Goal: Task Accomplishment & Management: Manage account settings

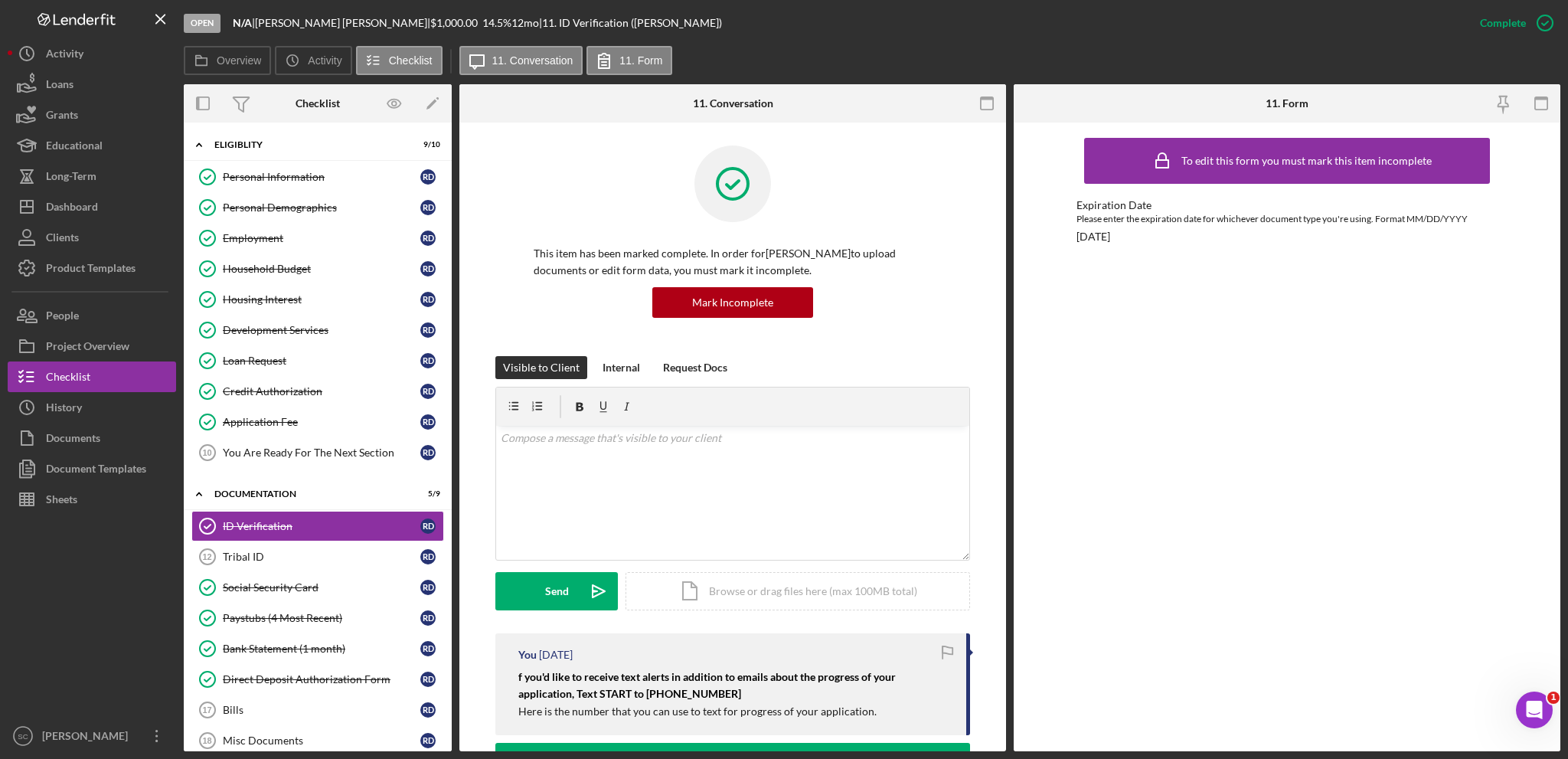
scroll to position [383, 0]
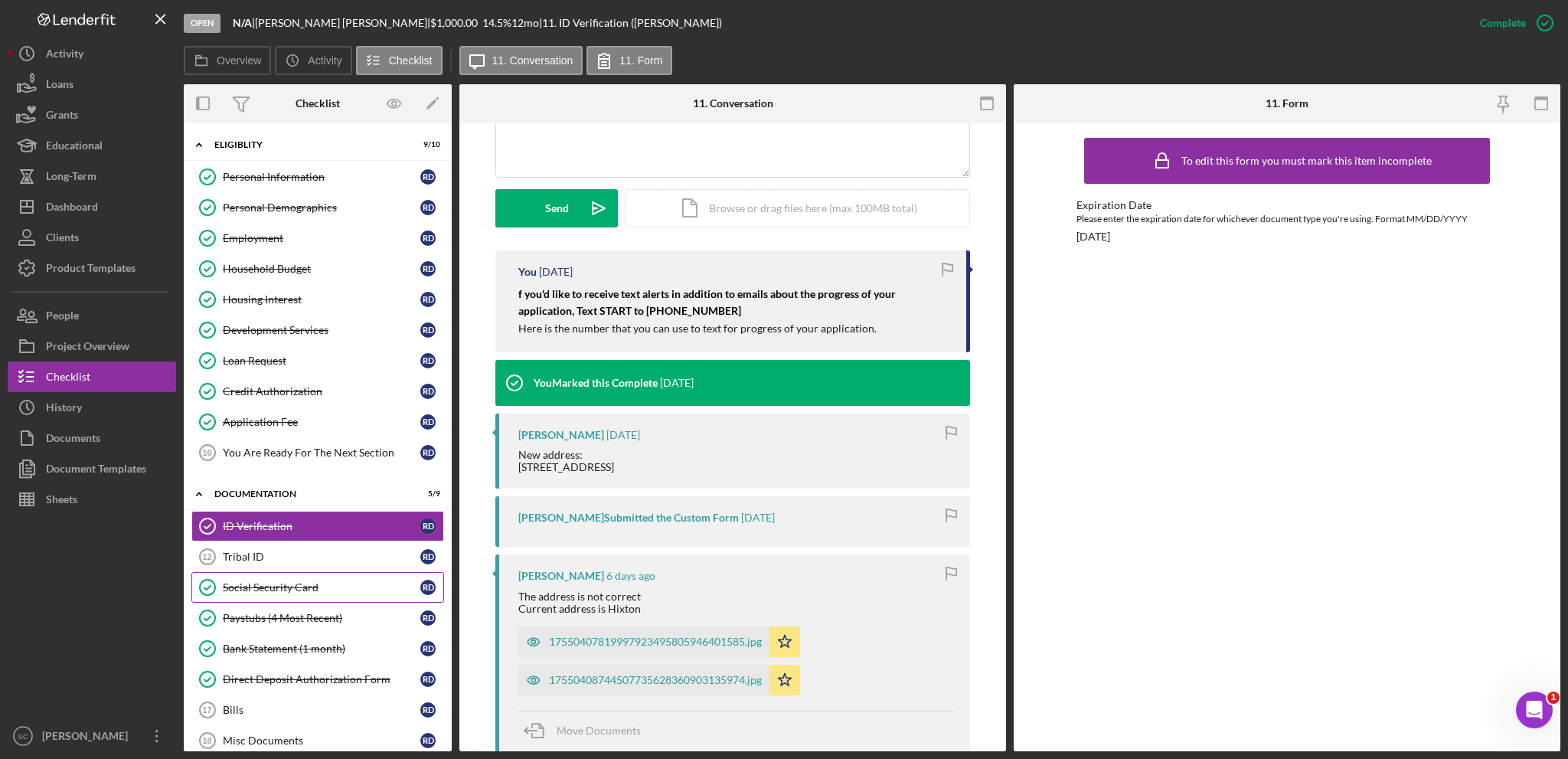
click at [246, 588] on div "Social Security Card" at bounding box center [321, 587] width 198 height 12
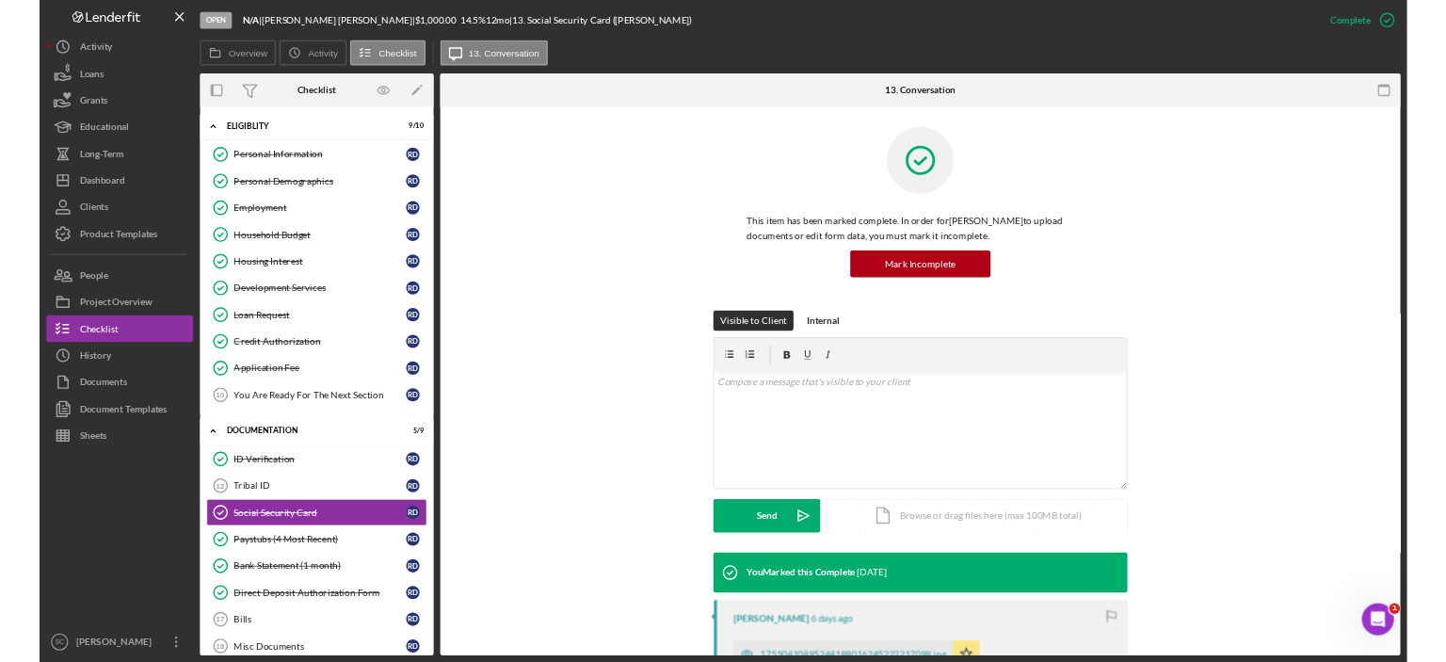
scroll to position [471, 0]
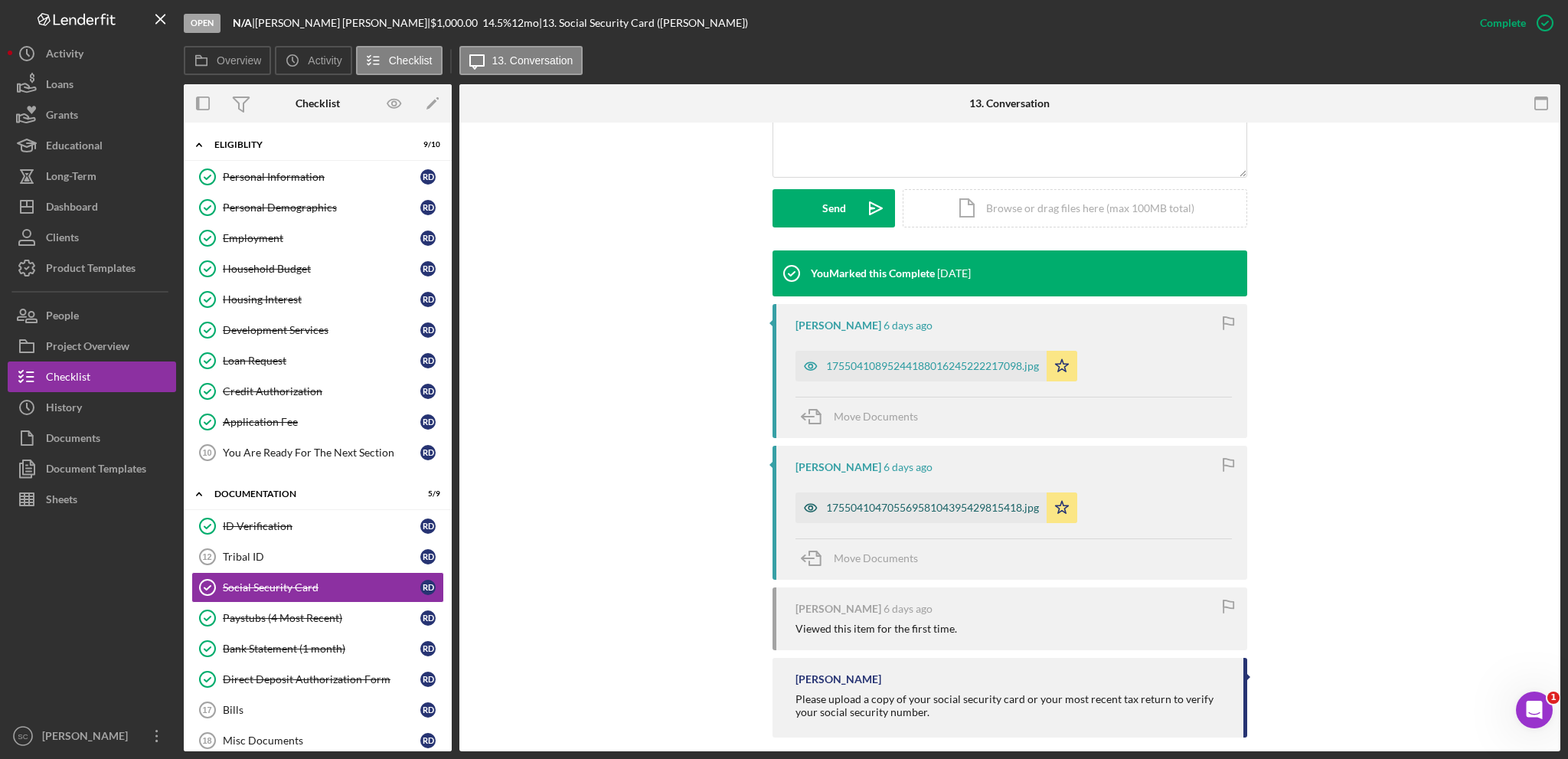
click at [861, 501] on div "17550410470556958104395429815418.jpg" at bounding box center [933, 507] width 213 height 12
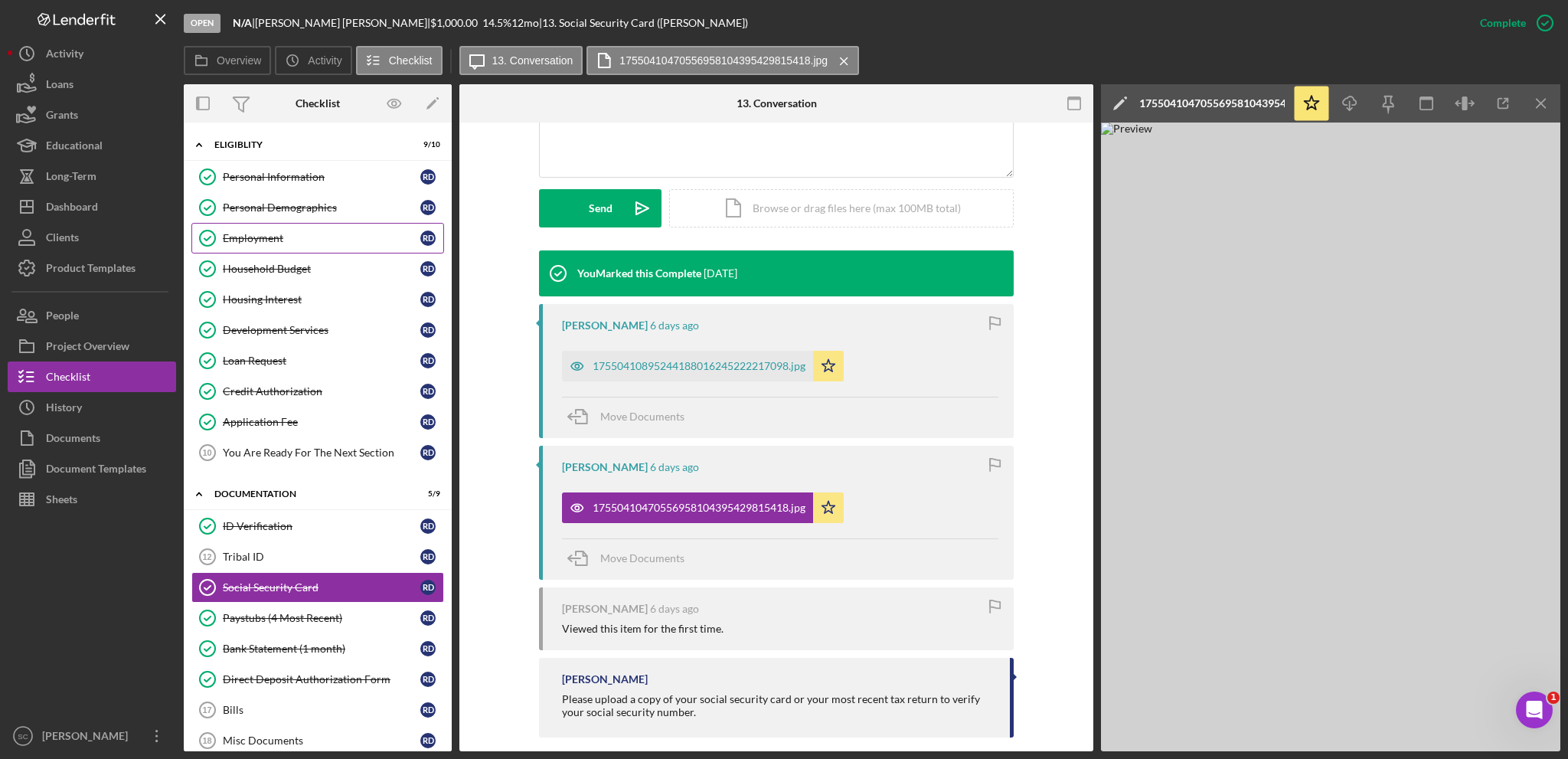
click at [280, 228] on link "Employment Employment R D" at bounding box center [317, 238] width 253 height 31
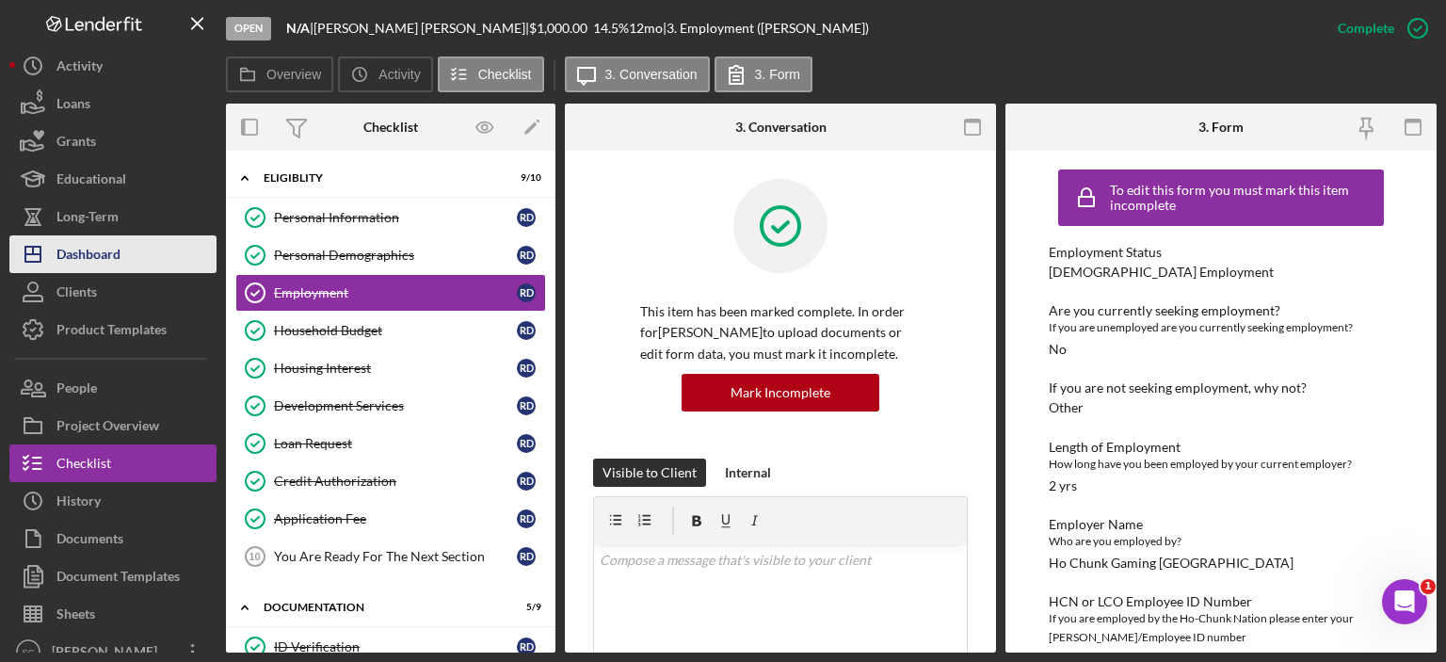
click at [119, 249] on div "Dashboard" at bounding box center [88, 256] width 64 height 42
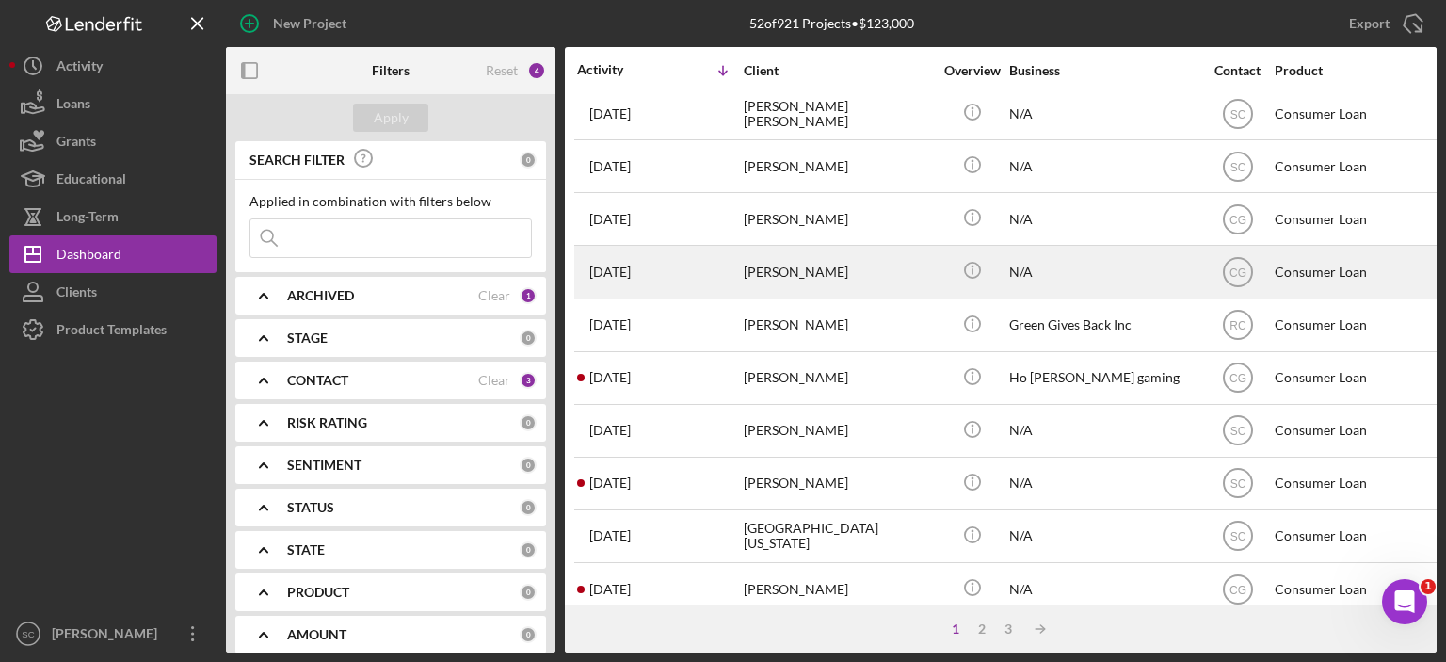
scroll to position [471, 0]
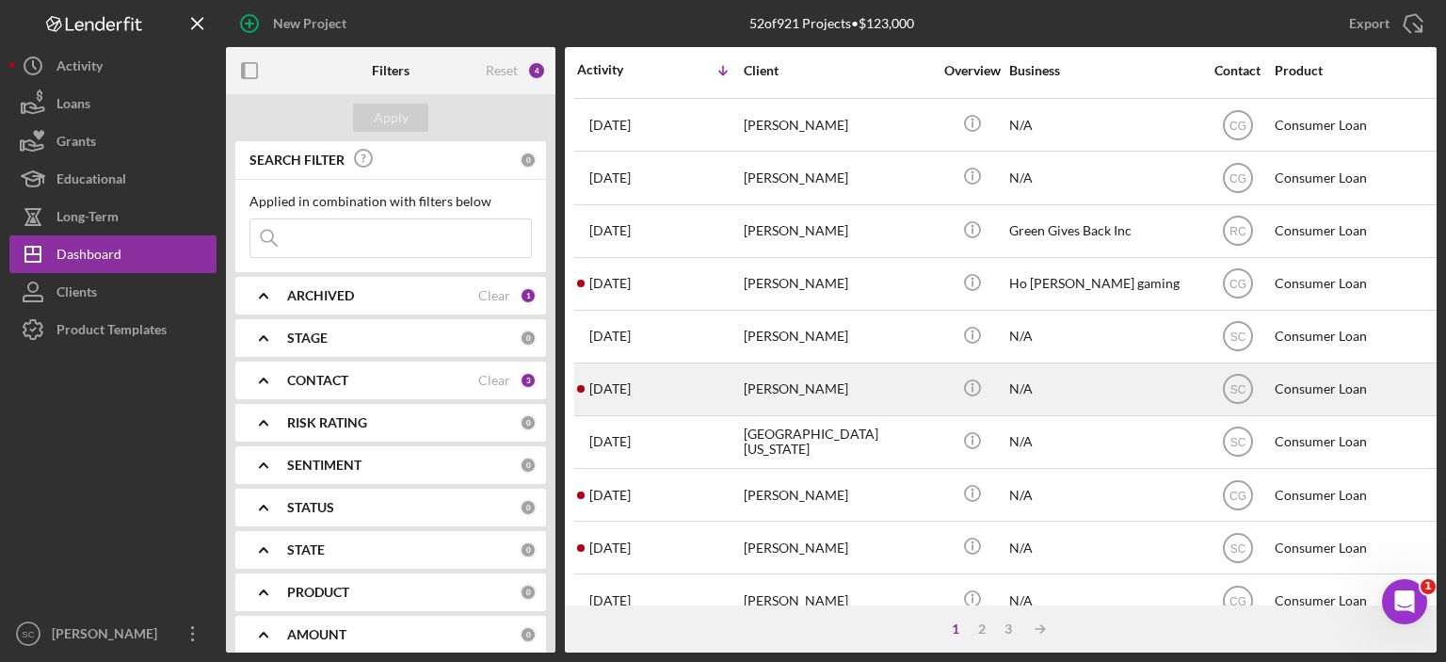
click at [846, 395] on div "[PERSON_NAME]" at bounding box center [837, 389] width 188 height 50
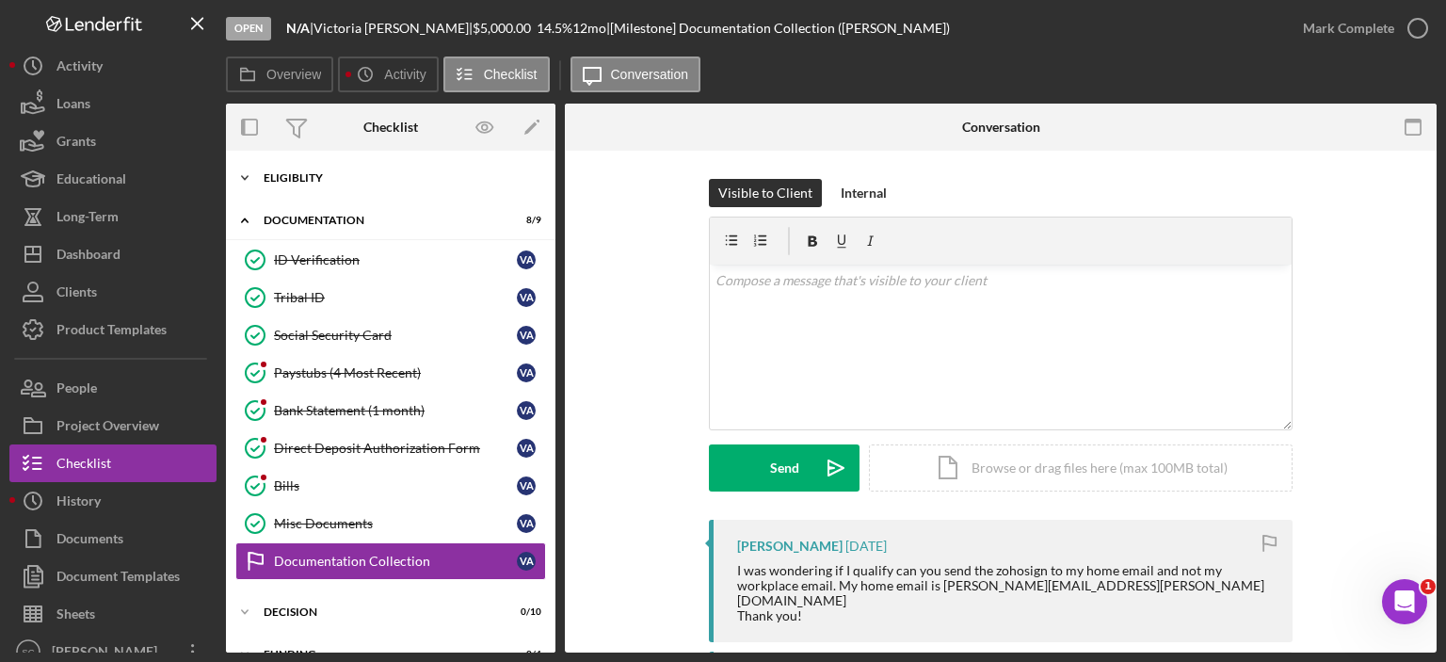
click at [243, 171] on icon "Icon/Expander" at bounding box center [245, 178] width 38 height 38
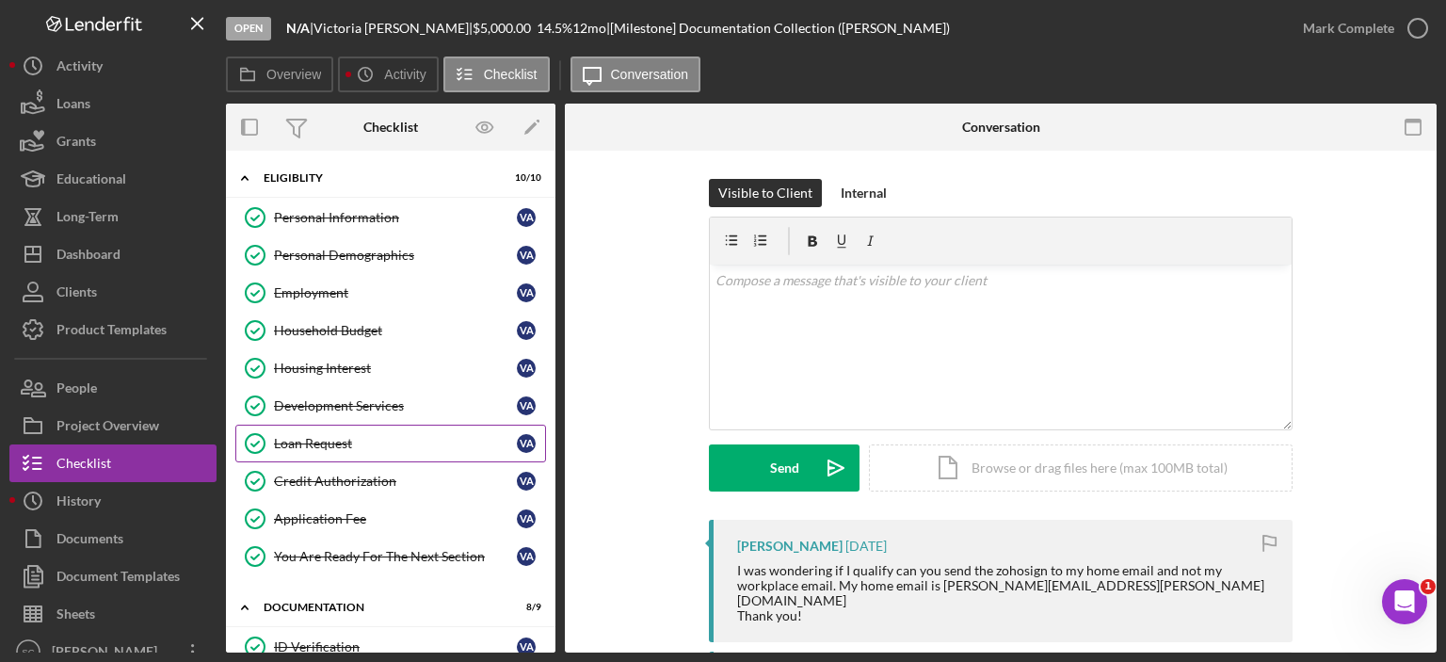
click at [334, 446] on div "Loan Request" at bounding box center [395, 443] width 243 height 15
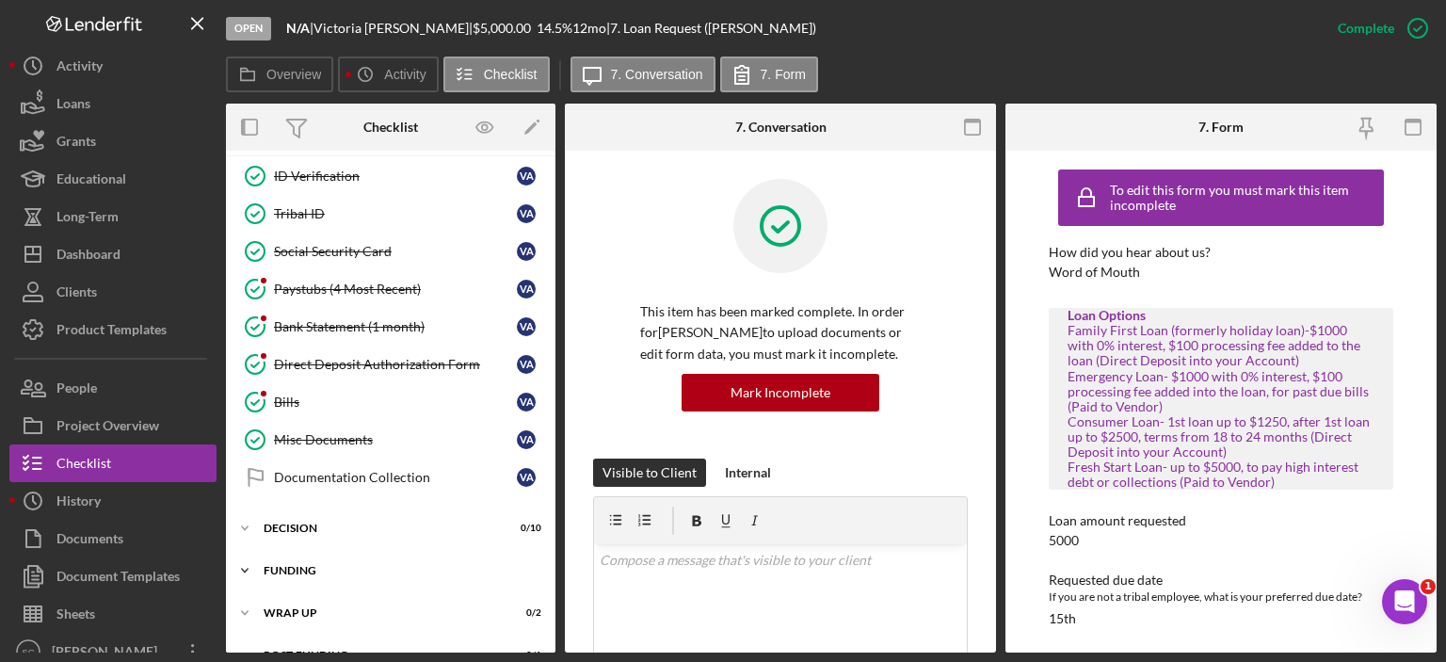
scroll to position [494, 0]
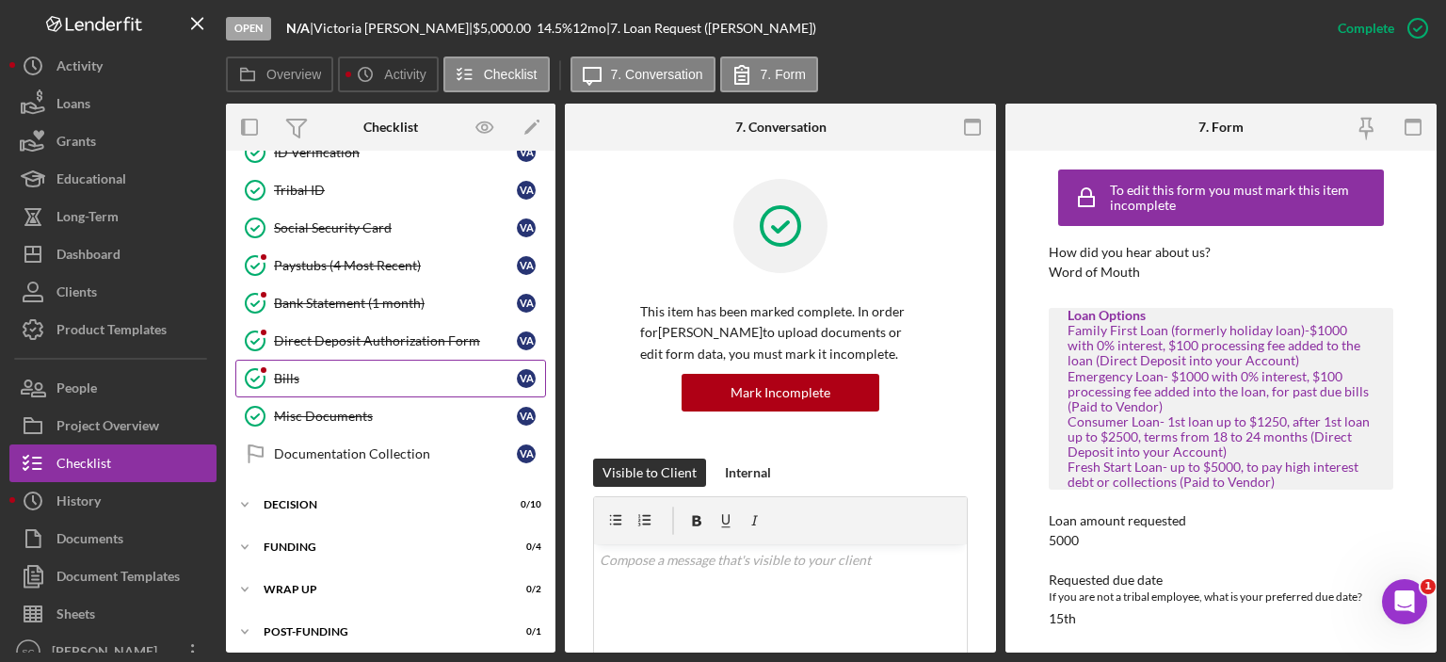
click at [261, 356] on icon "Bills" at bounding box center [255, 378] width 47 height 47
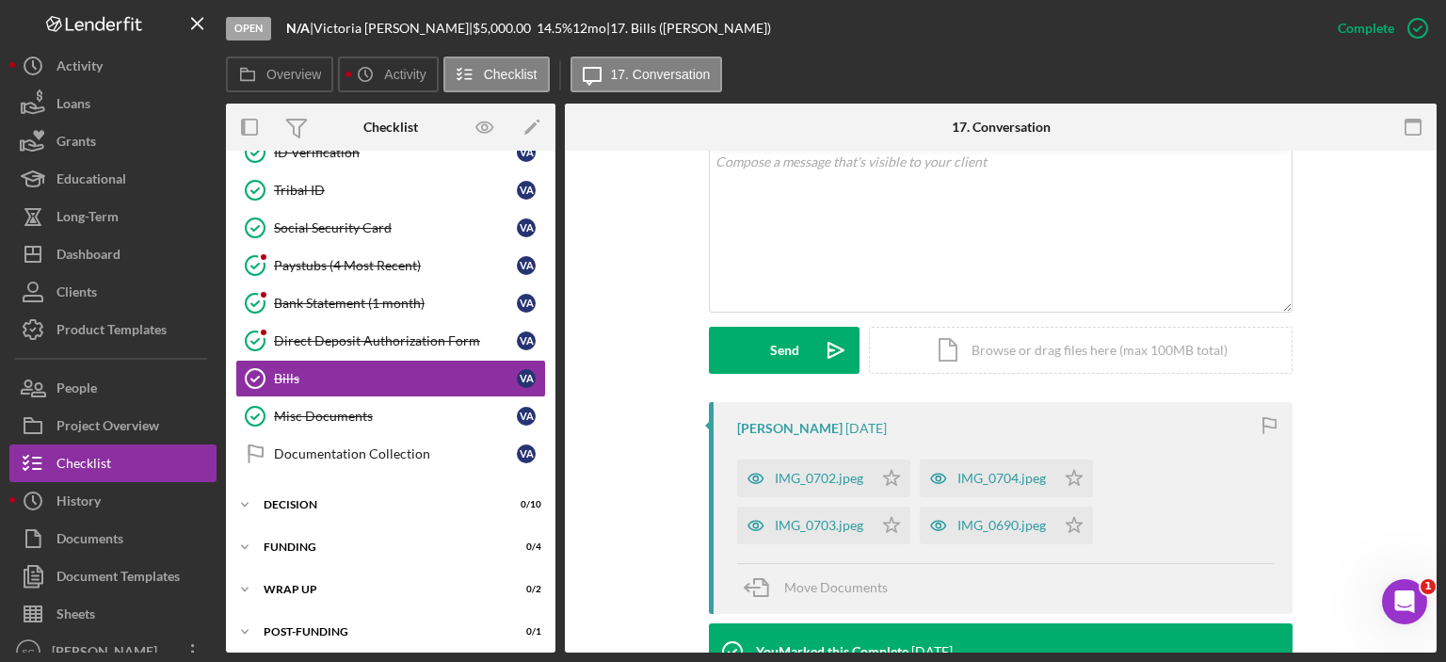
scroll to position [471, 0]
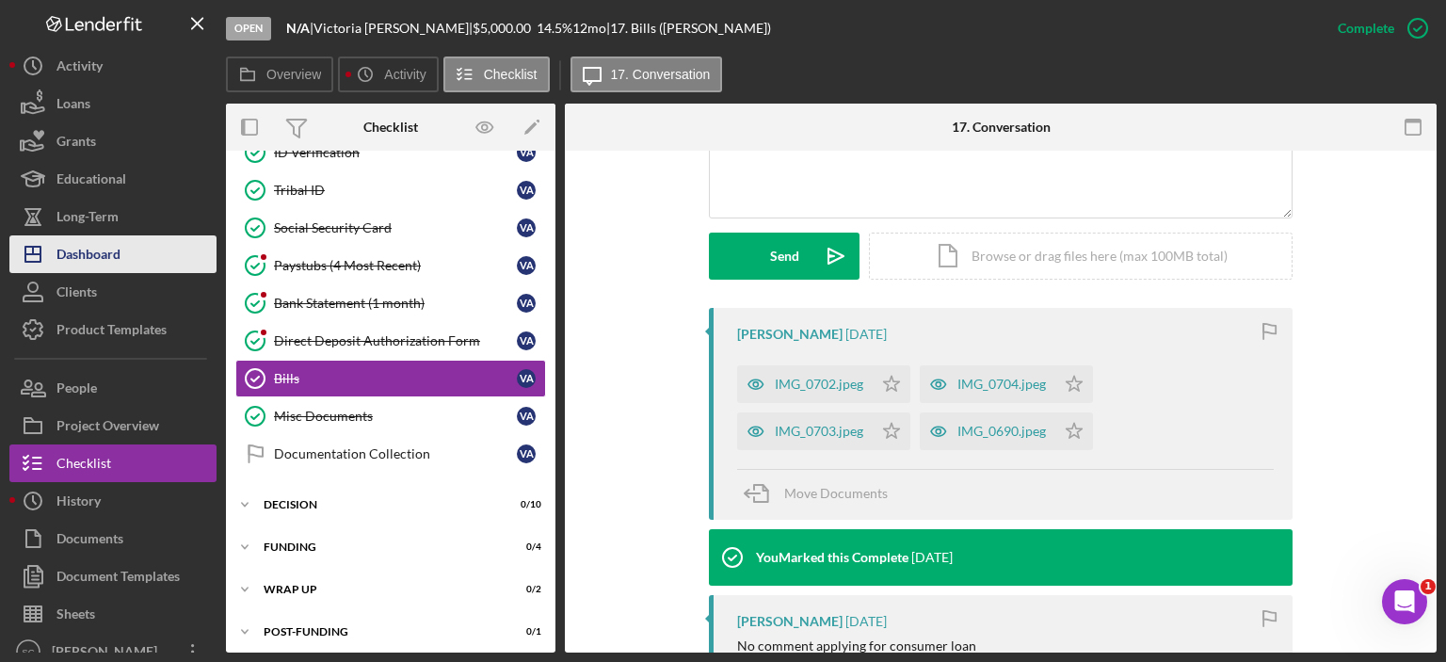
click at [88, 248] on div "Dashboard" at bounding box center [88, 256] width 64 height 42
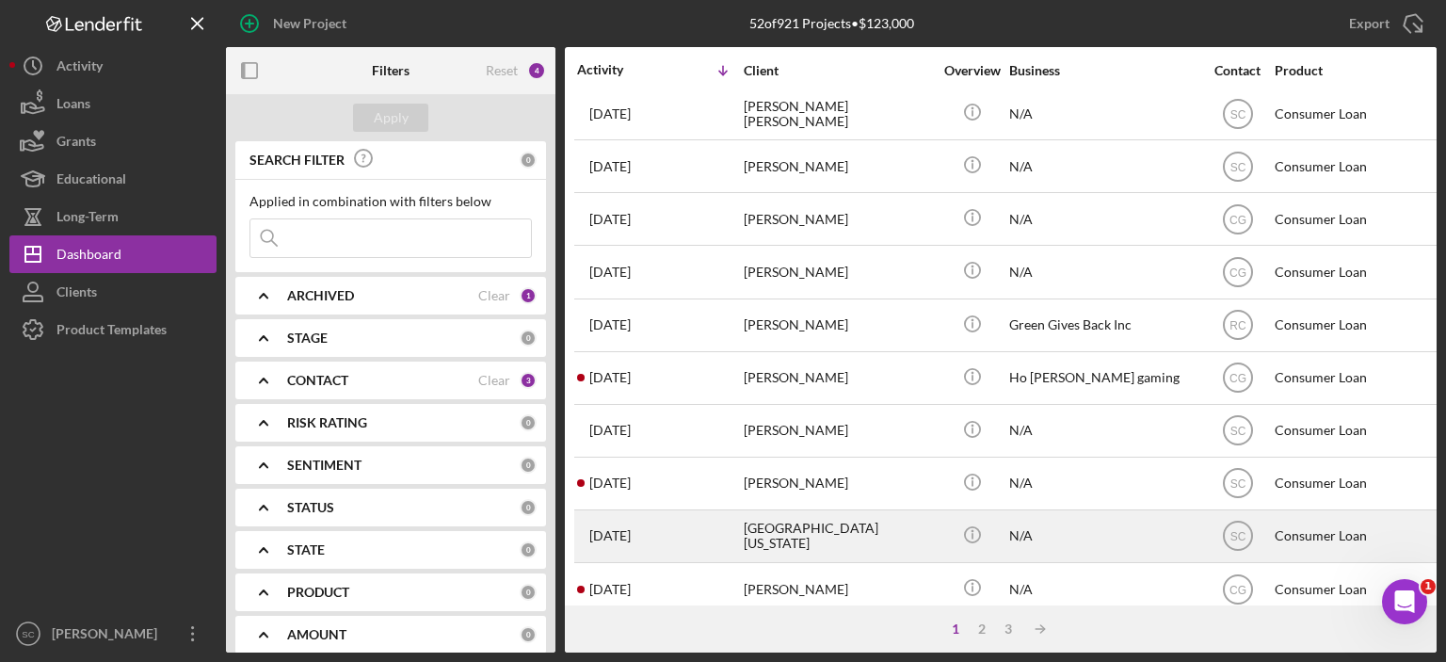
scroll to position [832, 0]
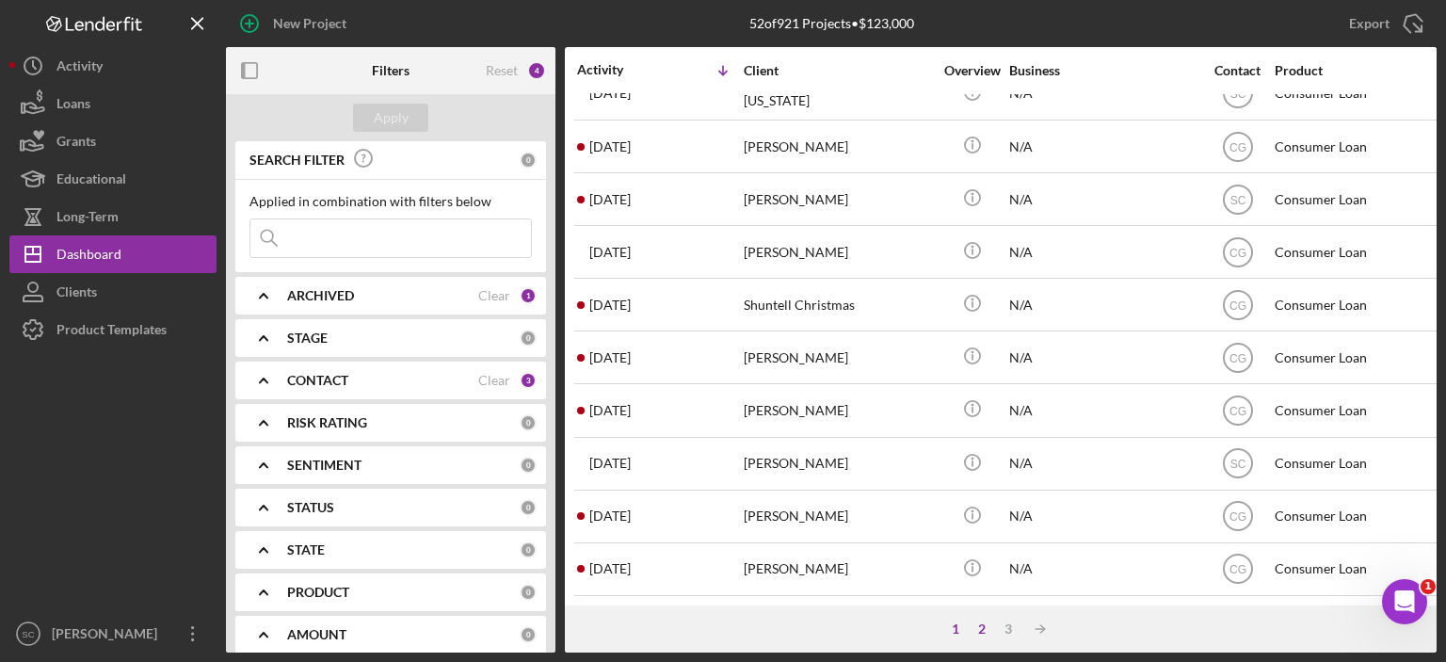
click at [974, 624] on div "2" at bounding box center [981, 628] width 26 height 15
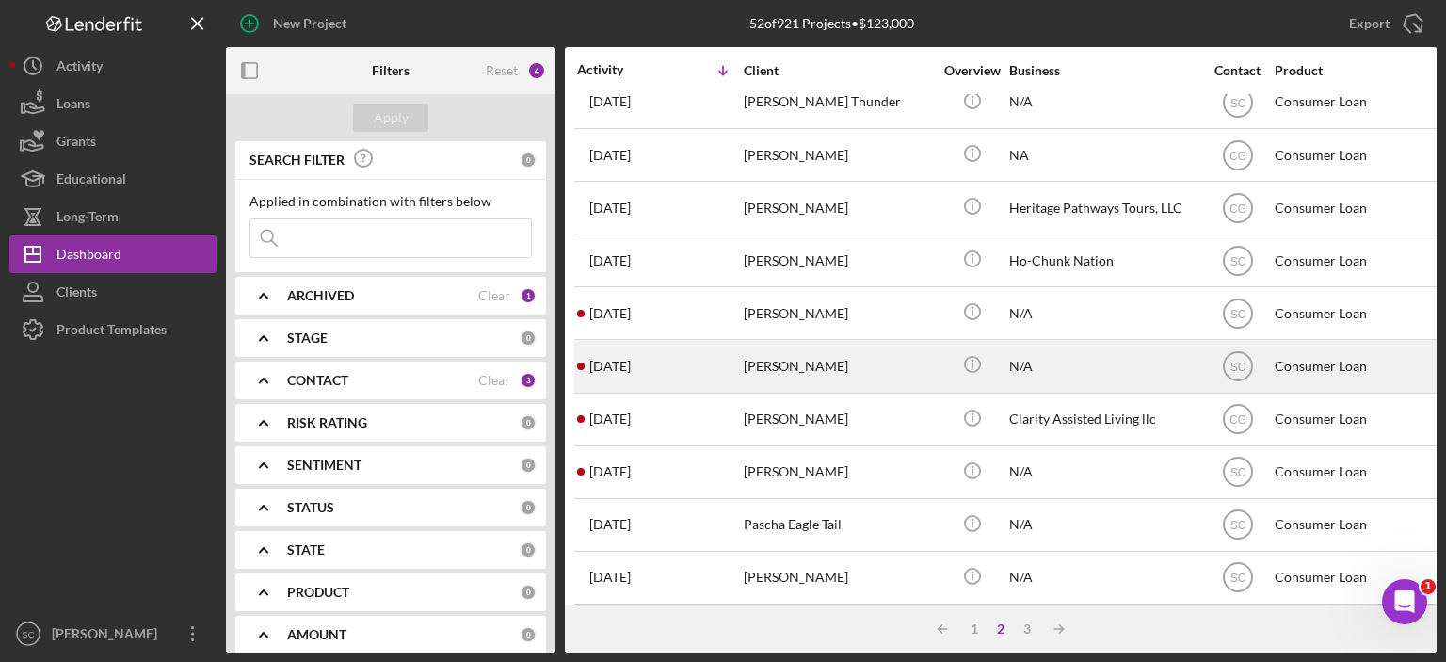
scroll to position [376, 0]
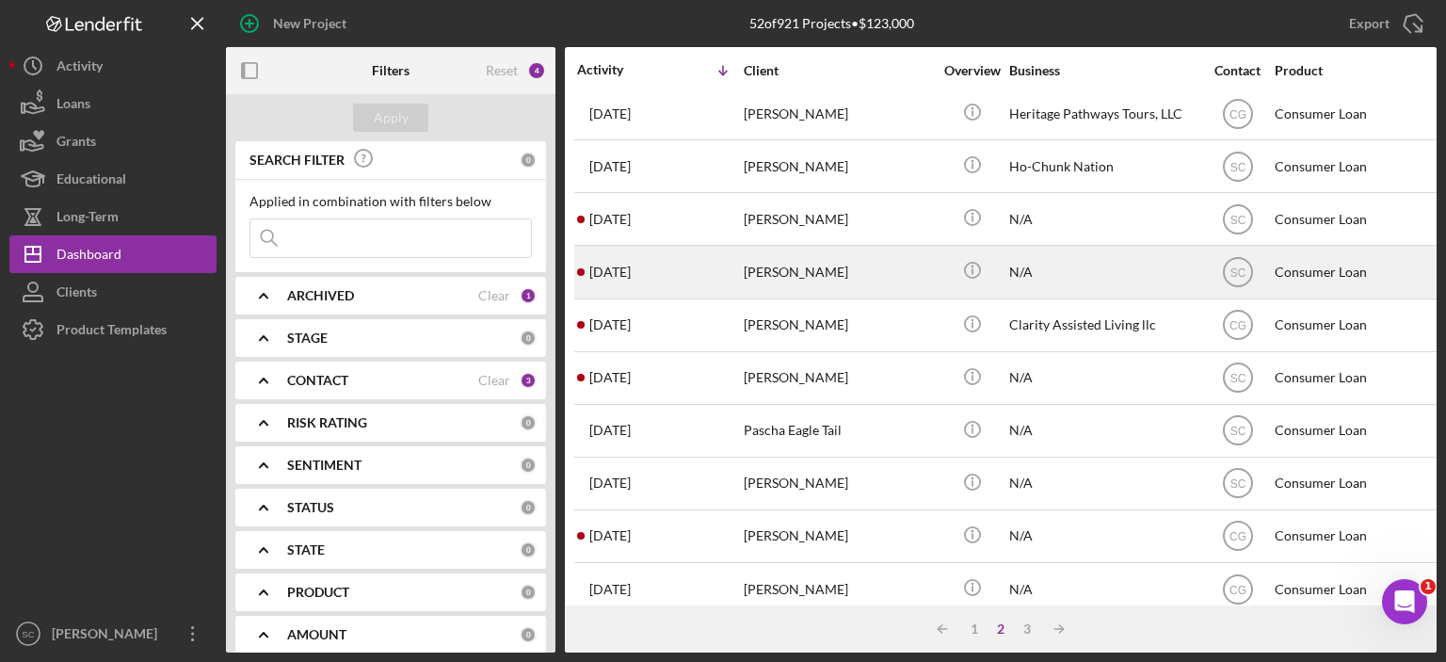
click at [827, 286] on div "[PERSON_NAME]" at bounding box center [837, 272] width 188 height 50
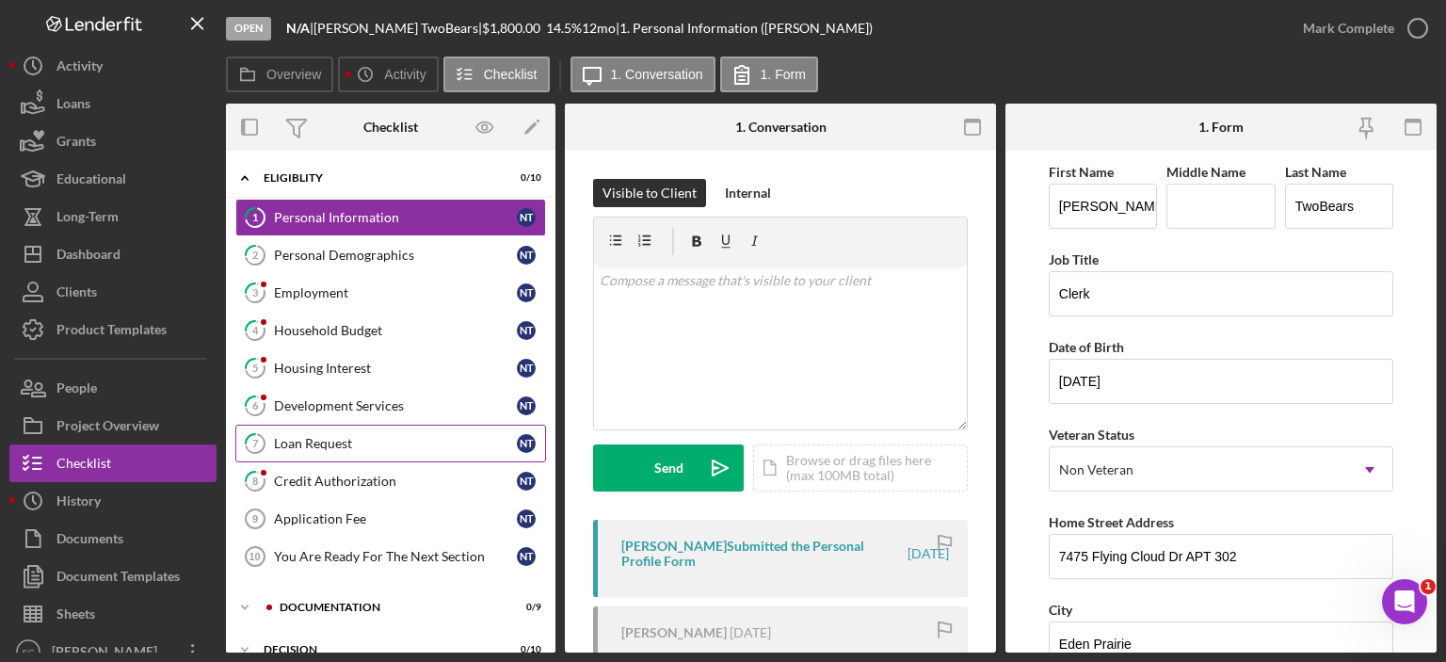
click at [305, 437] on div "Loan Request" at bounding box center [395, 443] width 243 height 15
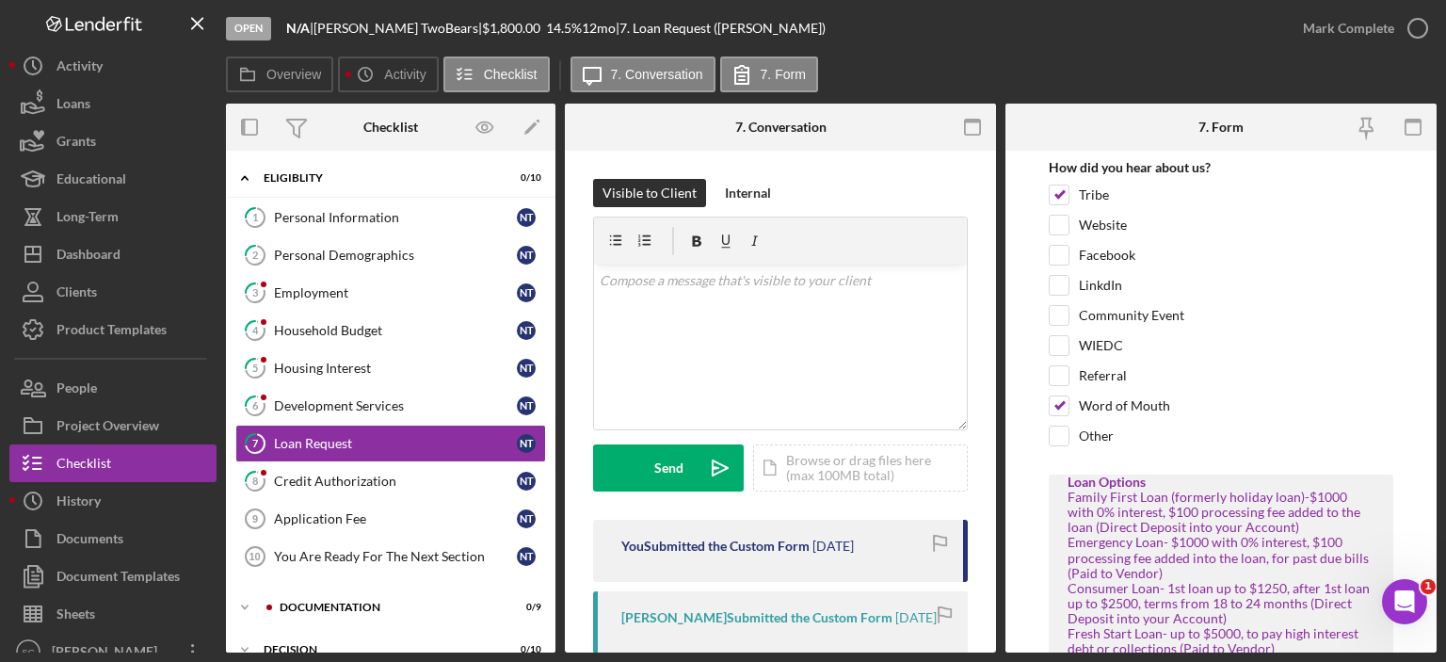
scroll to position [376, 0]
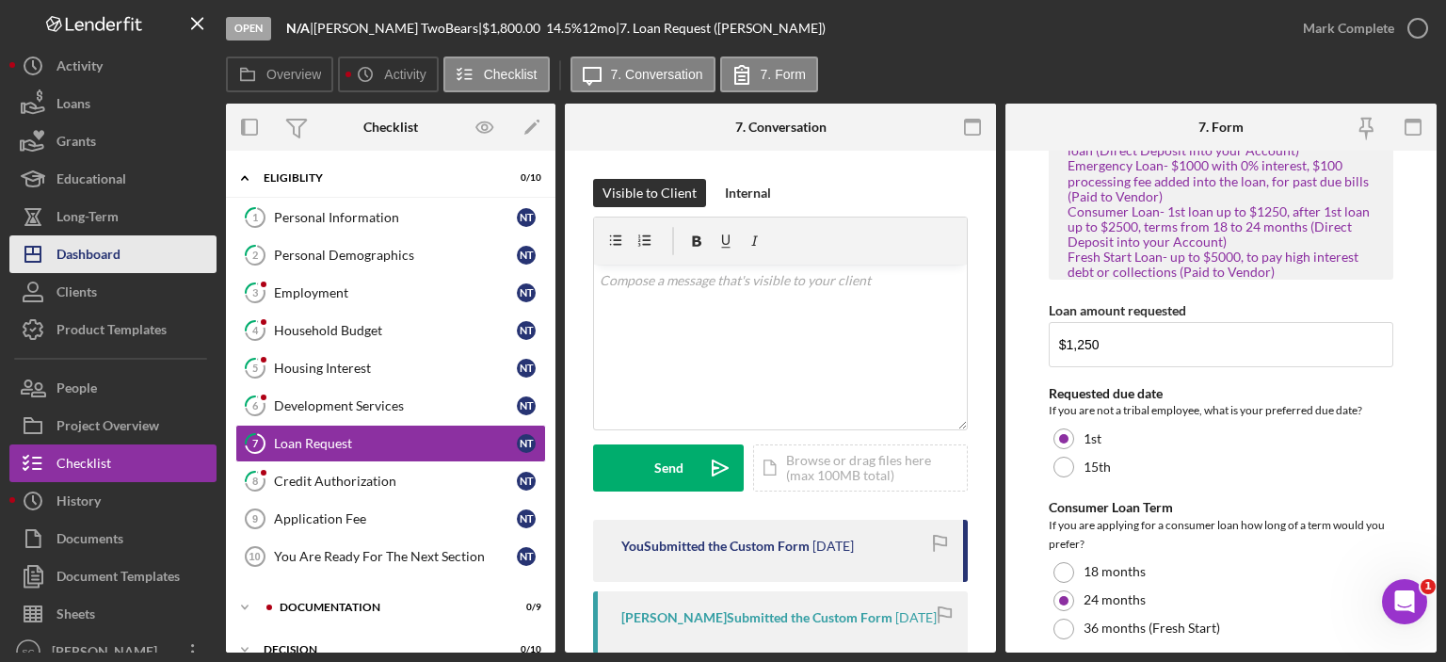
click at [111, 248] on div "Dashboard" at bounding box center [88, 256] width 64 height 42
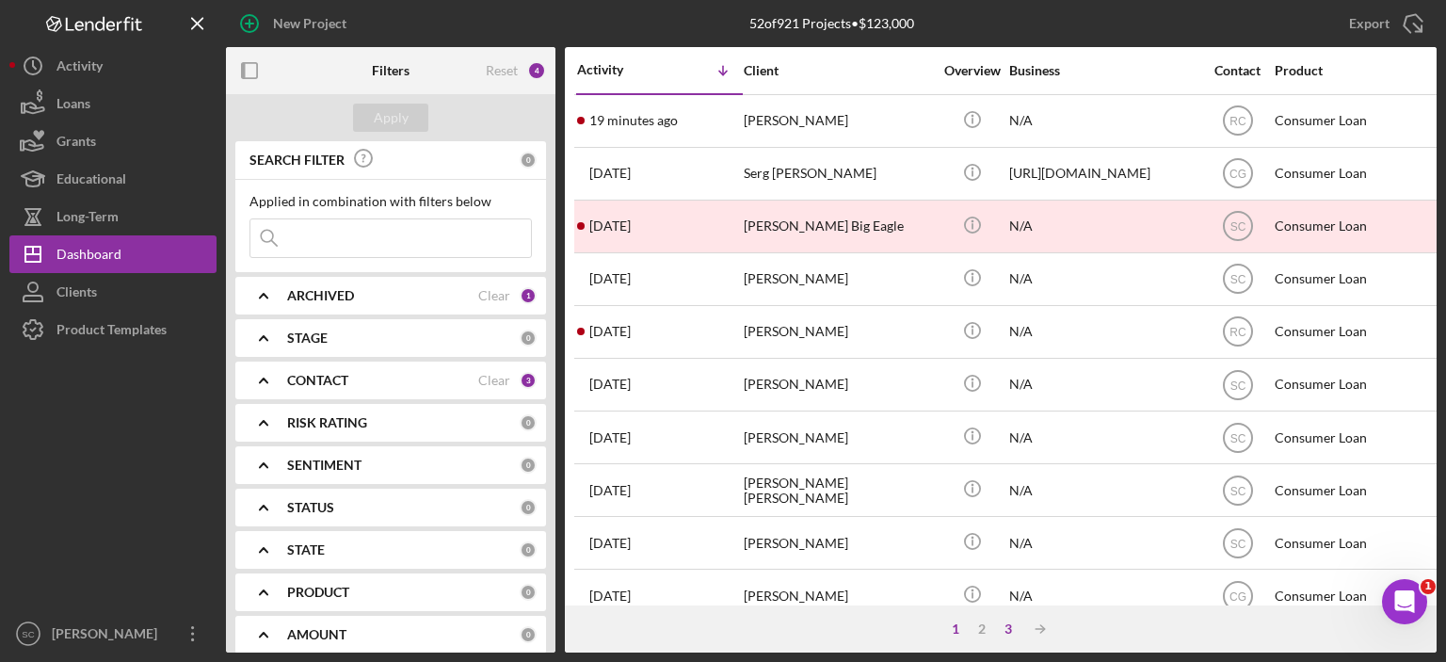
click at [1009, 624] on div "3" at bounding box center [1008, 628] width 26 height 15
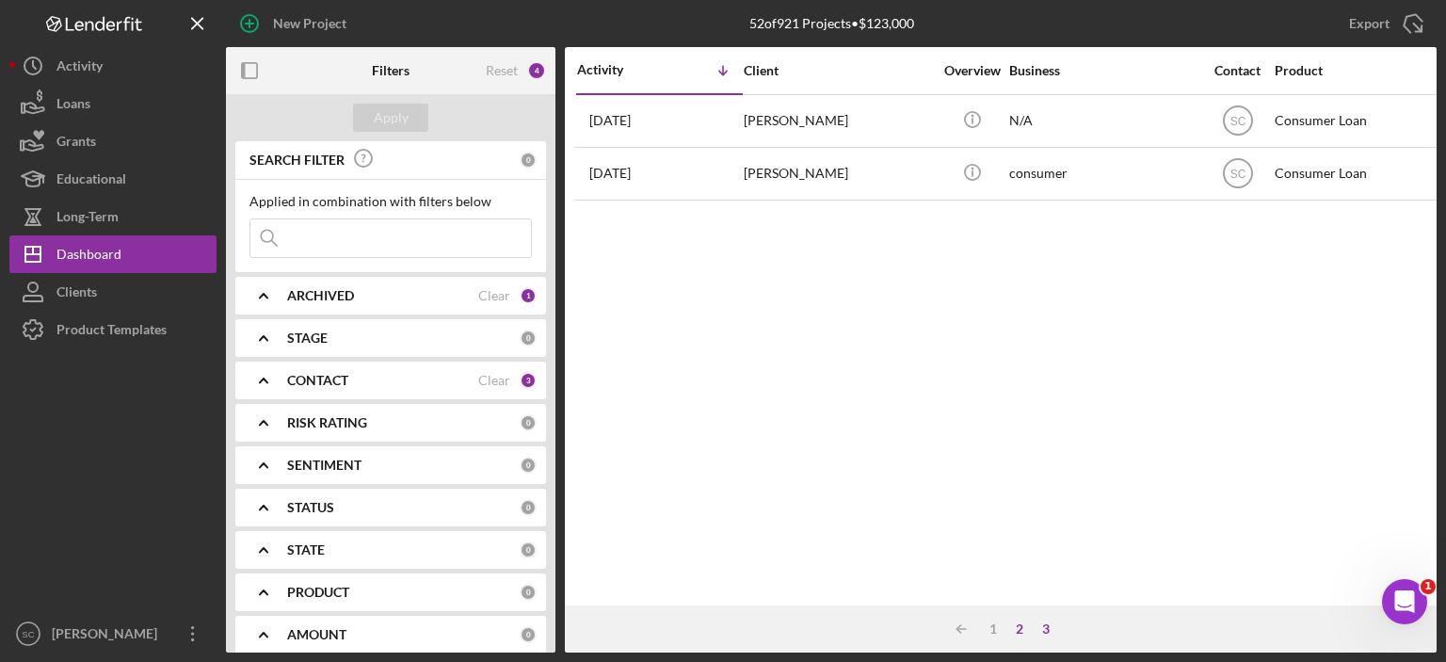
click at [1020, 627] on div "2" at bounding box center [1019, 628] width 26 height 15
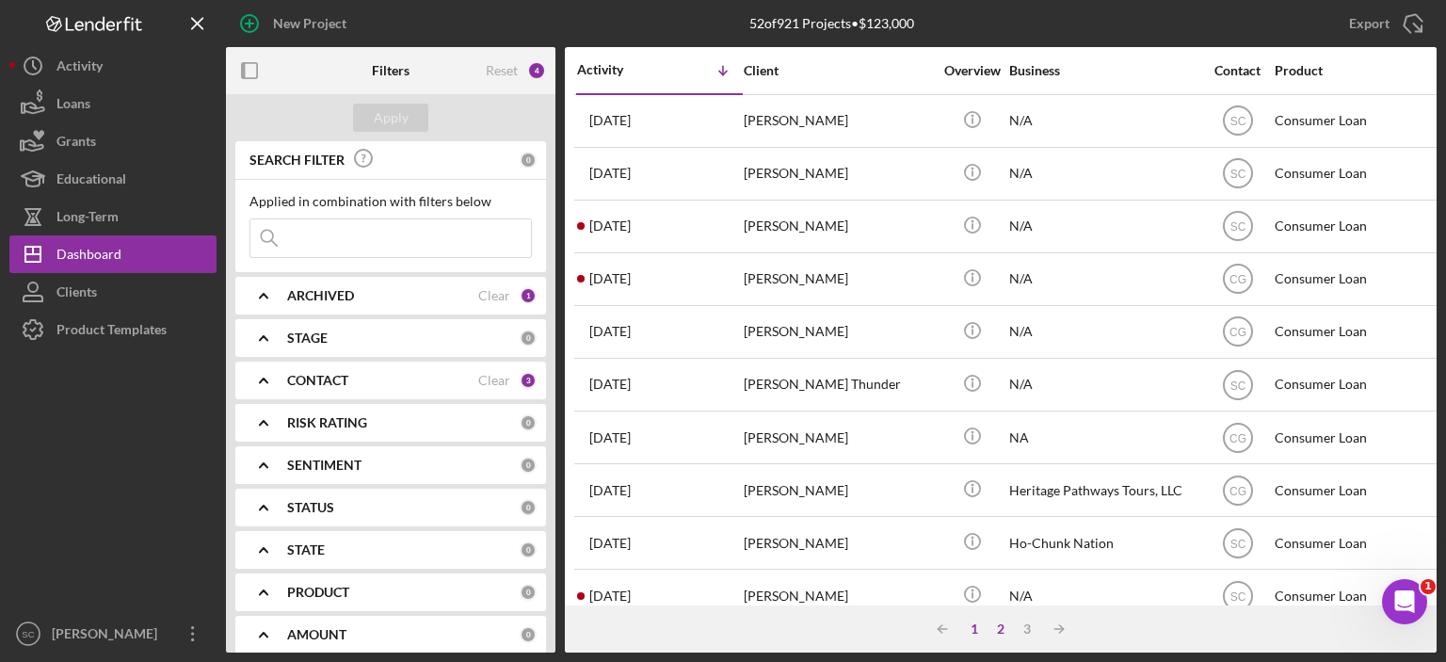
click at [970, 622] on div "1" at bounding box center [974, 628] width 26 height 15
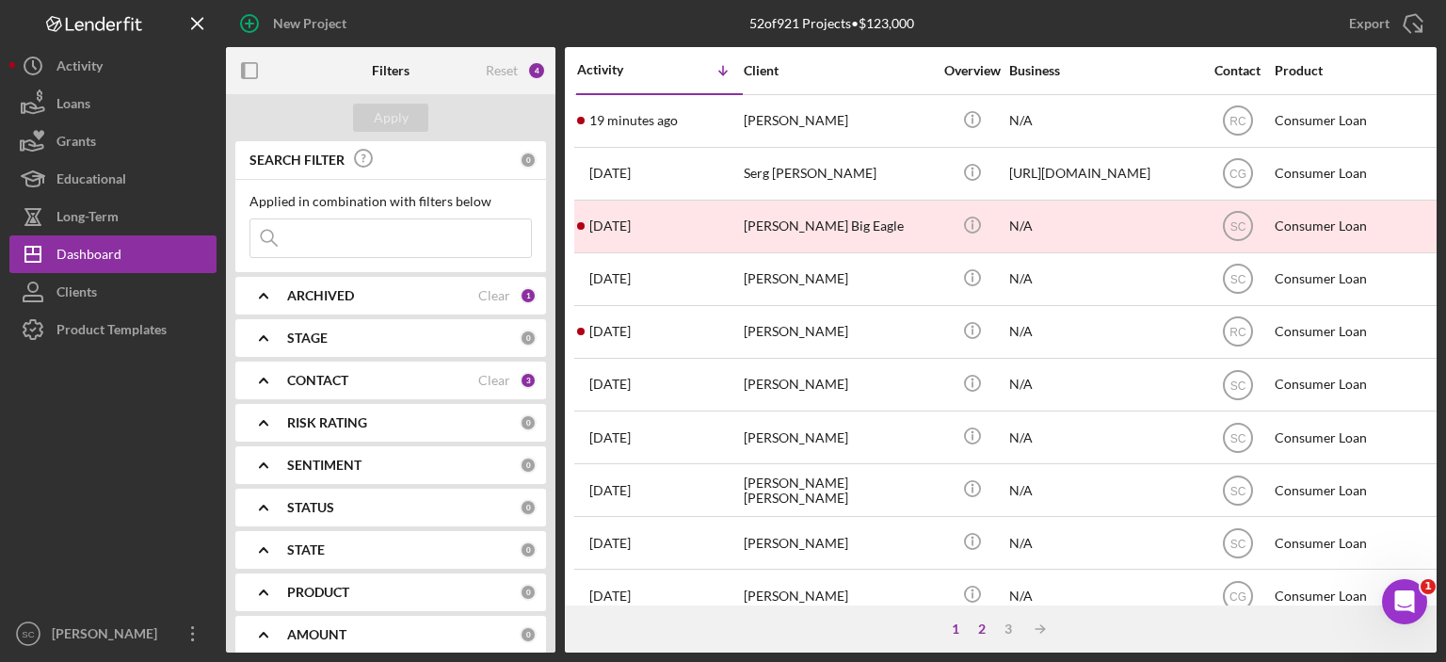
click at [979, 628] on div "2" at bounding box center [981, 628] width 26 height 15
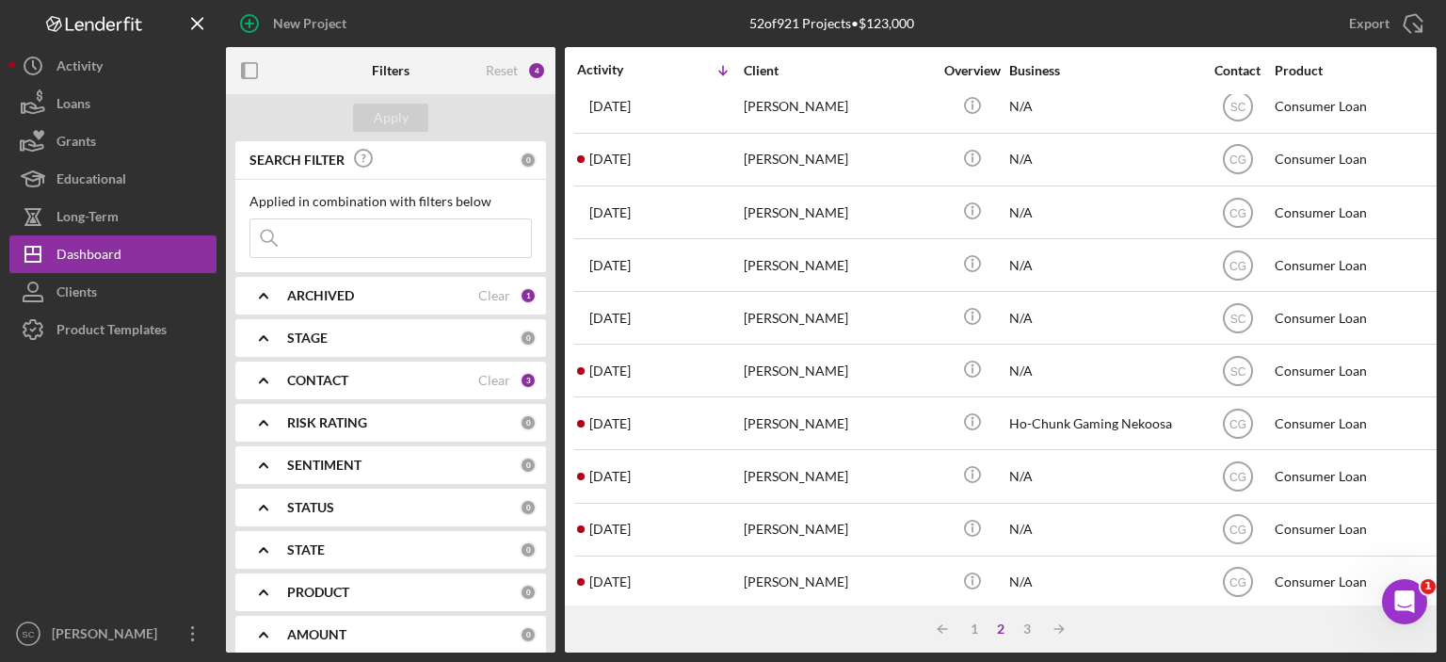
scroll to position [832, 0]
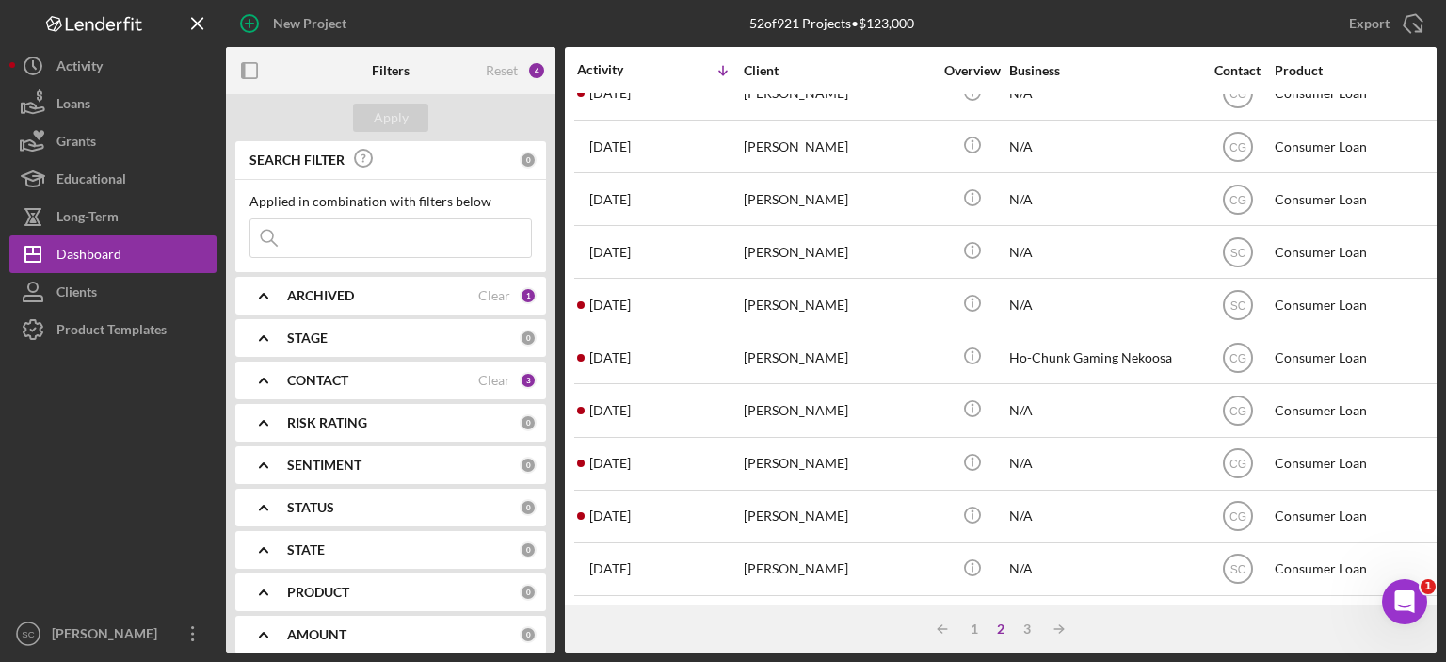
click at [395, 241] on input at bounding box center [390, 238] width 280 height 38
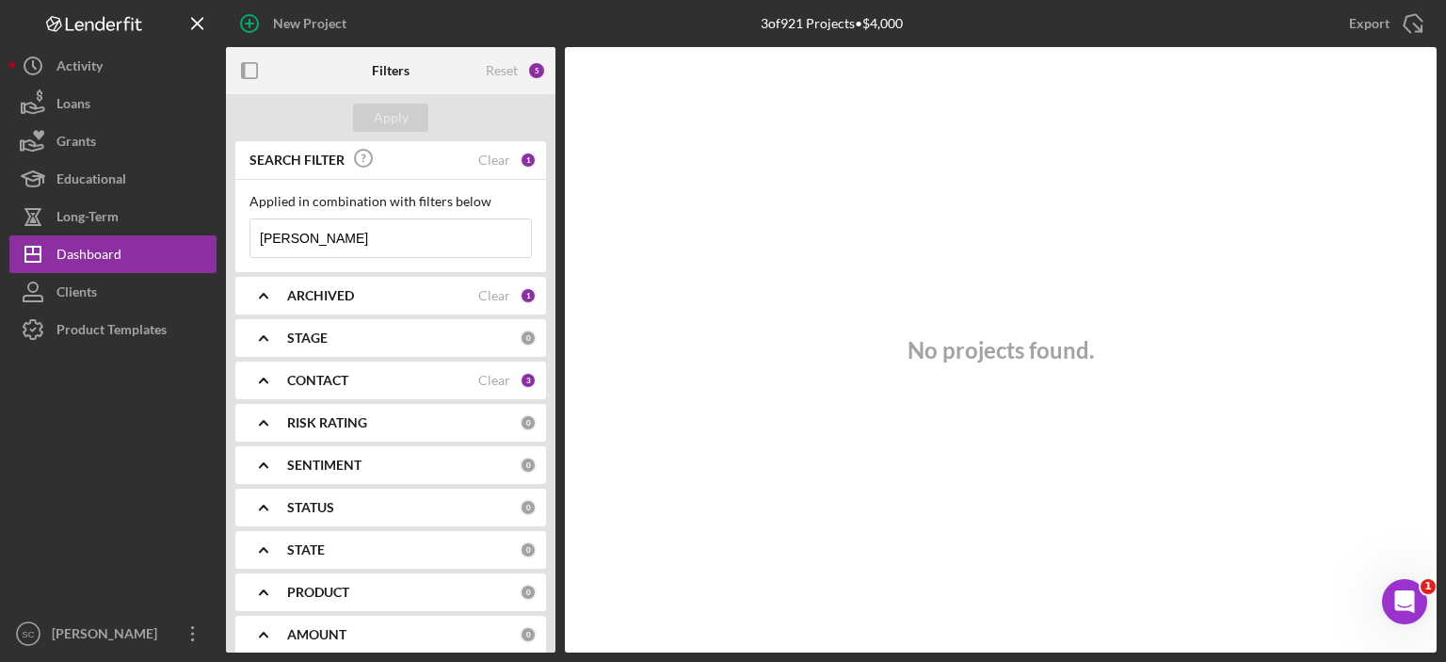
type input "[PERSON_NAME]"
click at [360, 293] on div "ARCHIVED" at bounding box center [382, 295] width 191 height 15
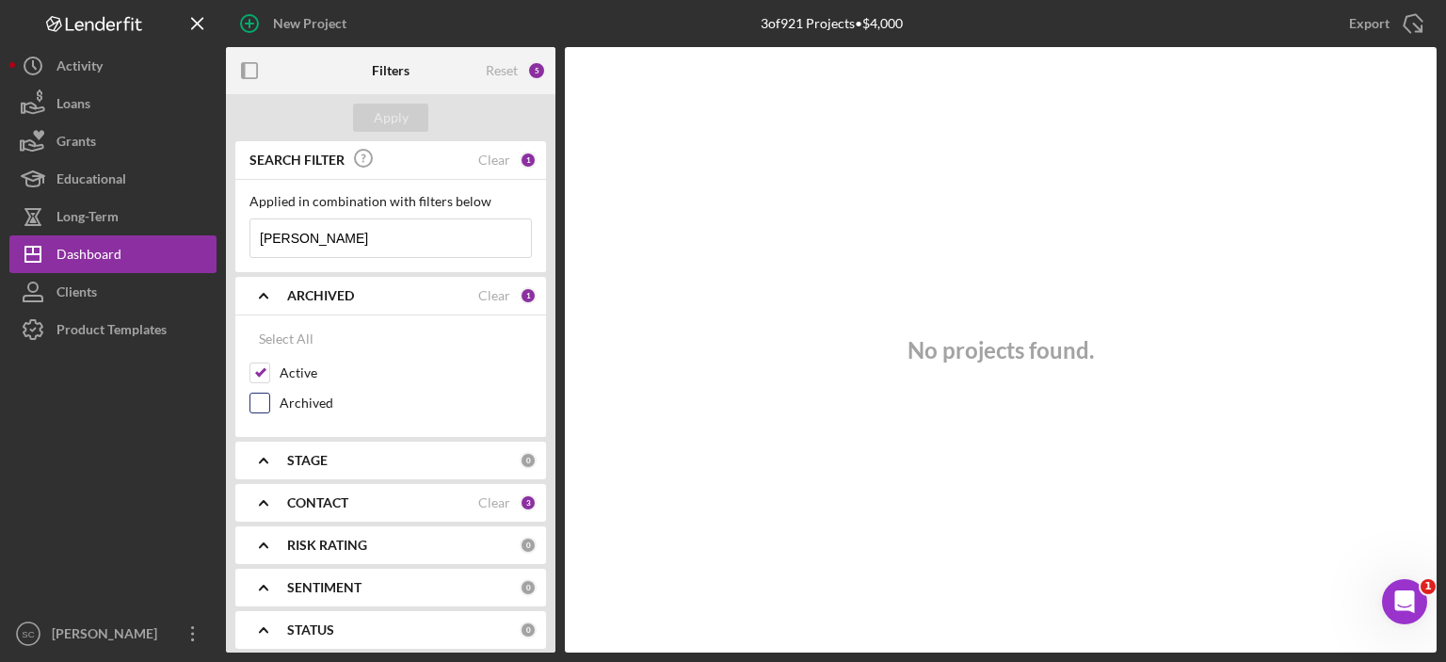
click at [281, 400] on label "Archived" at bounding box center [406, 402] width 252 height 19
click at [269, 400] on input "Archived" at bounding box center [259, 402] width 19 height 19
checkbox input "true"
click at [395, 232] on input "[PERSON_NAME]" at bounding box center [390, 238] width 280 height 38
click at [413, 102] on div "Apply" at bounding box center [390, 117] width 329 height 47
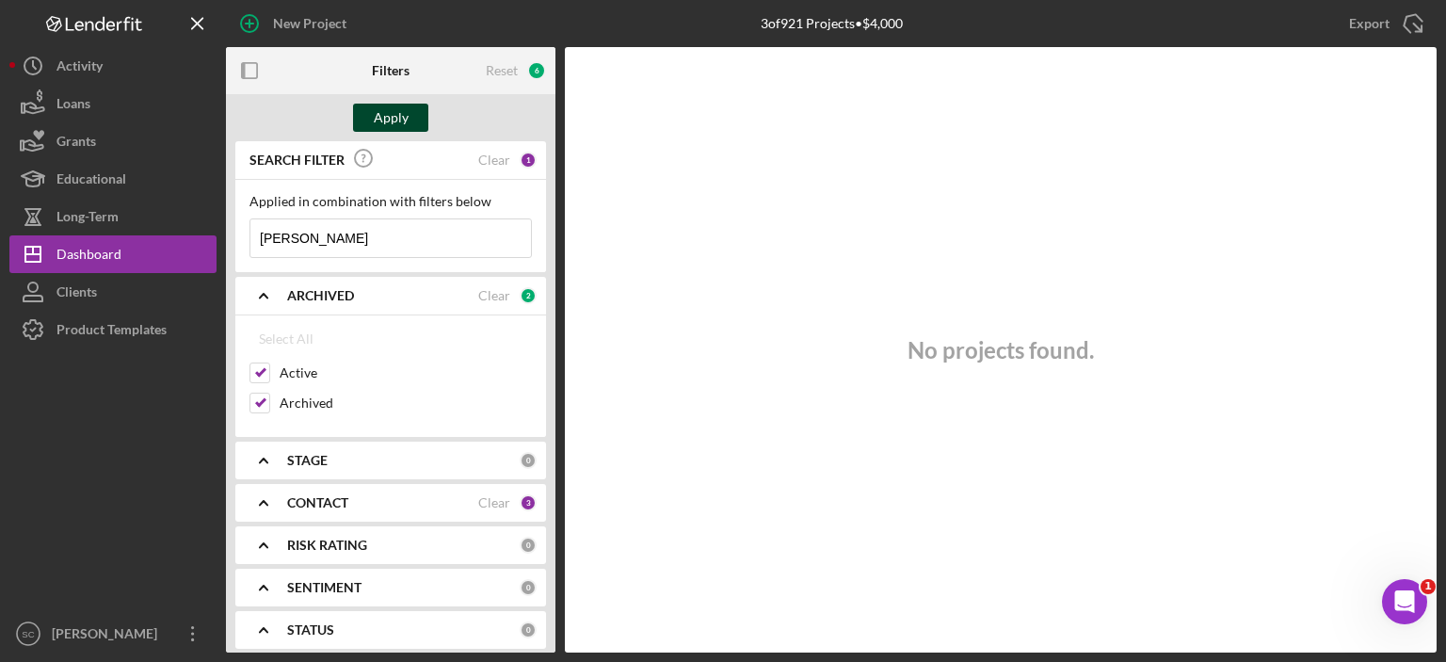
click at [397, 117] on div "Apply" at bounding box center [391, 118] width 35 height 28
drag, startPoint x: 408, startPoint y: 242, endPoint x: 230, endPoint y: 239, distance: 178.8
click at [230, 239] on div "SEARCH FILTER Clear 1 Applied in combination with filters below [PERSON_NAME] T…" at bounding box center [390, 396] width 329 height 511
type input "Thunder'"
click at [256, 398] on input "Archived" at bounding box center [259, 402] width 19 height 19
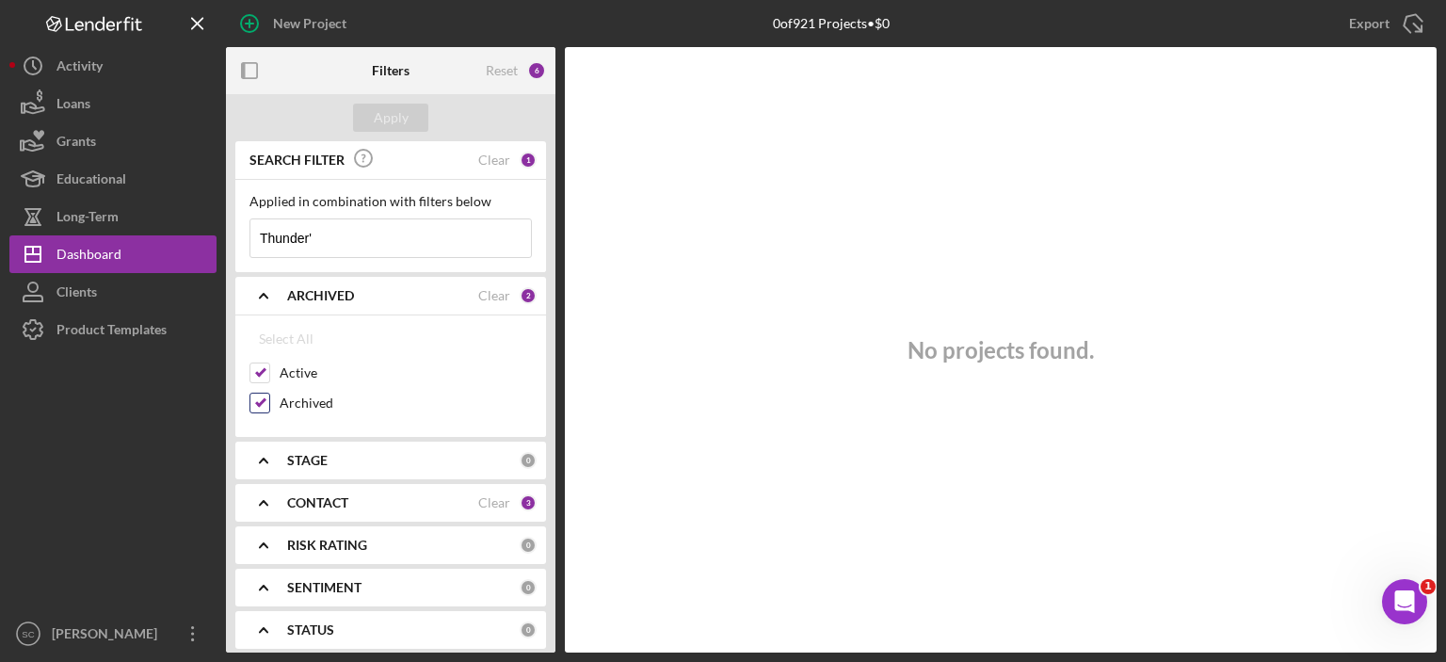
checkbox input "false"
click at [368, 116] on button "Apply" at bounding box center [390, 118] width 75 height 28
drag, startPoint x: 328, startPoint y: 245, endPoint x: 231, endPoint y: 245, distance: 96.9
click at [231, 245] on div "SEARCH FILTER Clear 1 Applied in combination with filters below Thunder' Icon/M…" at bounding box center [390, 396] width 329 height 511
type input "Thunder"
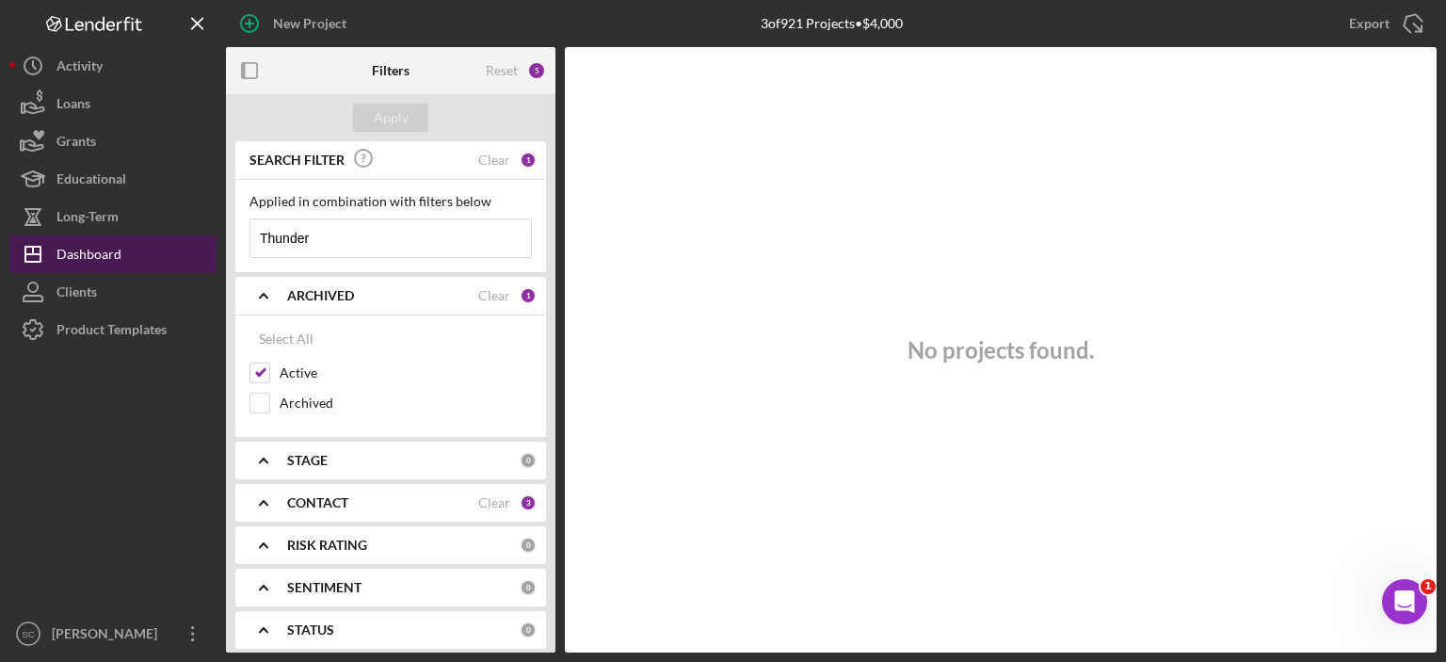
drag, startPoint x: 342, startPoint y: 244, endPoint x: 209, endPoint y: 236, distance: 132.9
click at [209, 236] on div "New Project 3 of 921 Projects • $4,000 Export Icon/Export Filters Reset 5 Apply…" at bounding box center [722, 326] width 1427 height 652
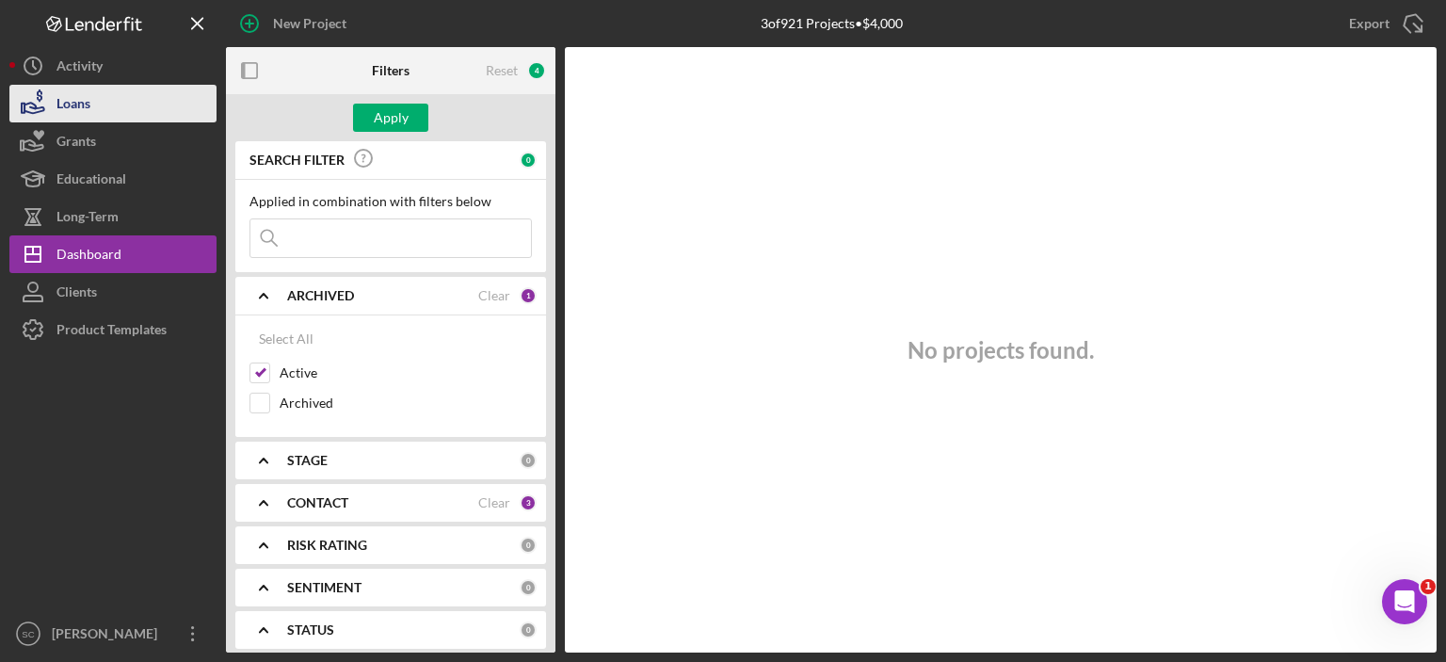
click at [133, 95] on button "Loans" at bounding box center [112, 104] width 207 height 38
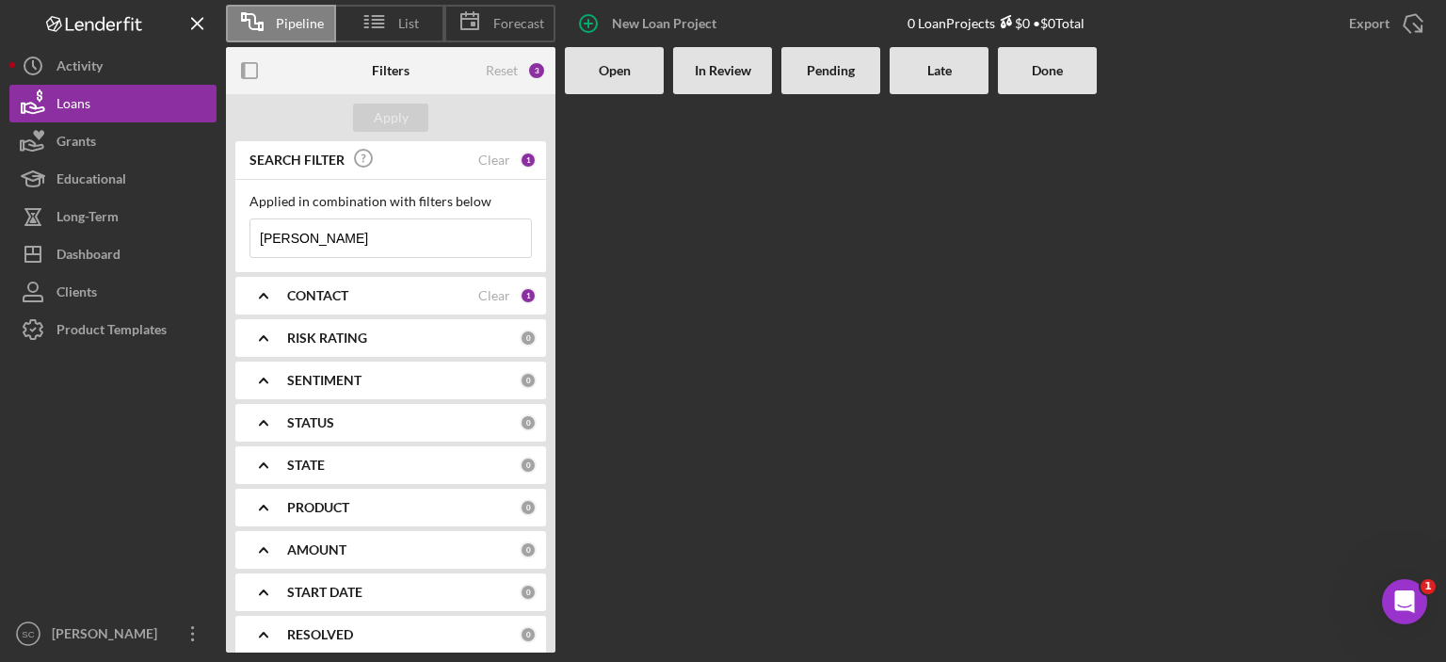
drag, startPoint x: 354, startPoint y: 232, endPoint x: 218, endPoint y: 232, distance: 135.5
click at [218, 232] on div "Pipeline List Forecast New Loan Project 0 Loan Projects $0 • $0 Total Export Ic…" at bounding box center [722, 326] width 1427 height 652
drag, startPoint x: 334, startPoint y: 240, endPoint x: 221, endPoint y: 240, distance: 112.9
click at [223, 240] on div "Pipeline List Forecast New Loan Project 0 Loan Projects $0 • $0 Total Export Ic…" at bounding box center [722, 326] width 1427 height 652
type input "[PERSON_NAME]"
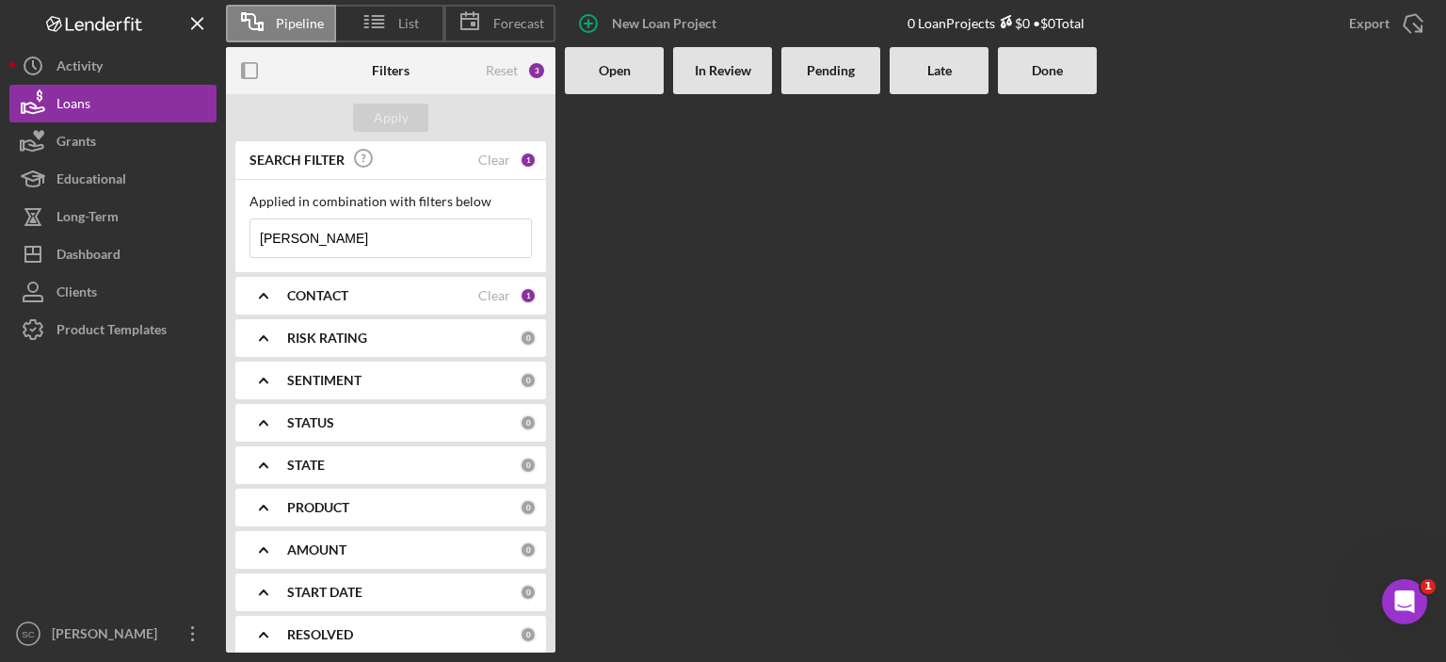
click at [373, 299] on div "CONTACT" at bounding box center [382, 295] width 191 height 15
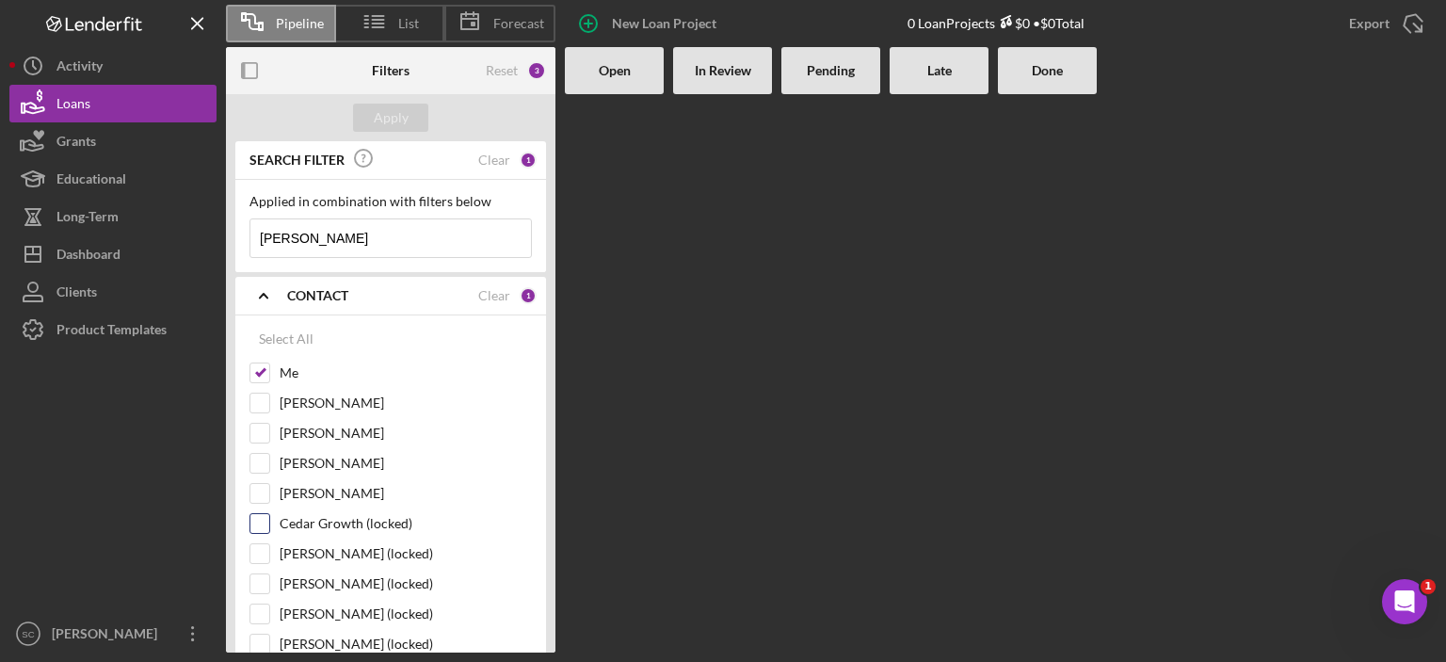
click at [266, 524] on input "Cedar Growth (locked)" at bounding box center [259, 523] width 19 height 19
checkbox input "true"
click at [394, 123] on div "Apply" at bounding box center [391, 118] width 35 height 28
click at [265, 459] on input "[PERSON_NAME]" at bounding box center [259, 463] width 19 height 19
checkbox input "true"
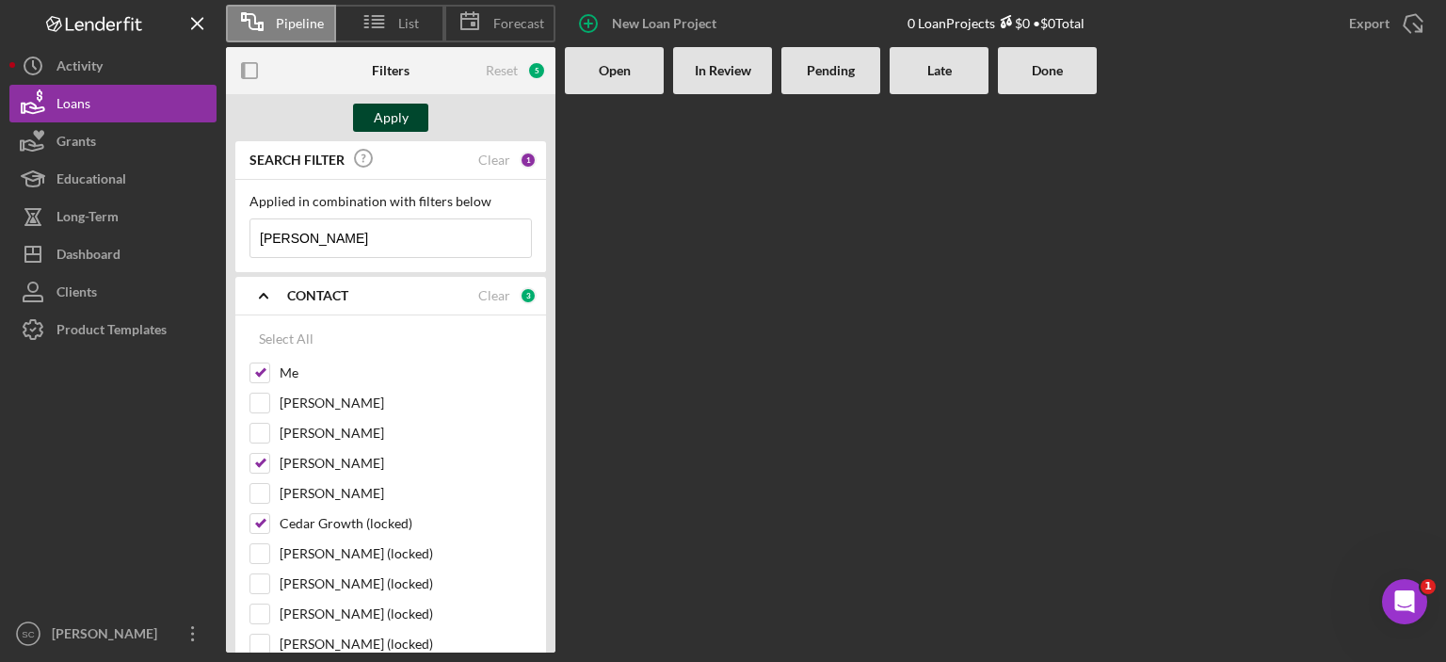
click at [384, 115] on div "Apply" at bounding box center [391, 118] width 35 height 28
drag, startPoint x: 343, startPoint y: 246, endPoint x: 230, endPoint y: 242, distance: 113.0
click at [231, 243] on div "SEARCH FILTER Clear 1 Applied in combination with filters below [PERSON_NAME] I…" at bounding box center [390, 396] width 329 height 511
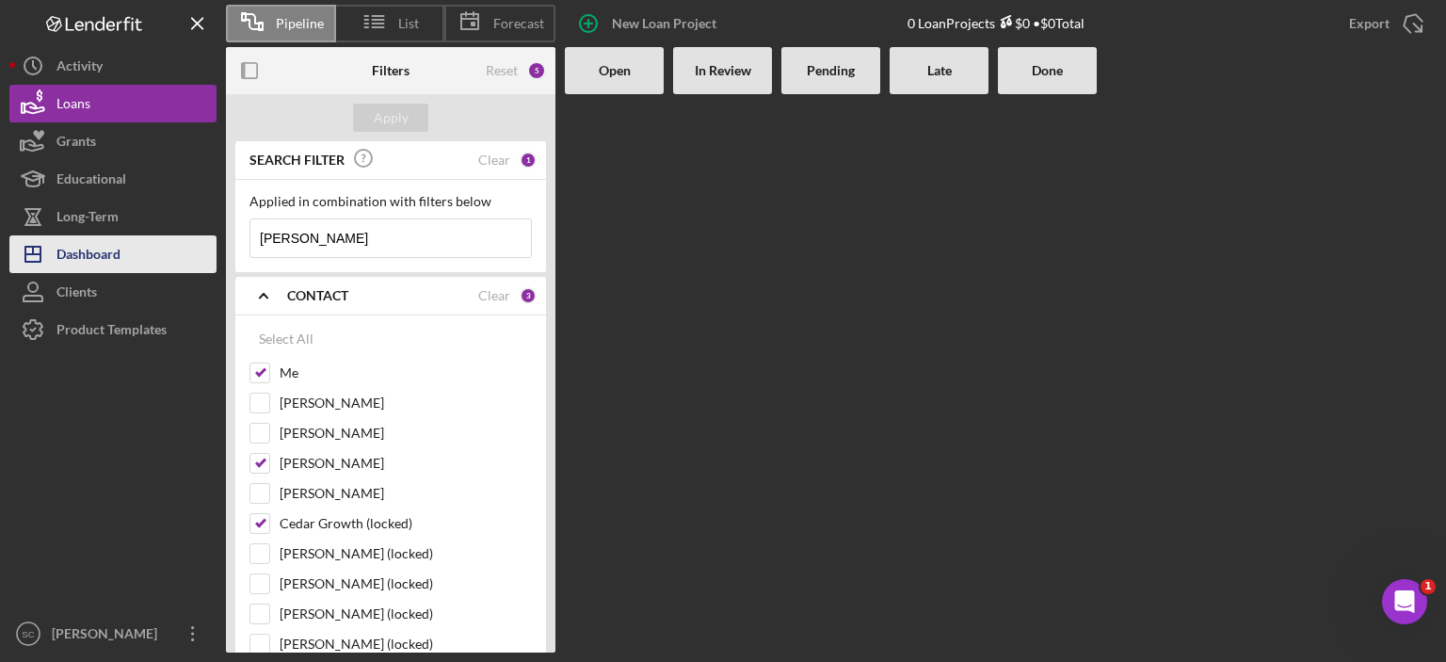
type input "[PERSON_NAME]"
click at [120, 248] on div "Dashboard" at bounding box center [88, 256] width 64 height 42
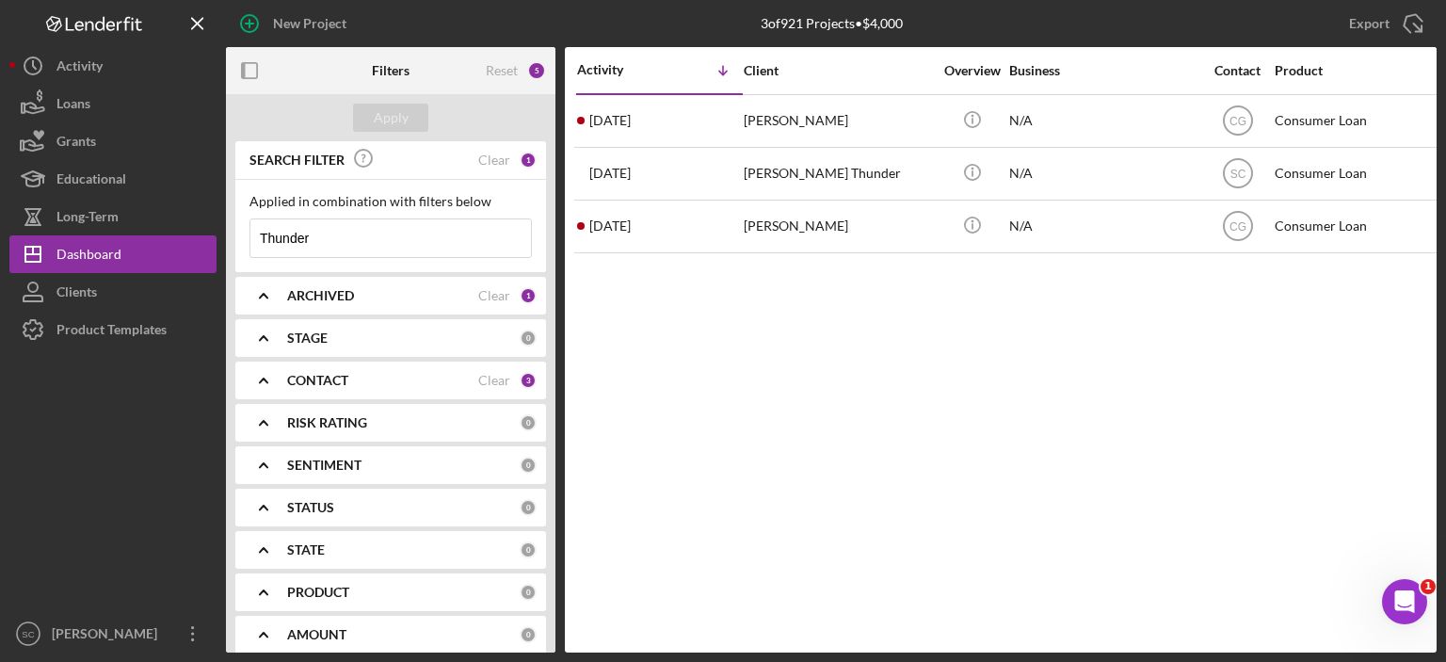
click at [345, 381] on b "CONTACT" at bounding box center [317, 380] width 61 height 15
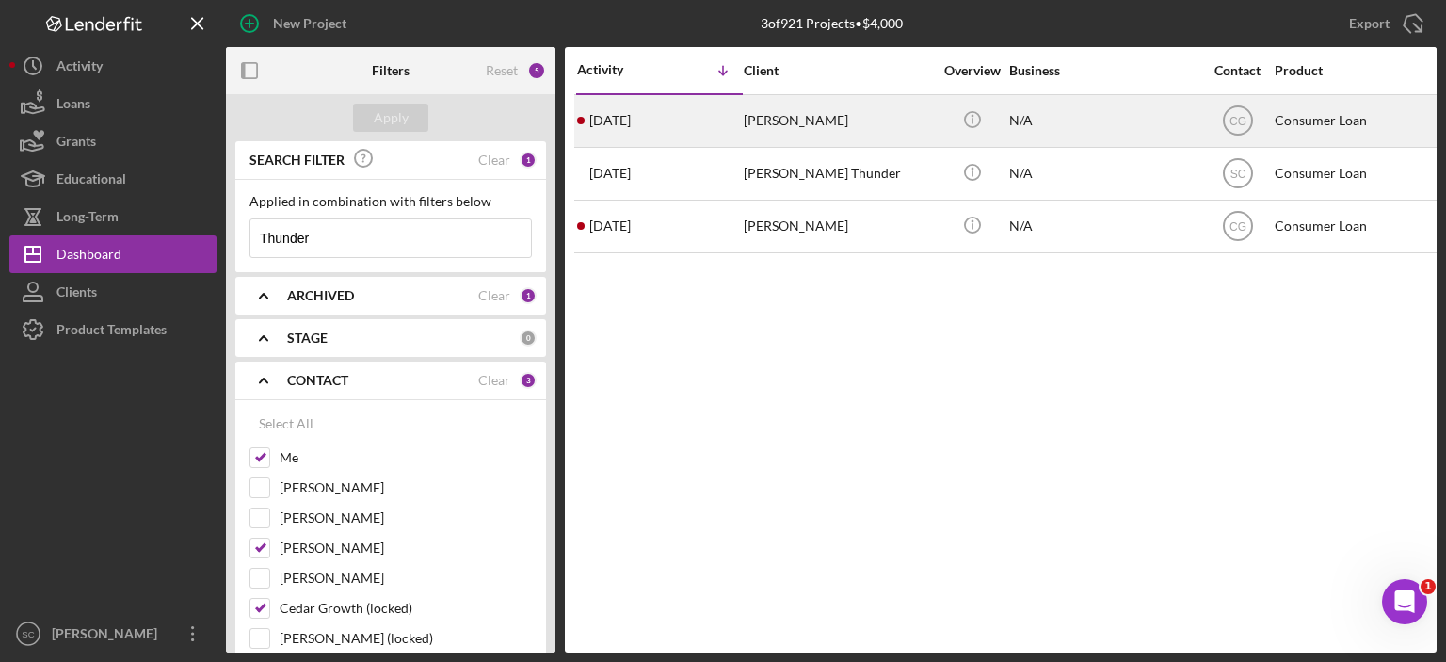
click at [886, 119] on div "[PERSON_NAME]" at bounding box center [837, 121] width 188 height 50
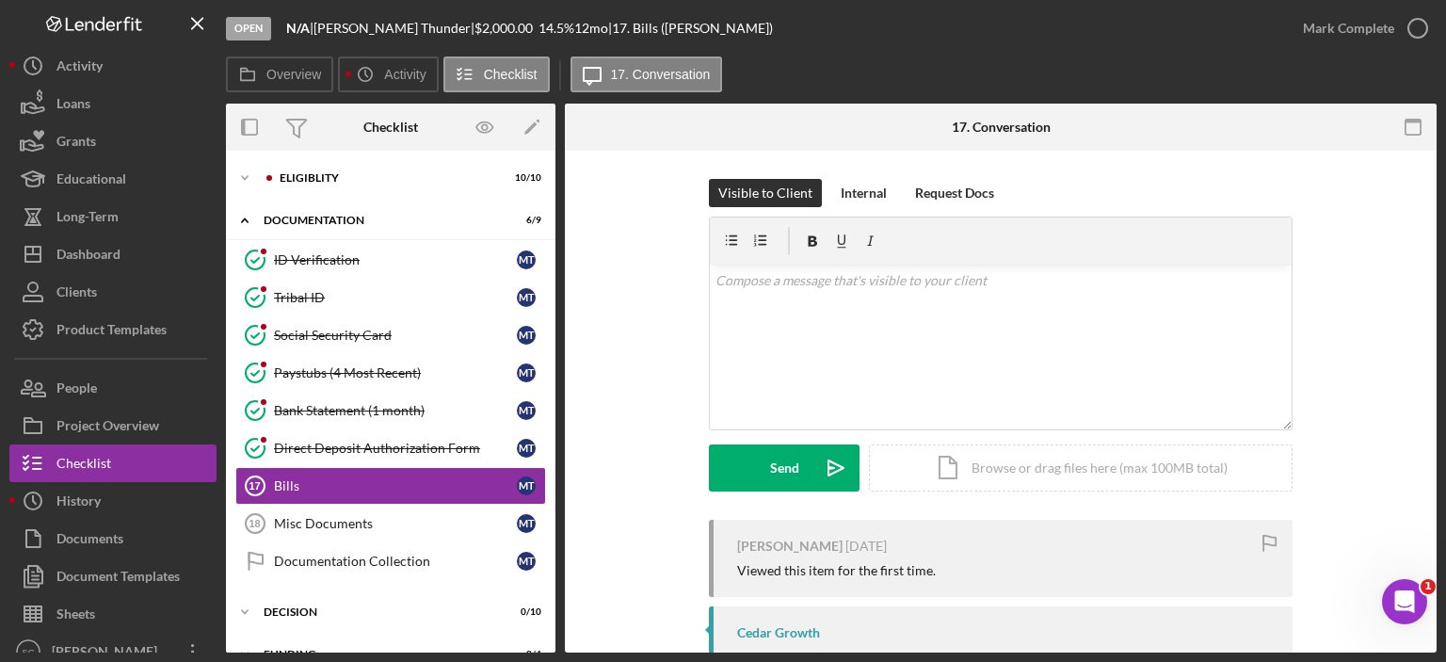
scroll to position [81, 0]
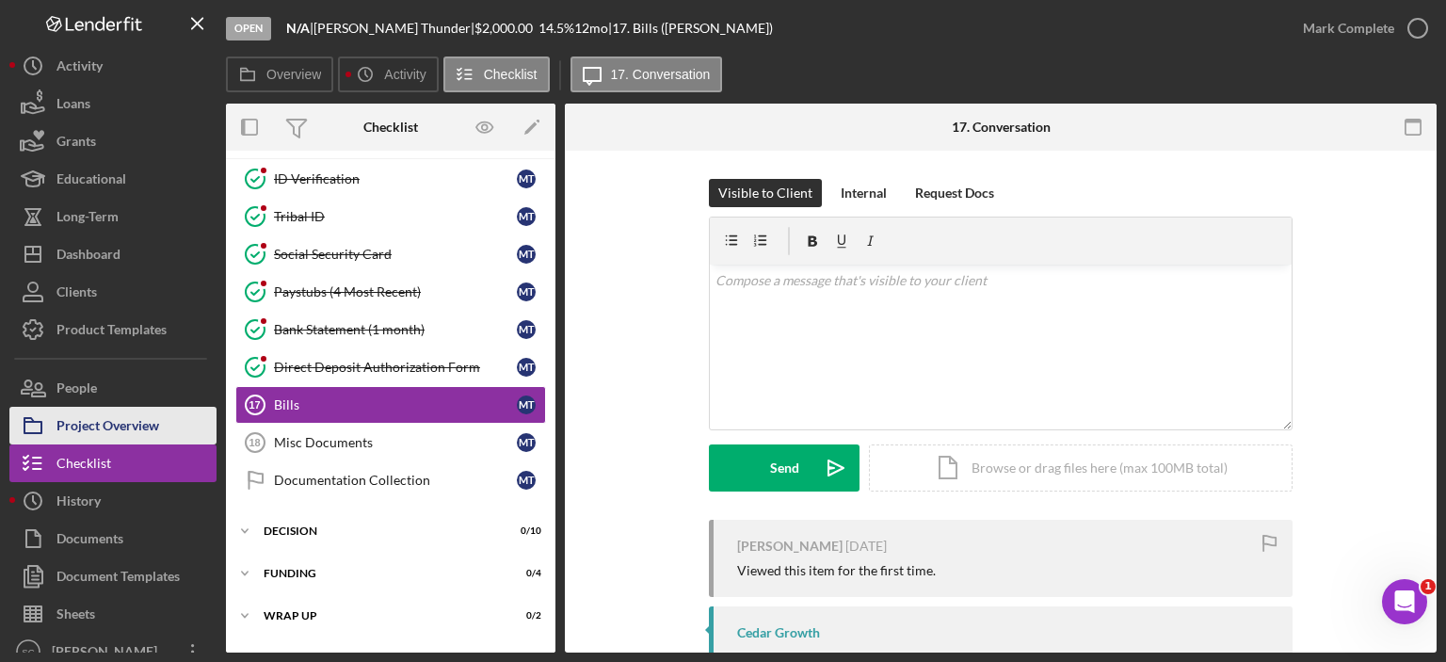
click at [128, 424] on div "Project Overview" at bounding box center [107, 428] width 103 height 42
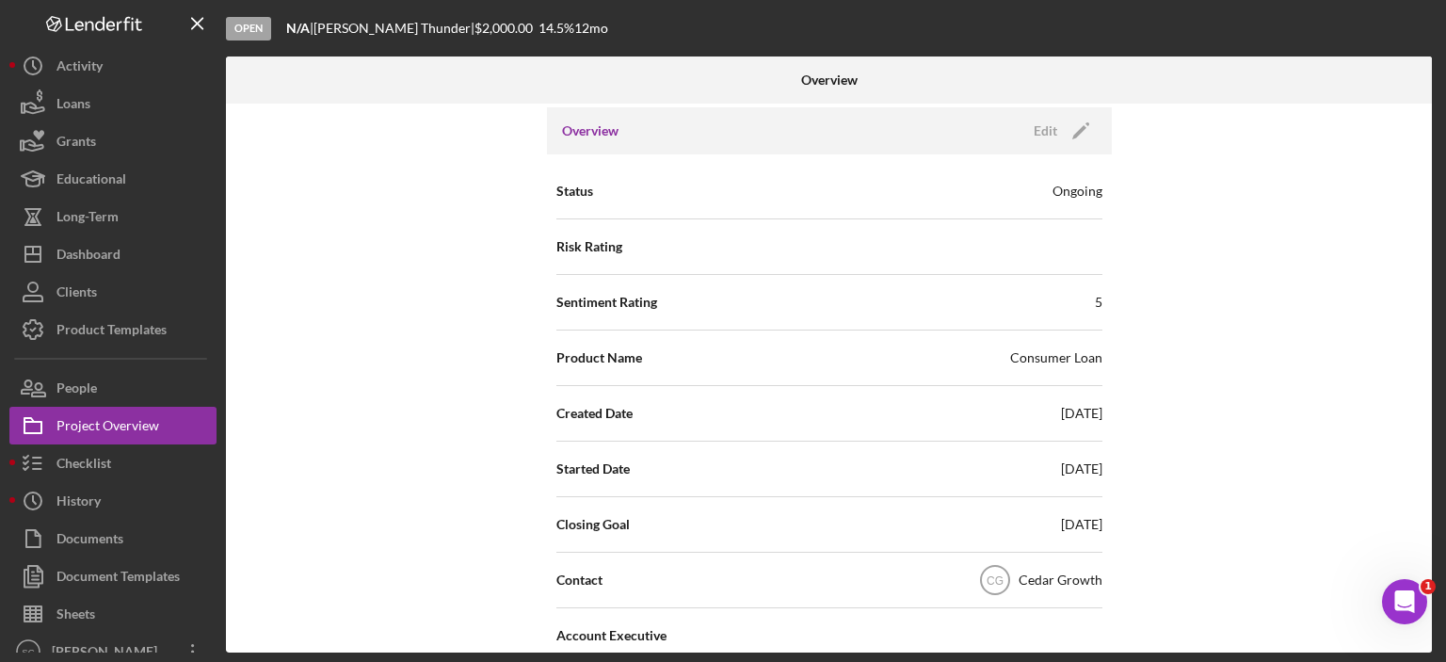
scroll to position [94, 0]
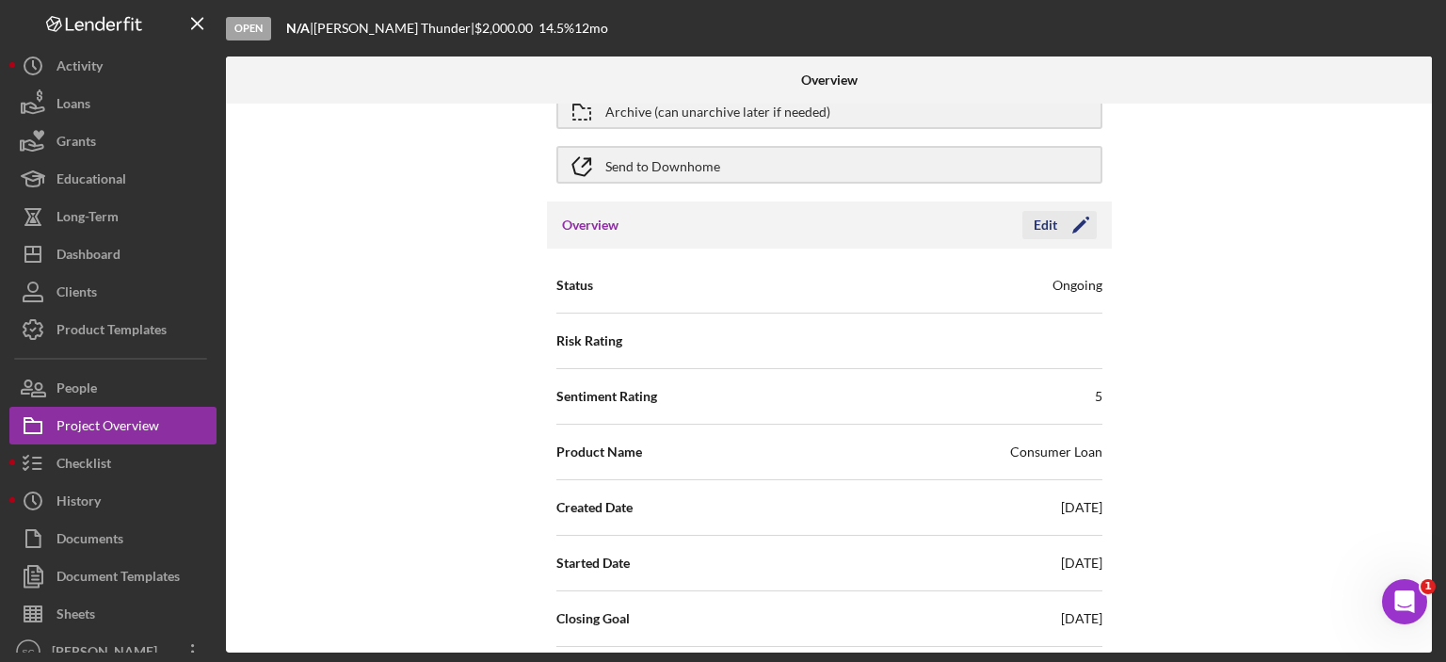
click at [1048, 217] on div "Edit" at bounding box center [1045, 225] width 24 height 28
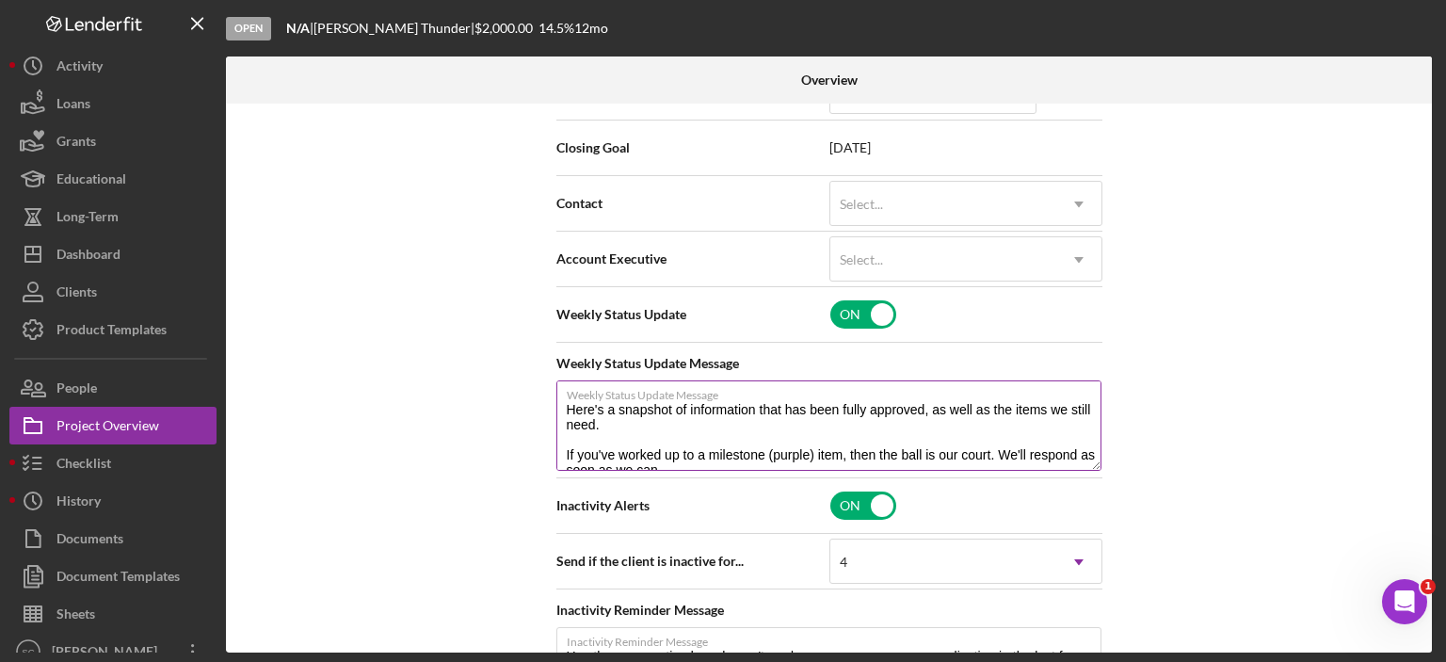
scroll to position [376, 0]
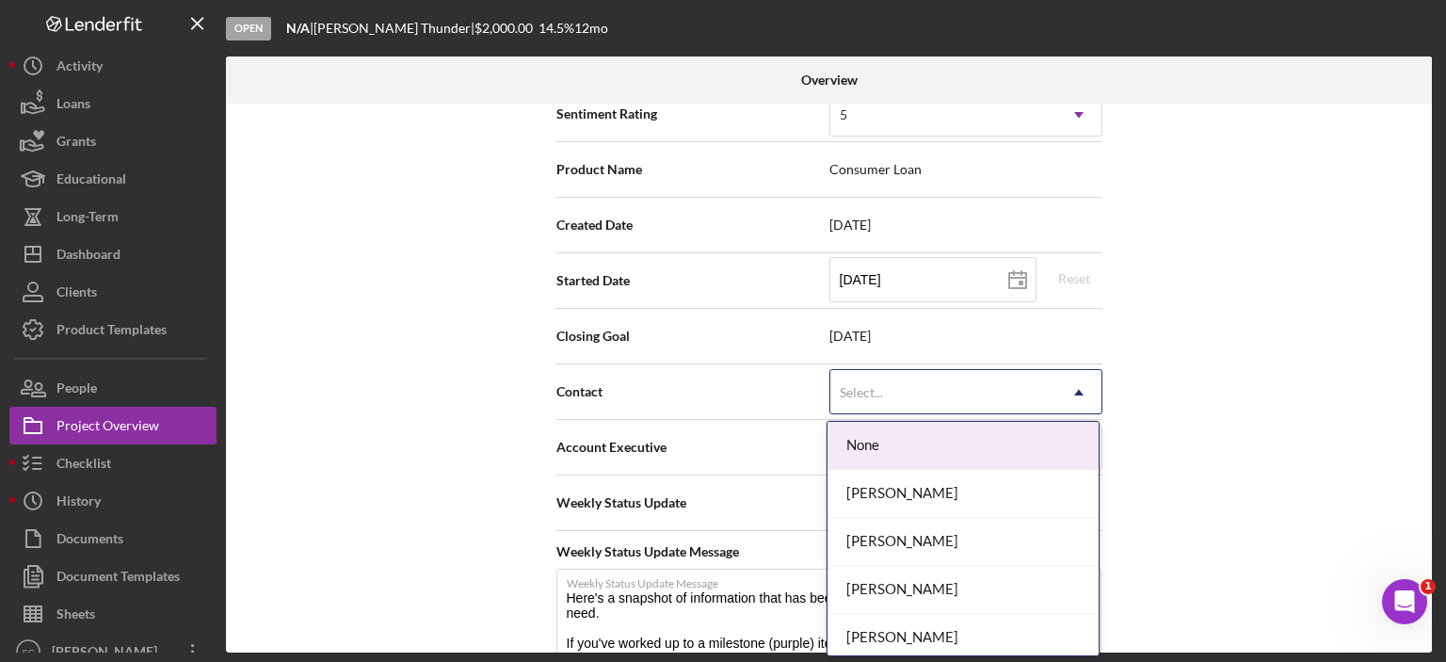
click at [1016, 398] on div "Select..." at bounding box center [943, 392] width 226 height 43
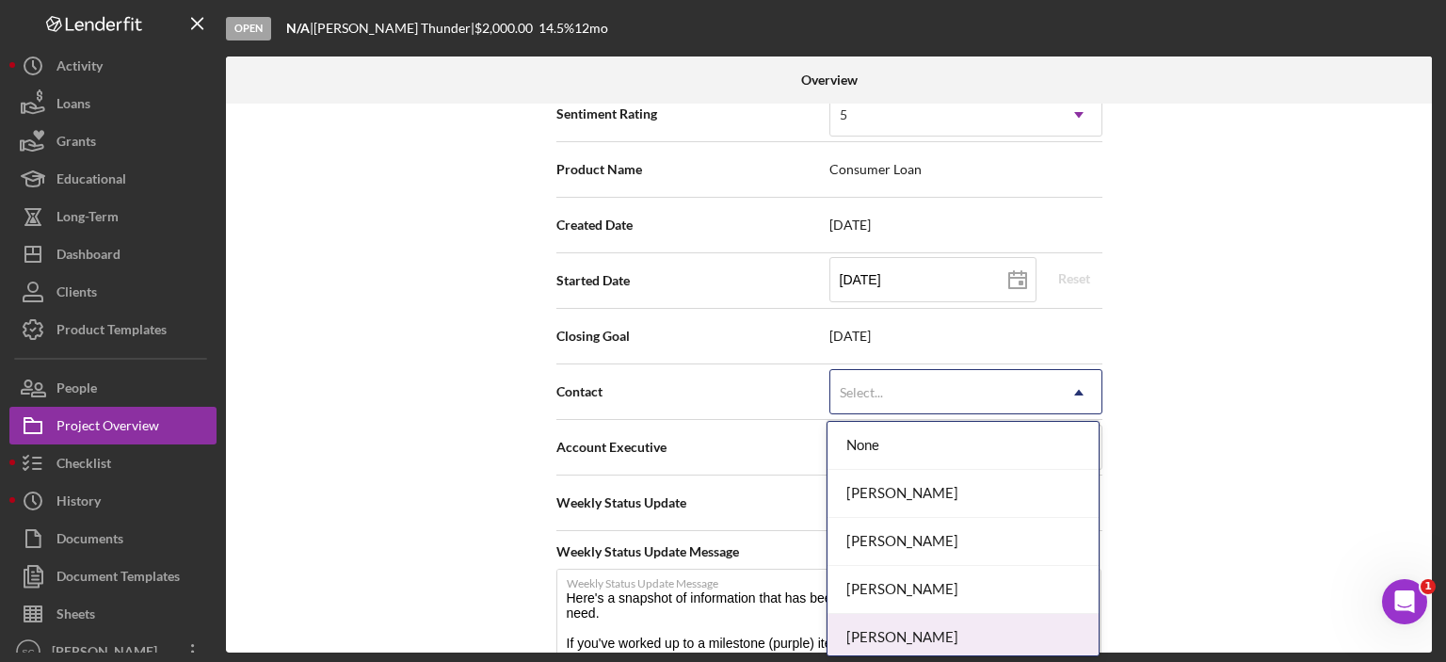
click at [926, 634] on div "[PERSON_NAME]" at bounding box center [962, 638] width 271 height 48
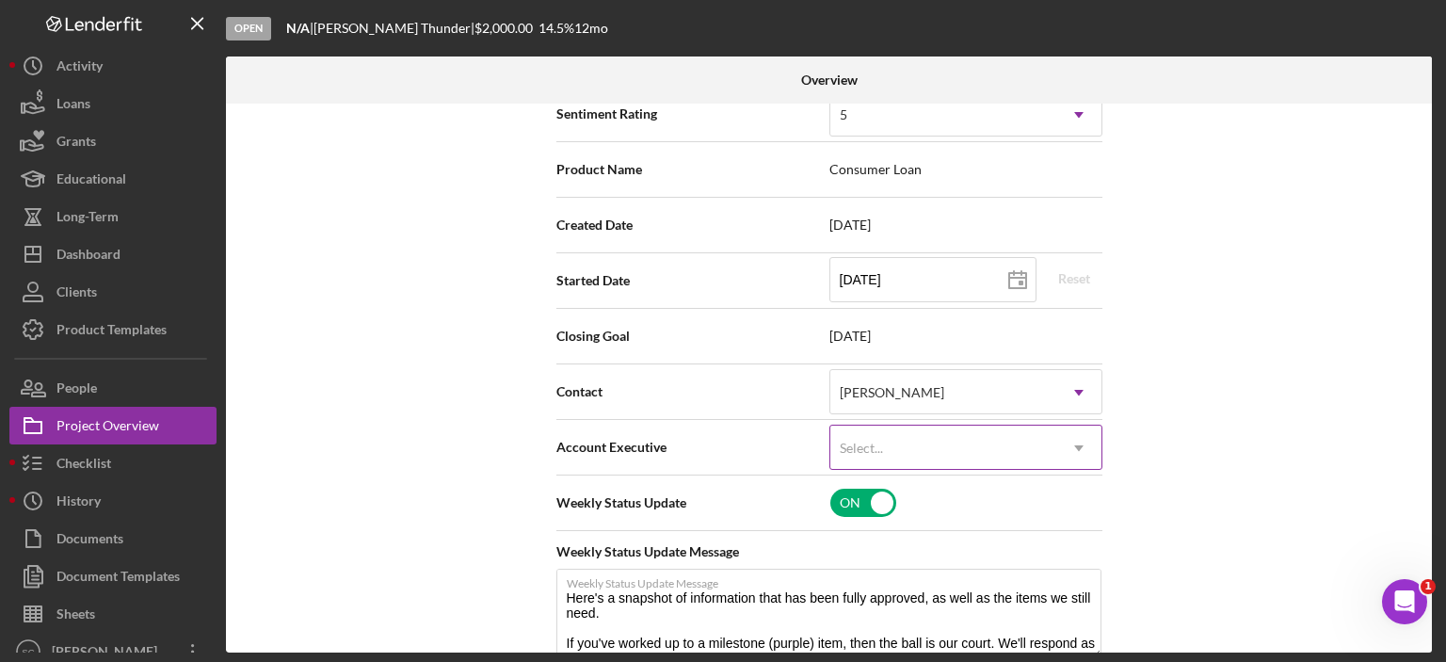
click at [928, 447] on div "Select..." at bounding box center [943, 447] width 226 height 43
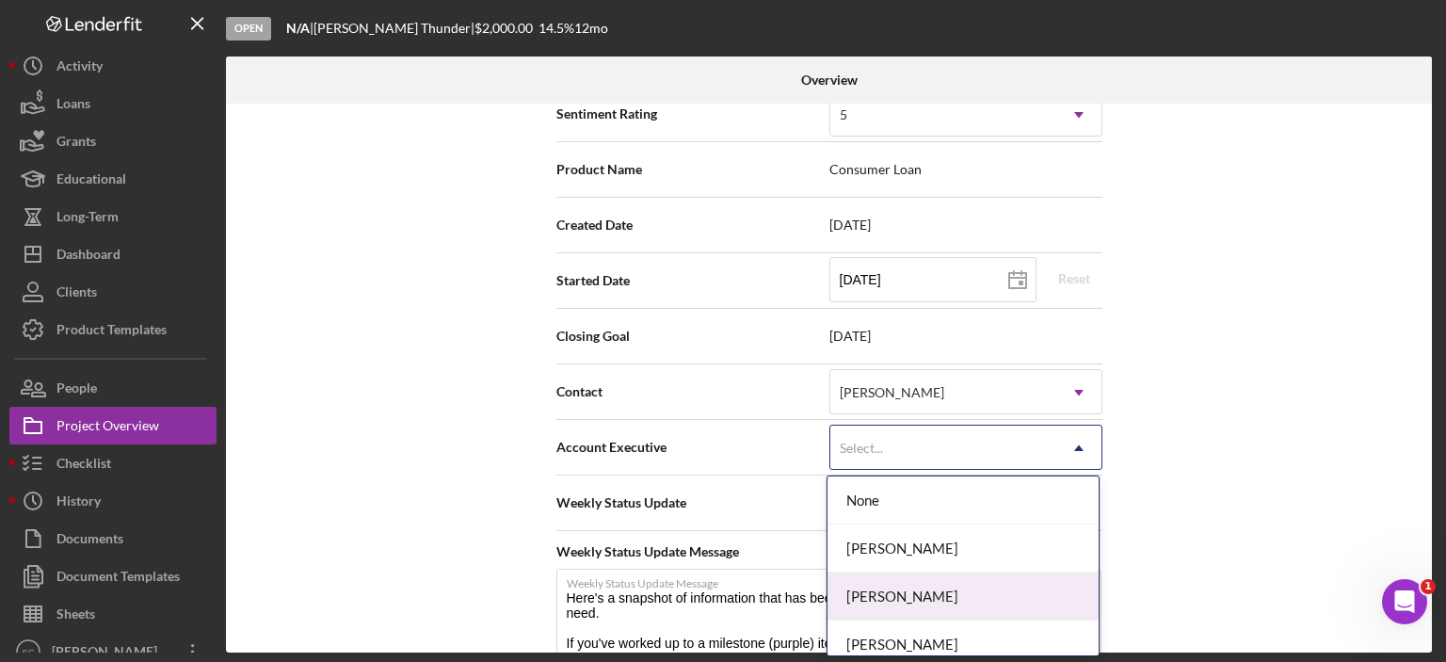
scroll to position [108, 0]
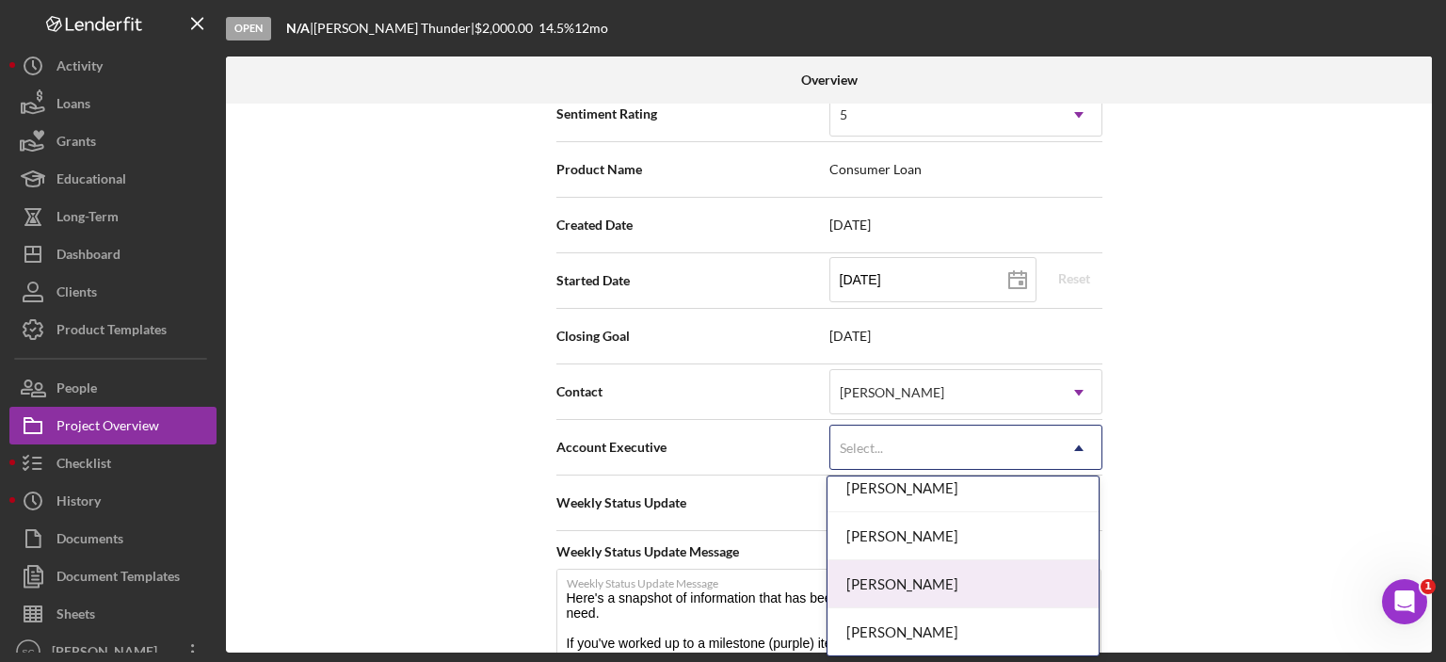
click at [922, 586] on div "[PERSON_NAME]" at bounding box center [962, 584] width 271 height 48
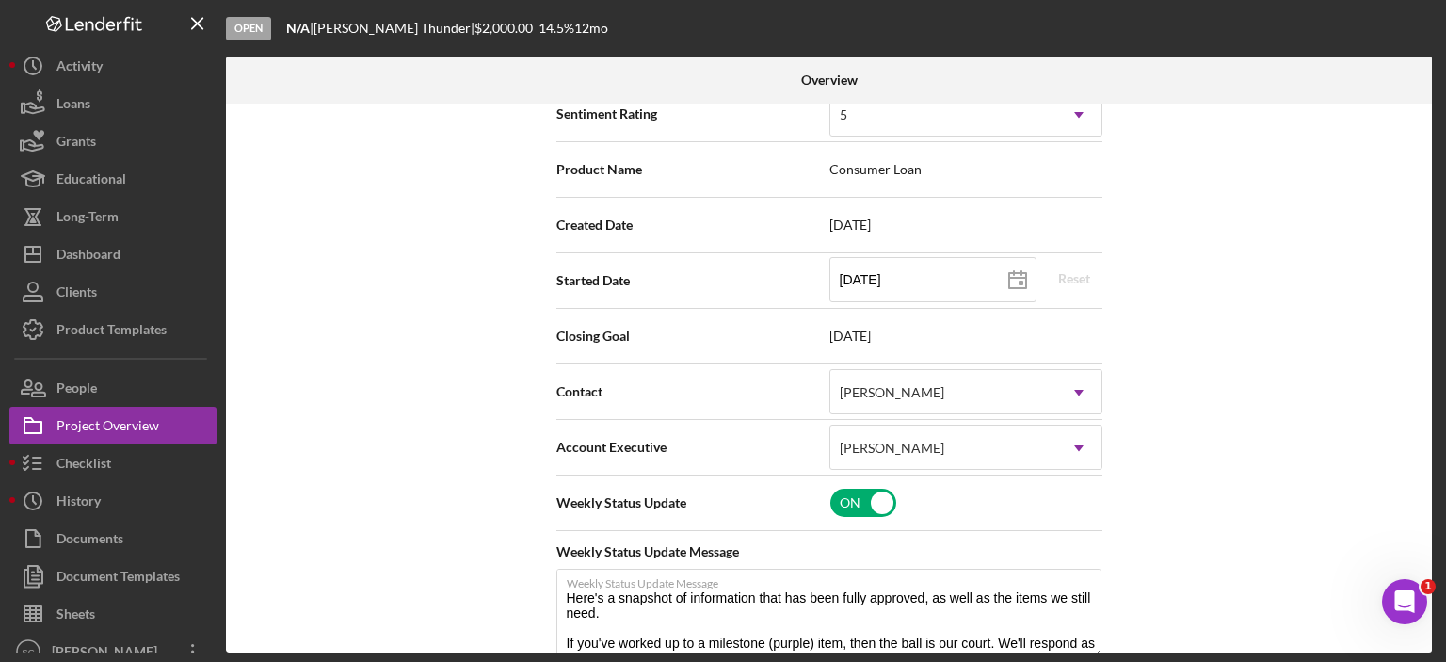
scroll to position [94, 0]
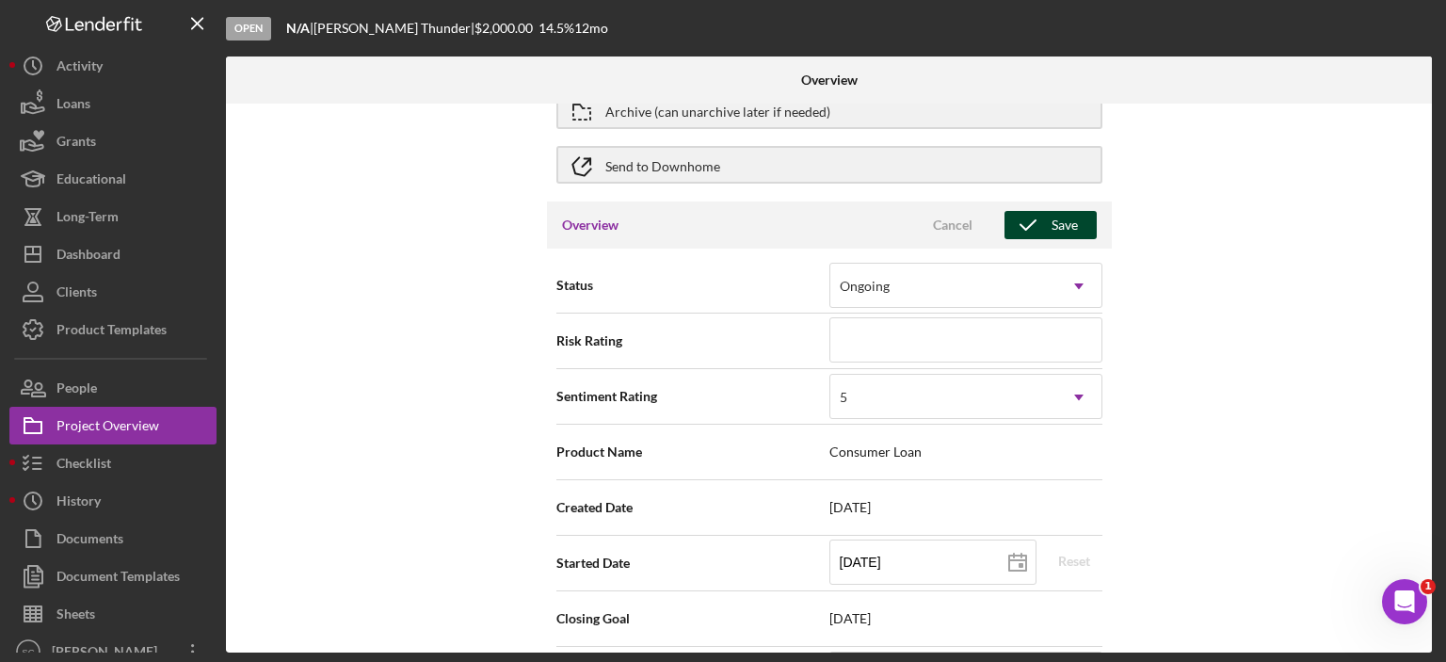
click at [1057, 221] on div "Save" at bounding box center [1064, 225] width 26 height 28
type textarea "Here's a snapshot of information that has been fully approved, as well as the i…"
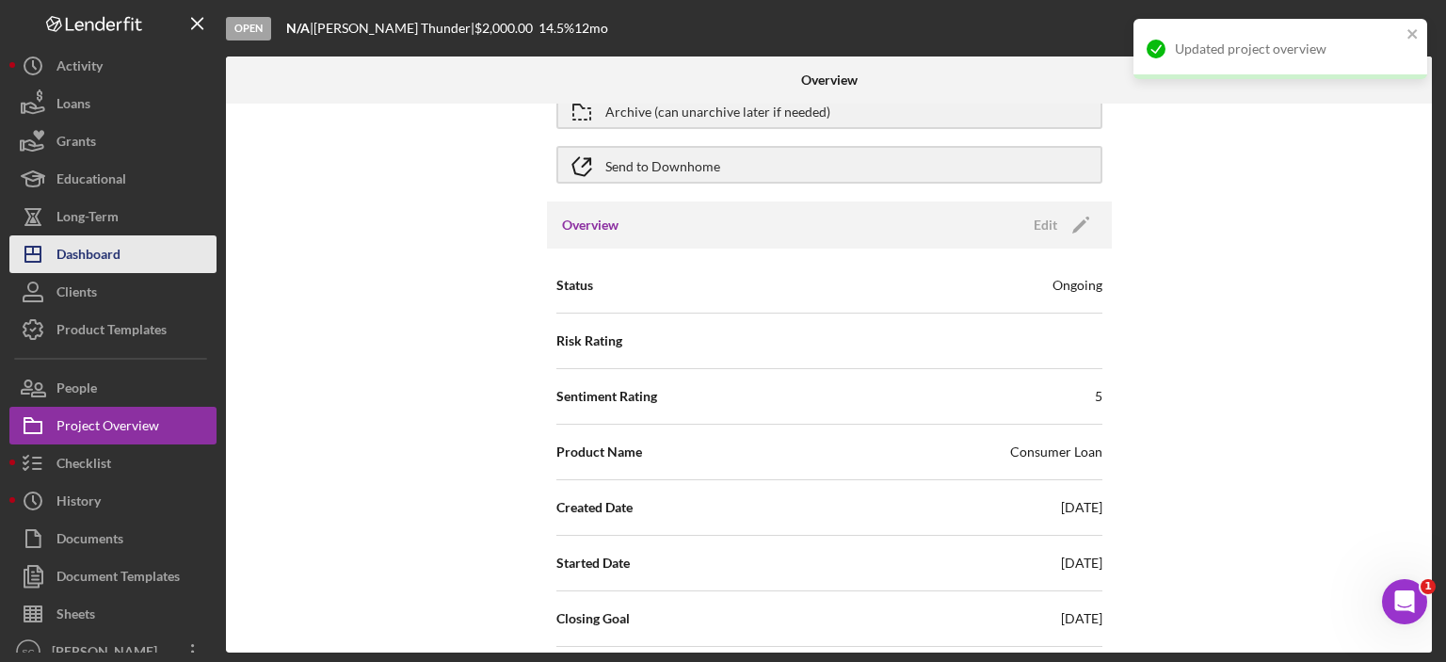
click at [96, 251] on div "Dashboard" at bounding box center [88, 256] width 64 height 42
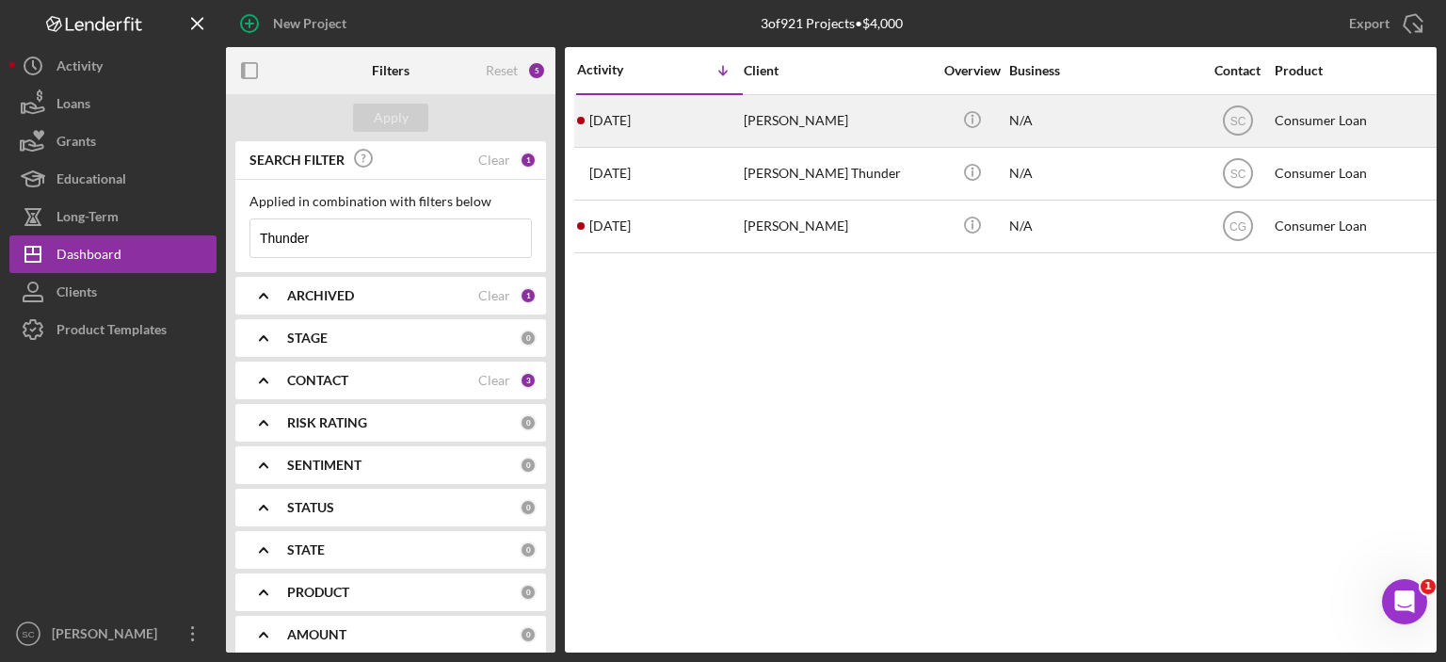
click at [762, 119] on div "[PERSON_NAME]" at bounding box center [837, 121] width 188 height 50
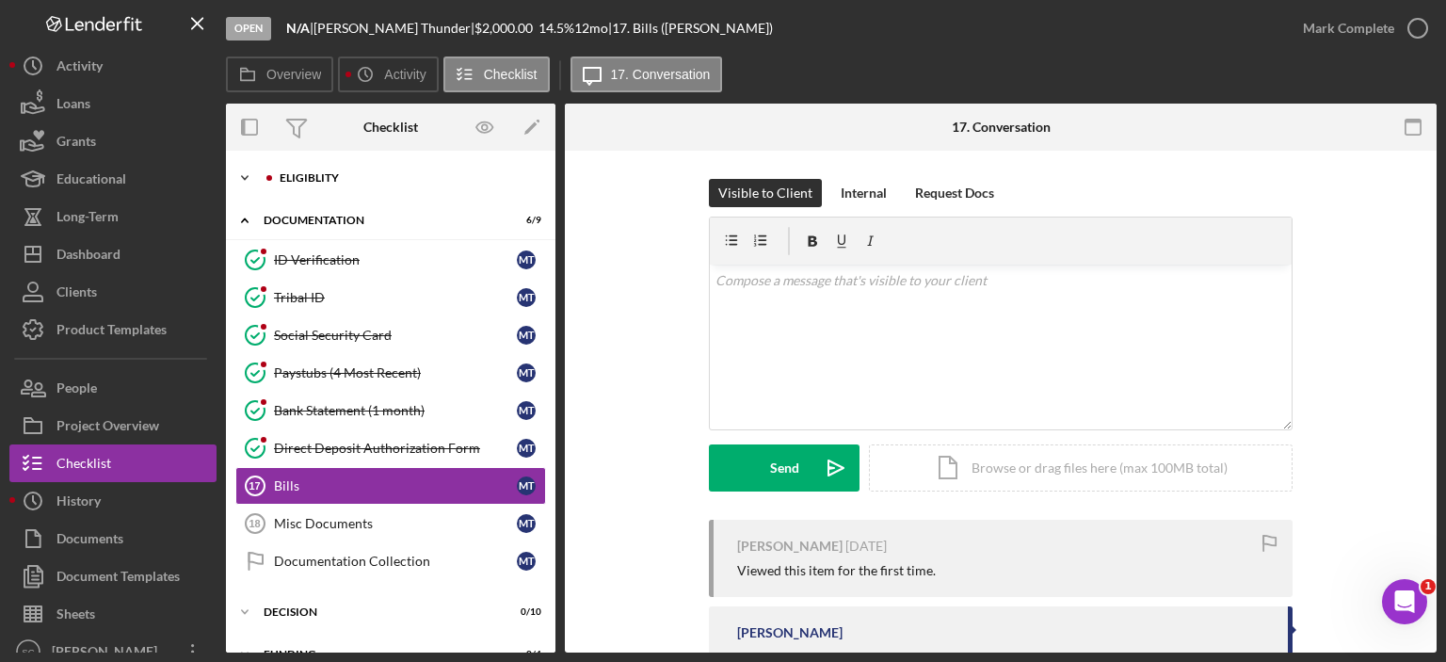
click at [241, 178] on icon "Icon/Expander" at bounding box center [245, 178] width 38 height 38
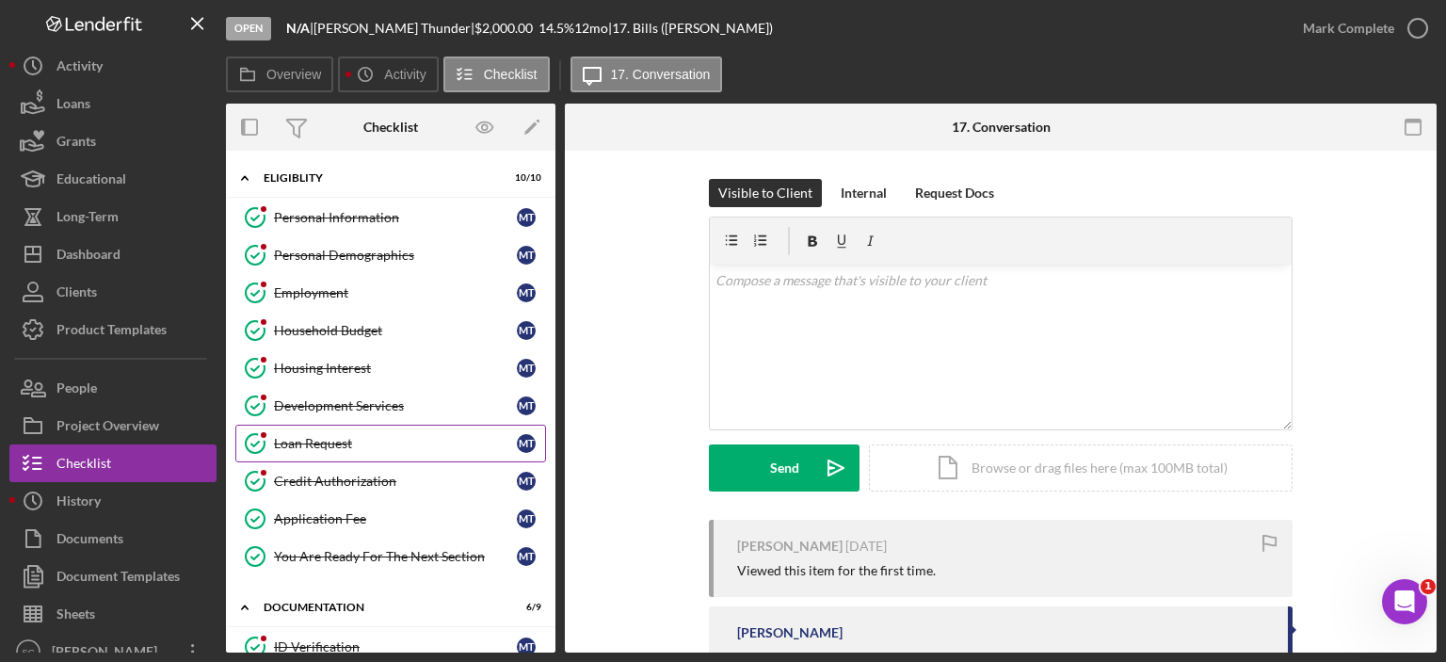
click at [331, 445] on div "Loan Request" at bounding box center [395, 443] width 243 height 15
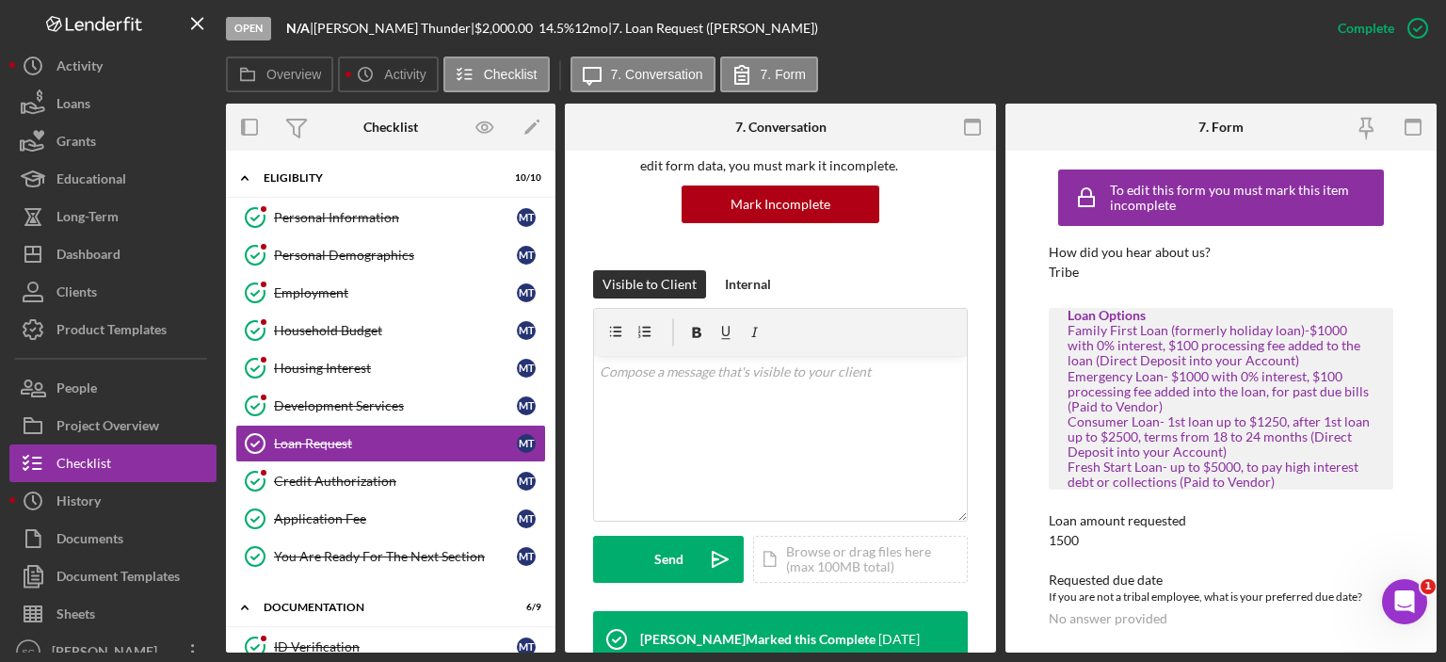
scroll to position [94, 0]
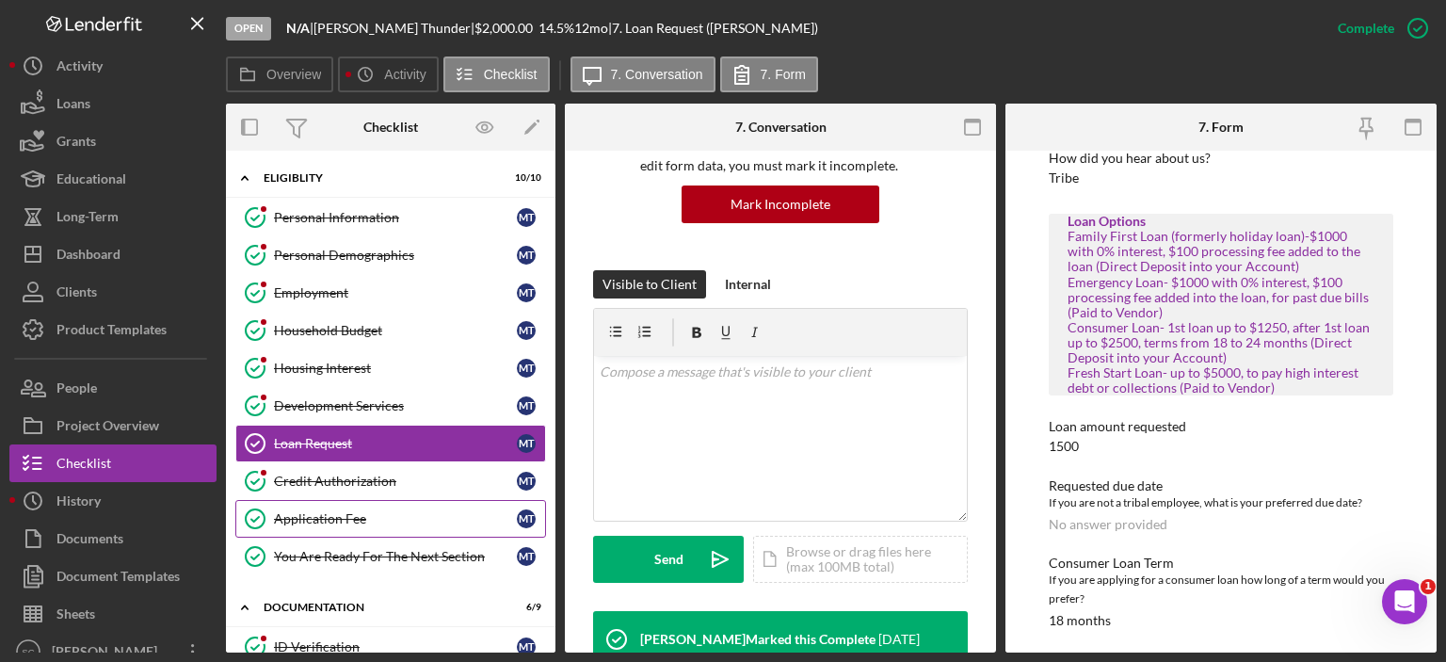
click at [302, 504] on link "Application Fee Application Fee M T" at bounding box center [390, 519] width 311 height 38
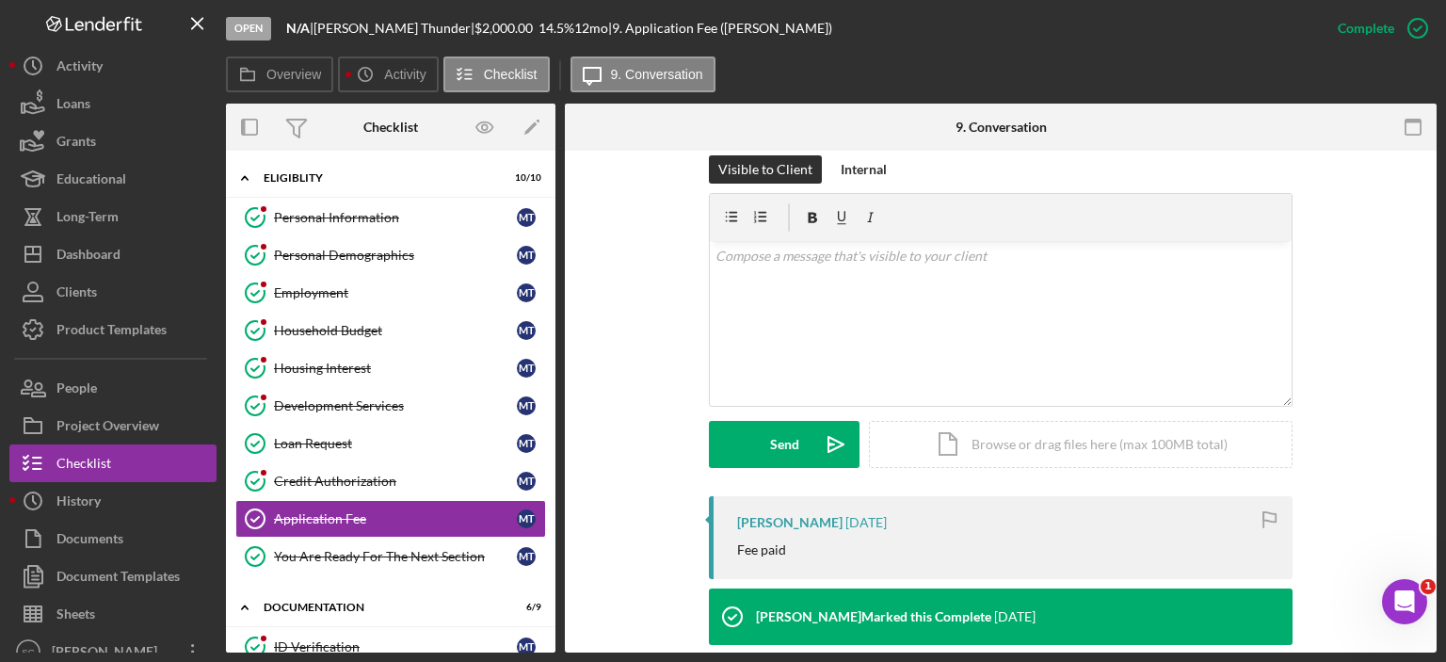
scroll to position [376, 0]
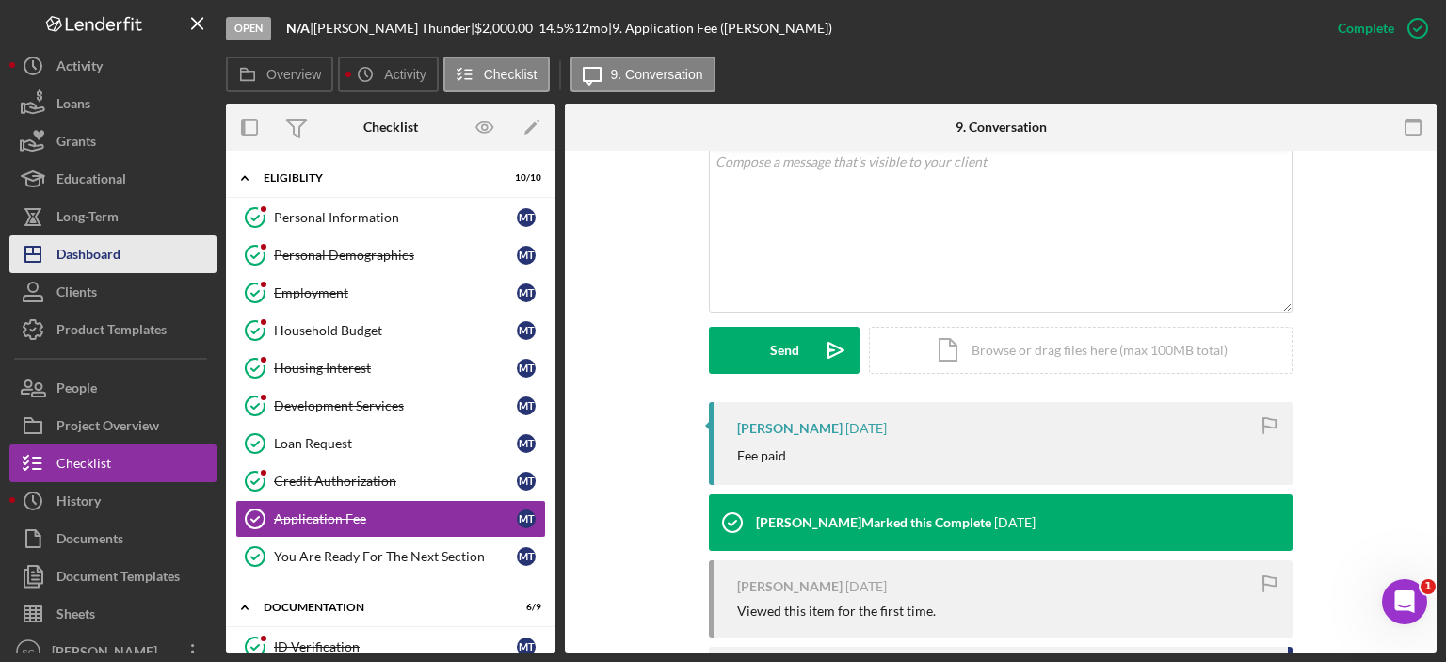
click at [115, 256] on div "Dashboard" at bounding box center [88, 256] width 64 height 42
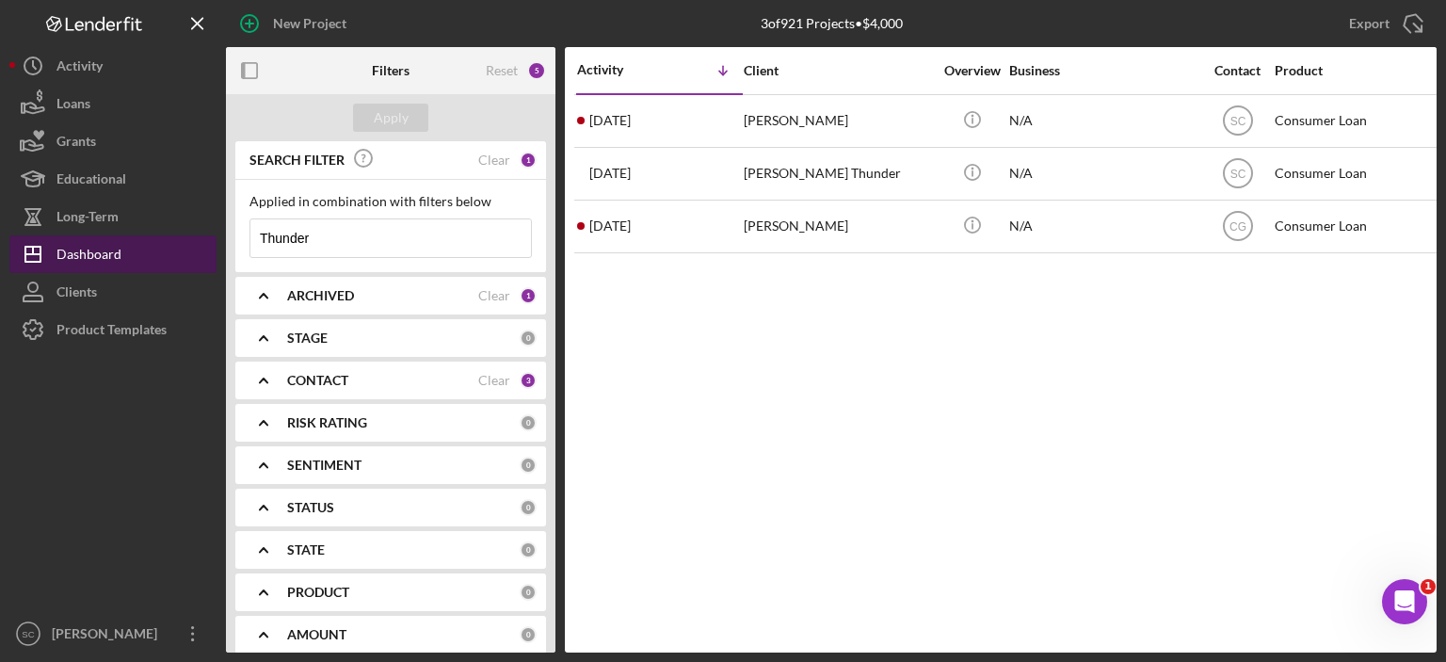
click at [68, 255] on div "Dashboard" at bounding box center [88, 256] width 65 height 42
drag, startPoint x: 310, startPoint y: 239, endPoint x: 226, endPoint y: 234, distance: 83.9
click at [226, 234] on div "SEARCH FILTER Clear 1 Applied in combination with filters below Thunder Icon/Me…" at bounding box center [390, 396] width 329 height 511
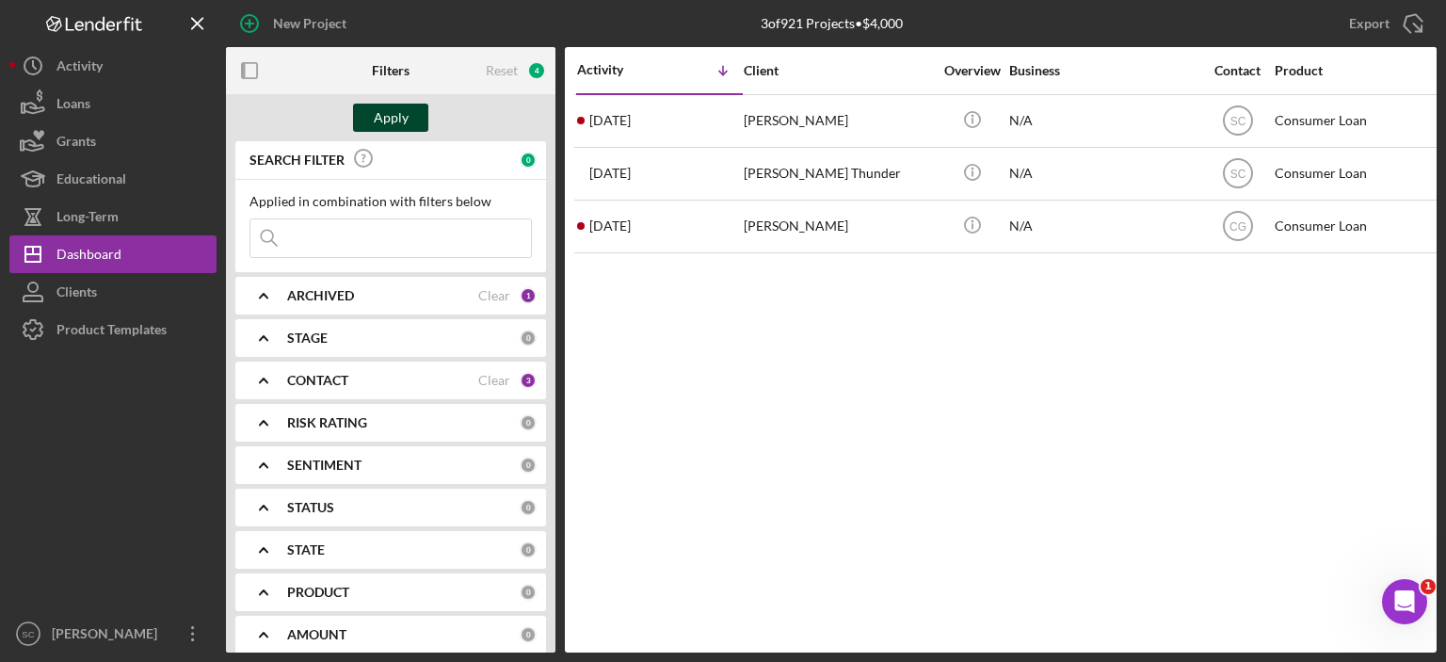
click at [413, 117] on button "Apply" at bounding box center [390, 118] width 75 height 28
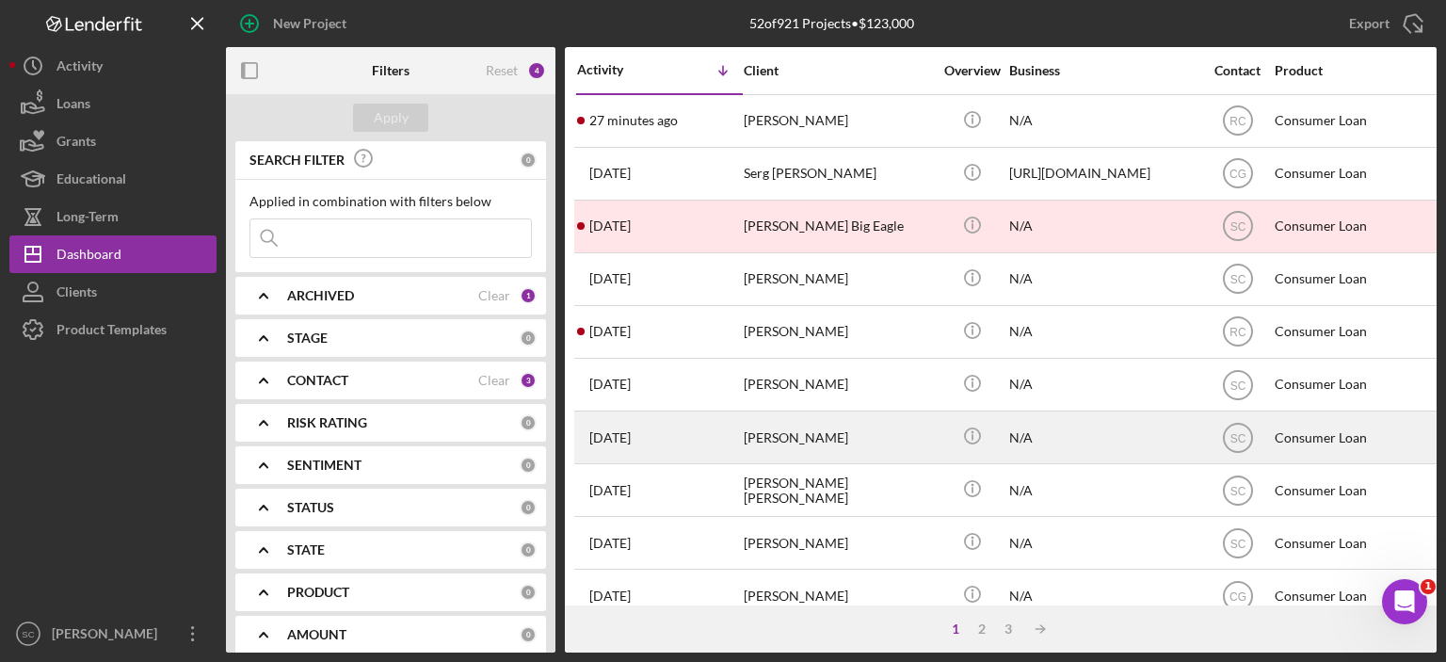
click at [820, 432] on div "[PERSON_NAME]" at bounding box center [837, 437] width 188 height 50
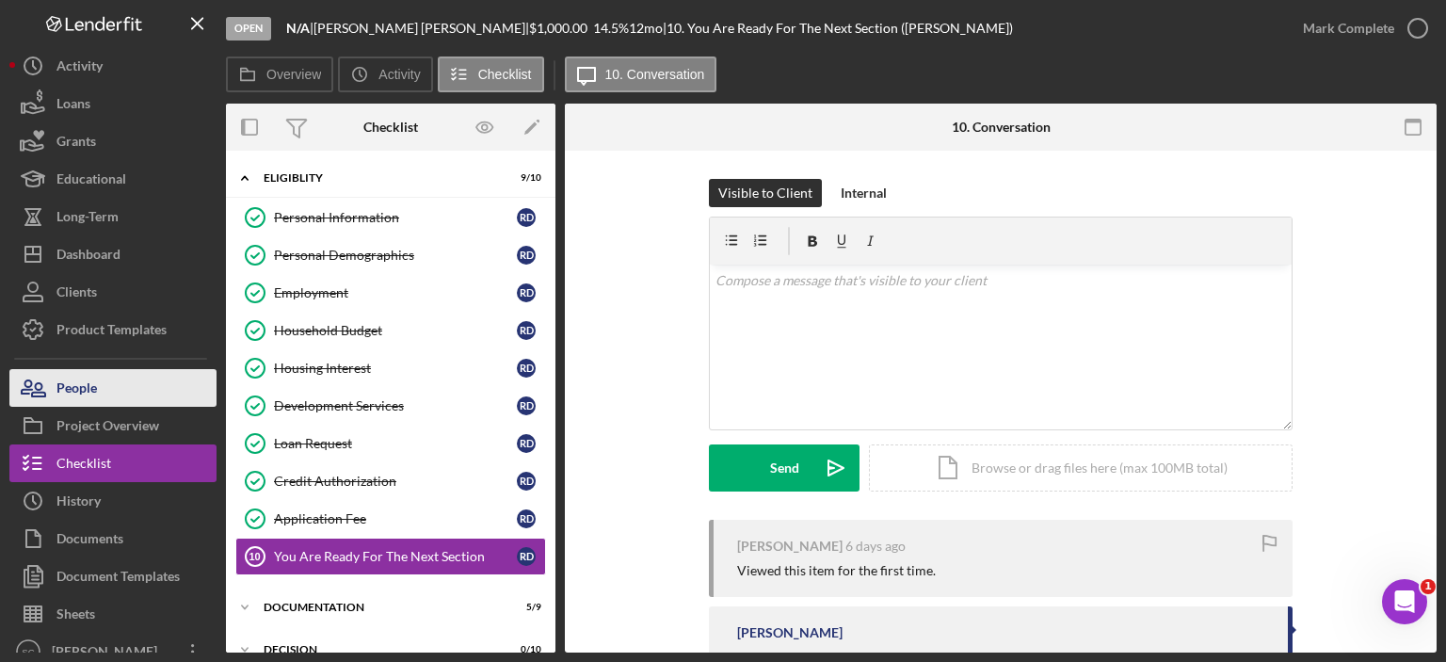
scroll to position [149, 0]
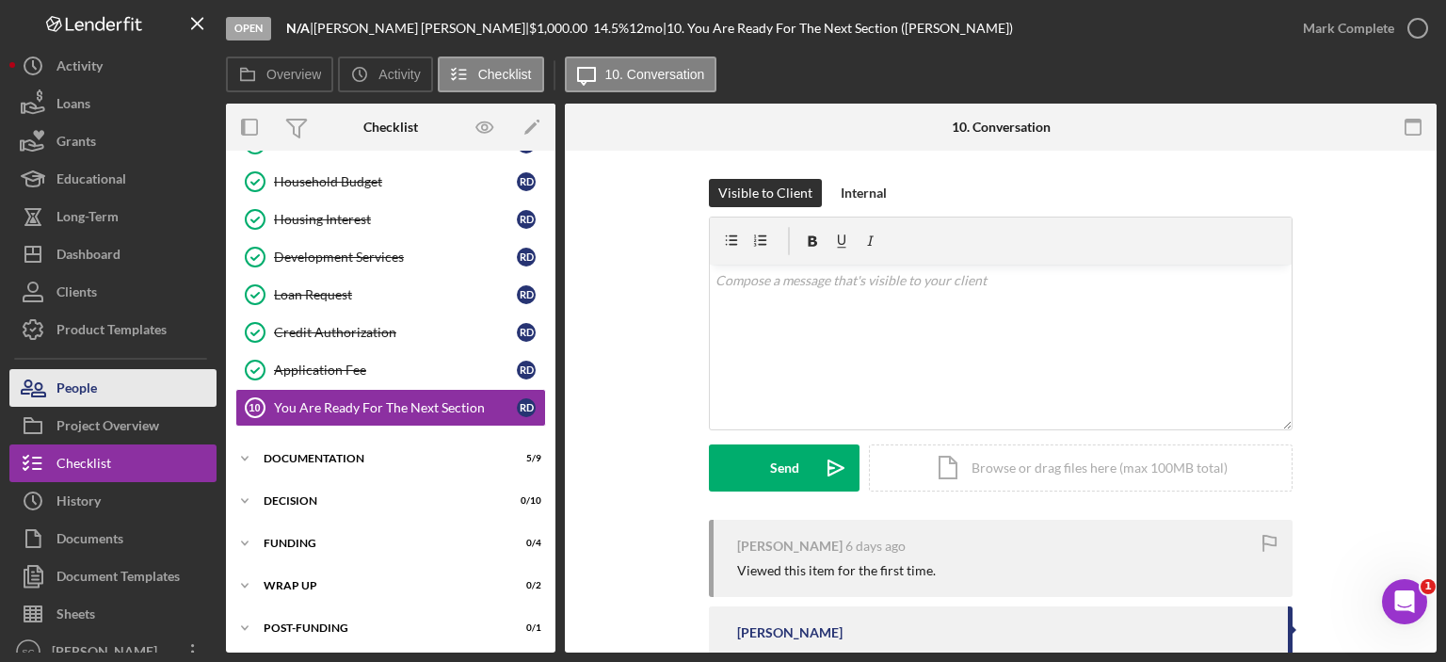
click at [80, 392] on div "People" at bounding box center [76, 390] width 40 height 42
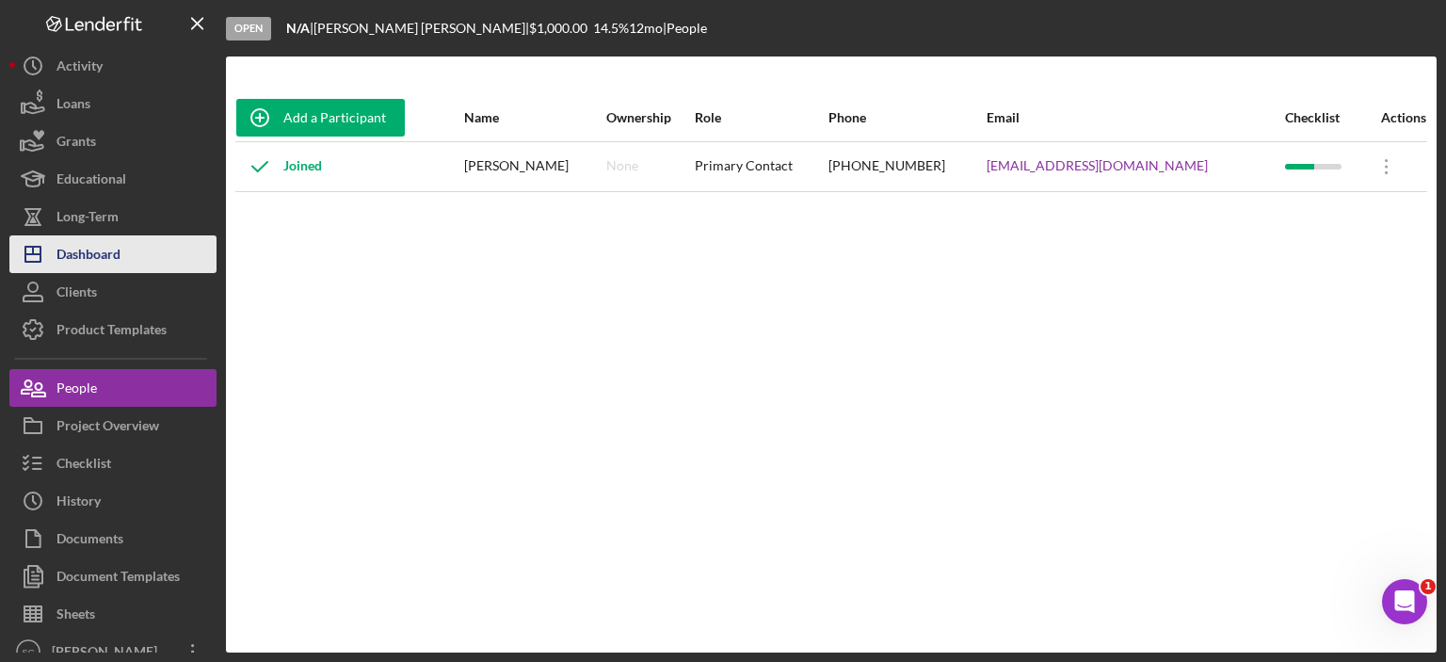
click at [122, 244] on button "Icon/Dashboard Dashboard" at bounding box center [112, 254] width 207 height 38
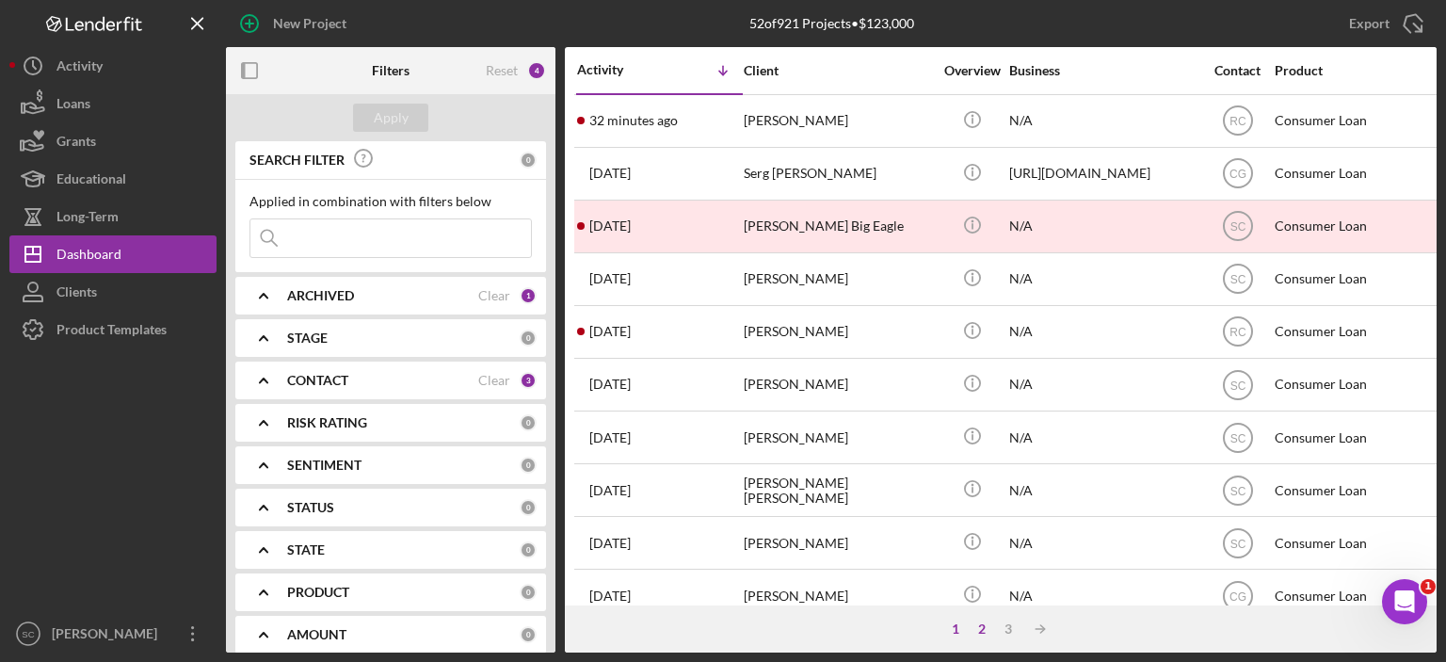
click at [977, 626] on div "2" at bounding box center [981, 628] width 26 height 15
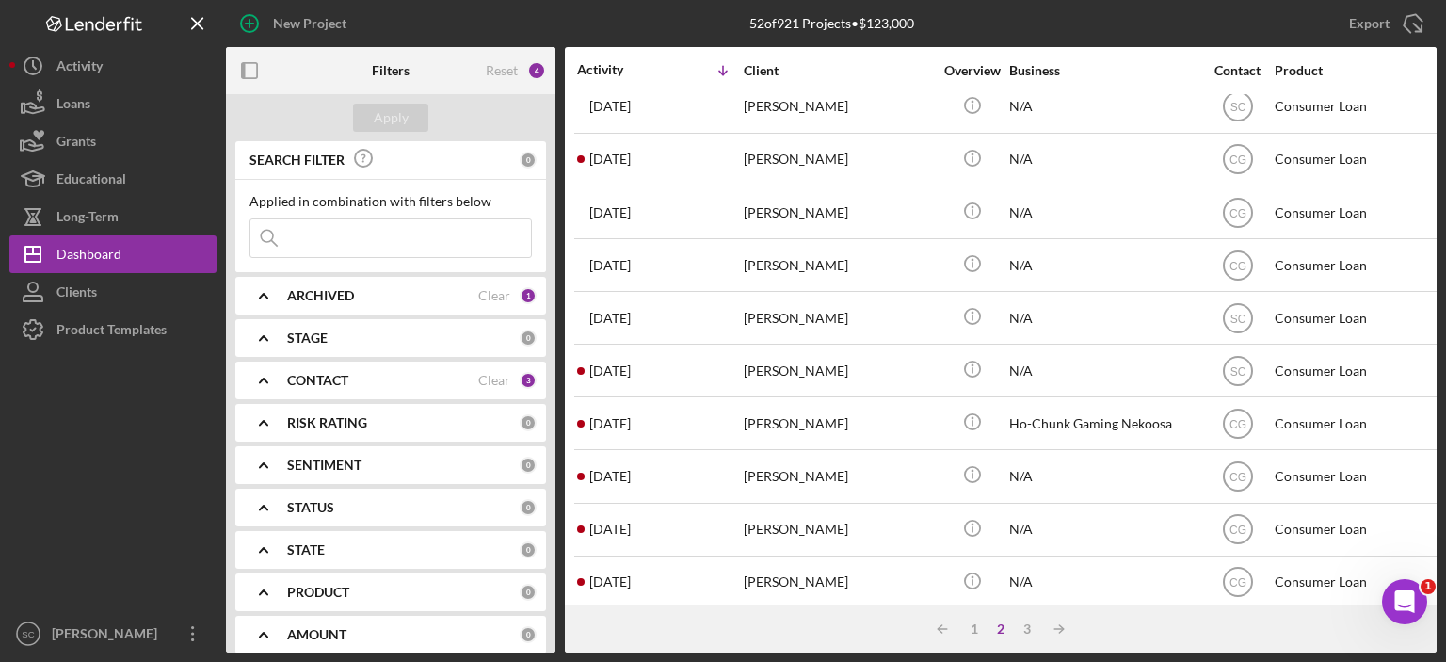
scroll to position [832, 0]
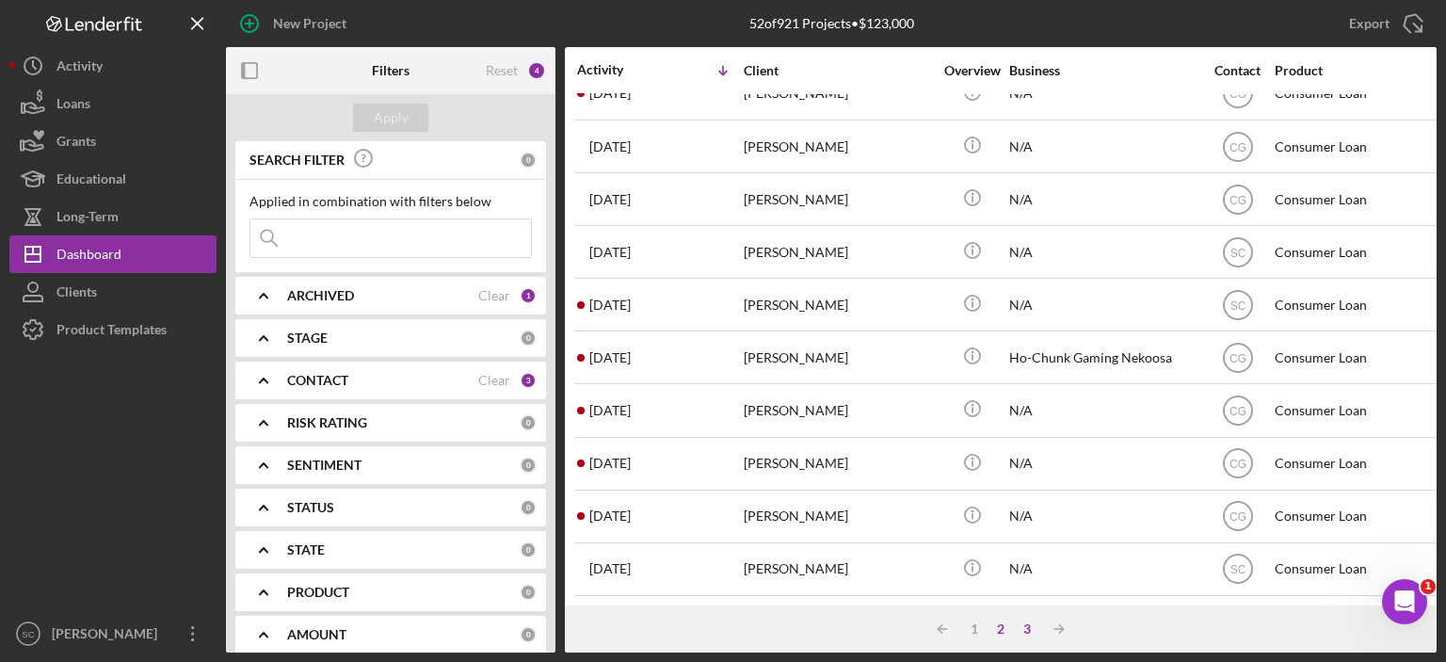
click at [1028, 624] on div "3" at bounding box center [1027, 628] width 26 height 15
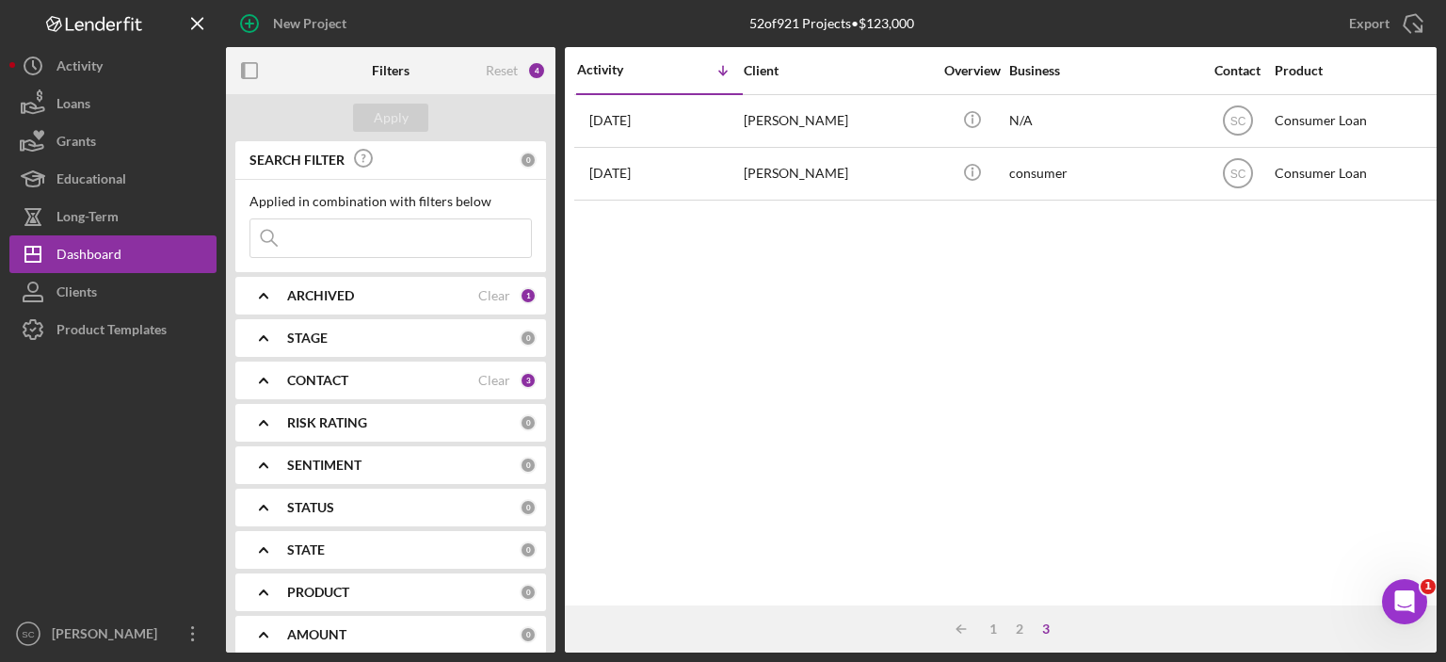
scroll to position [0, 0]
click at [987, 630] on div "1" at bounding box center [993, 628] width 26 height 15
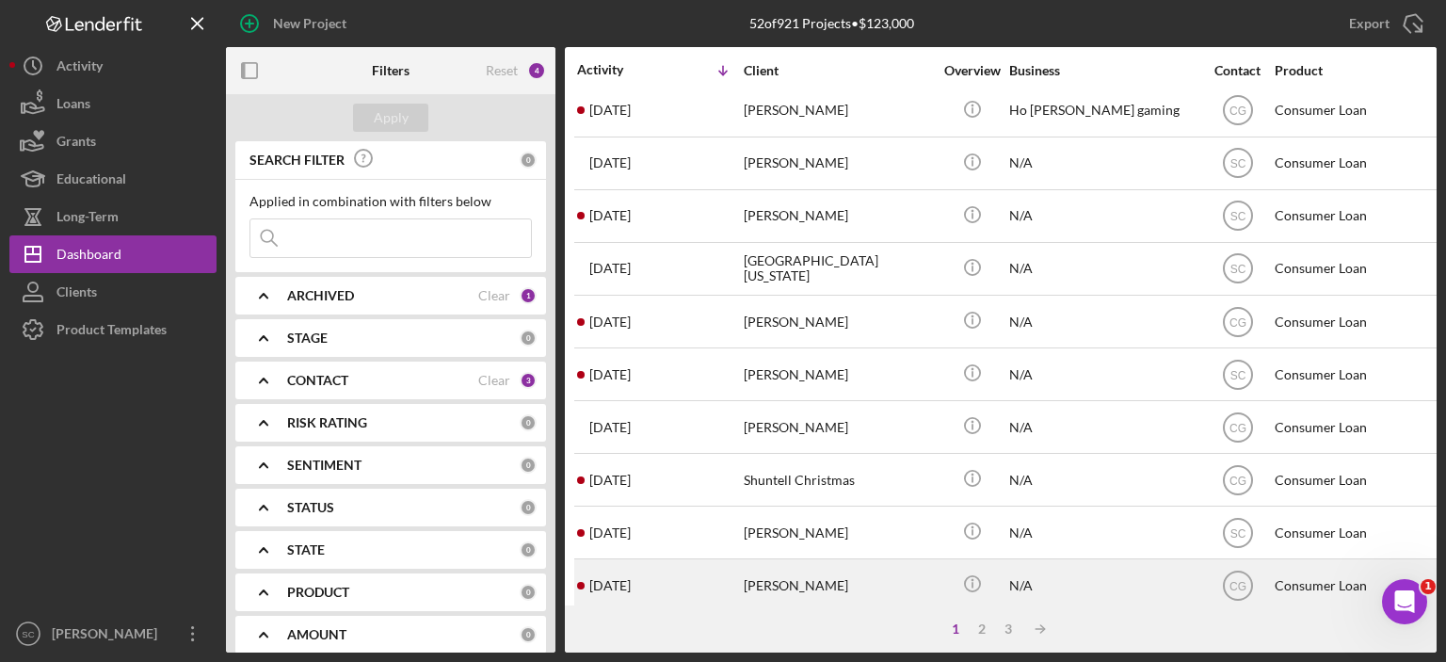
scroll to position [550, 0]
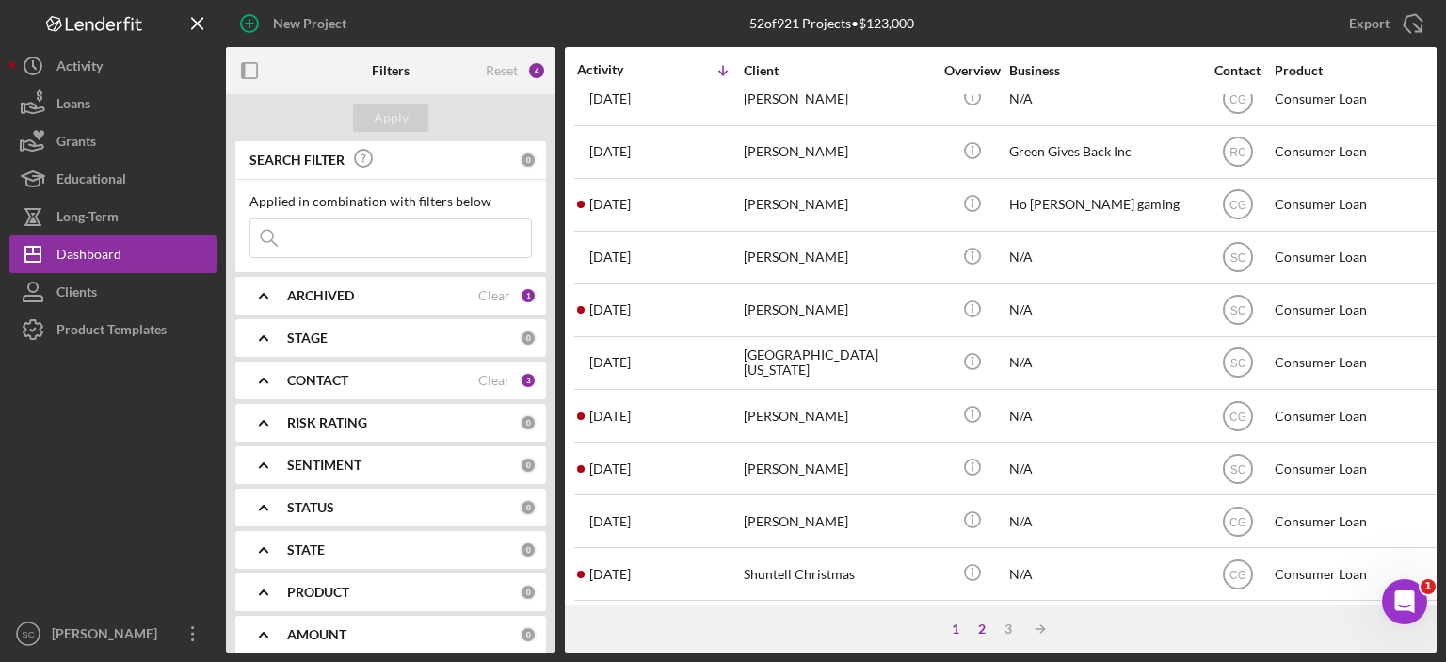
click at [979, 633] on div "2" at bounding box center [981, 628] width 26 height 15
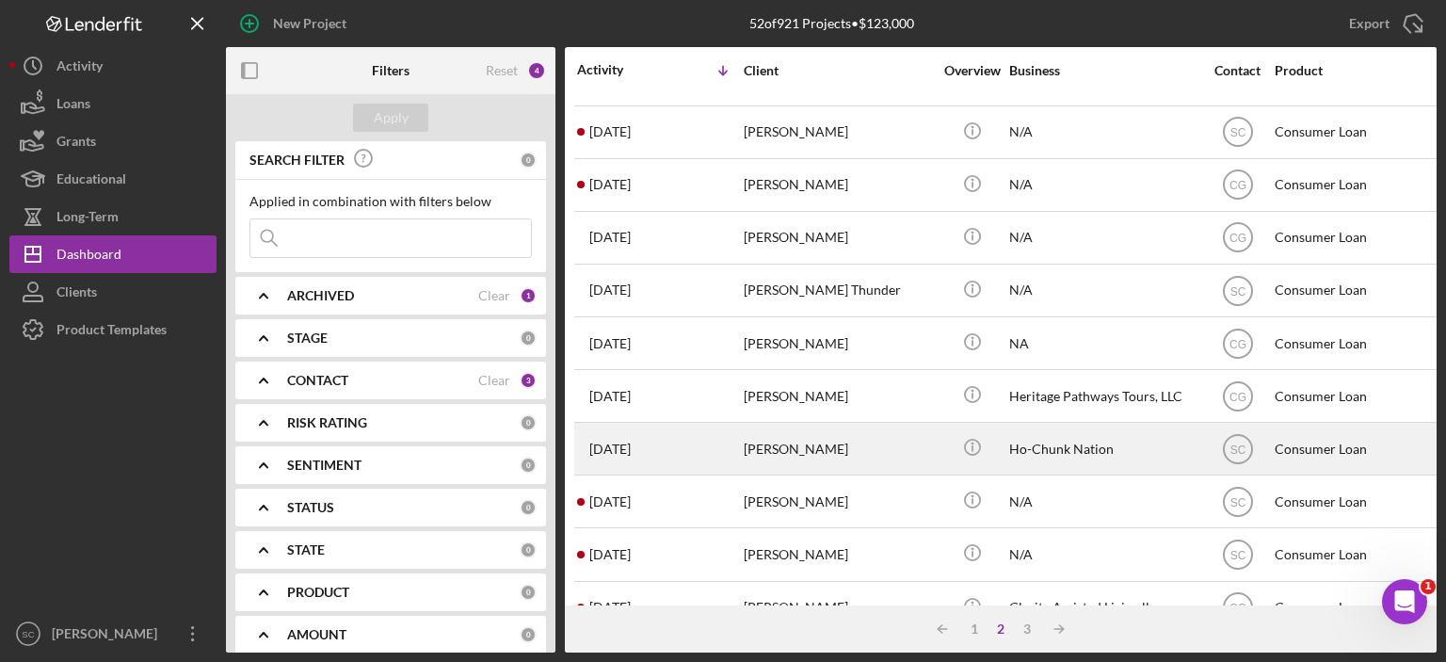
scroll to position [188, 0]
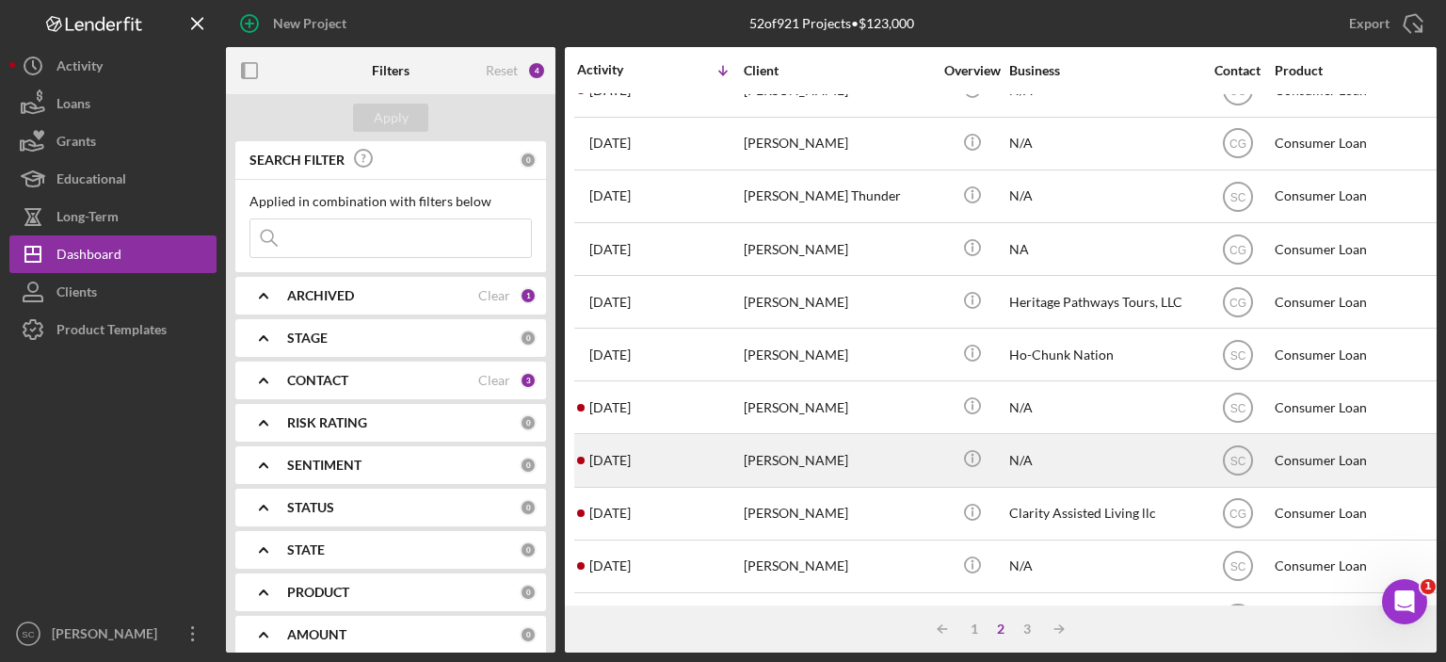
click at [795, 454] on div "[PERSON_NAME]" at bounding box center [837, 460] width 188 height 50
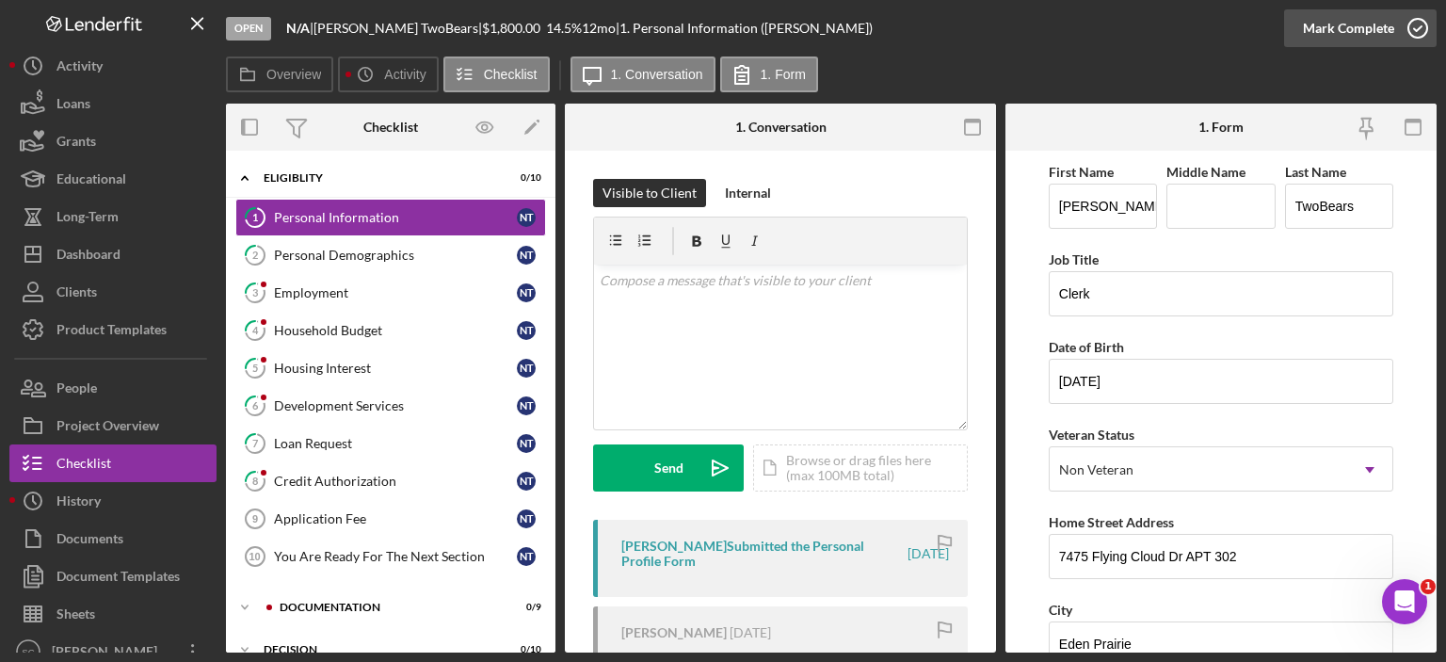
click at [1351, 22] on div "Mark Complete" at bounding box center [1348, 28] width 91 height 38
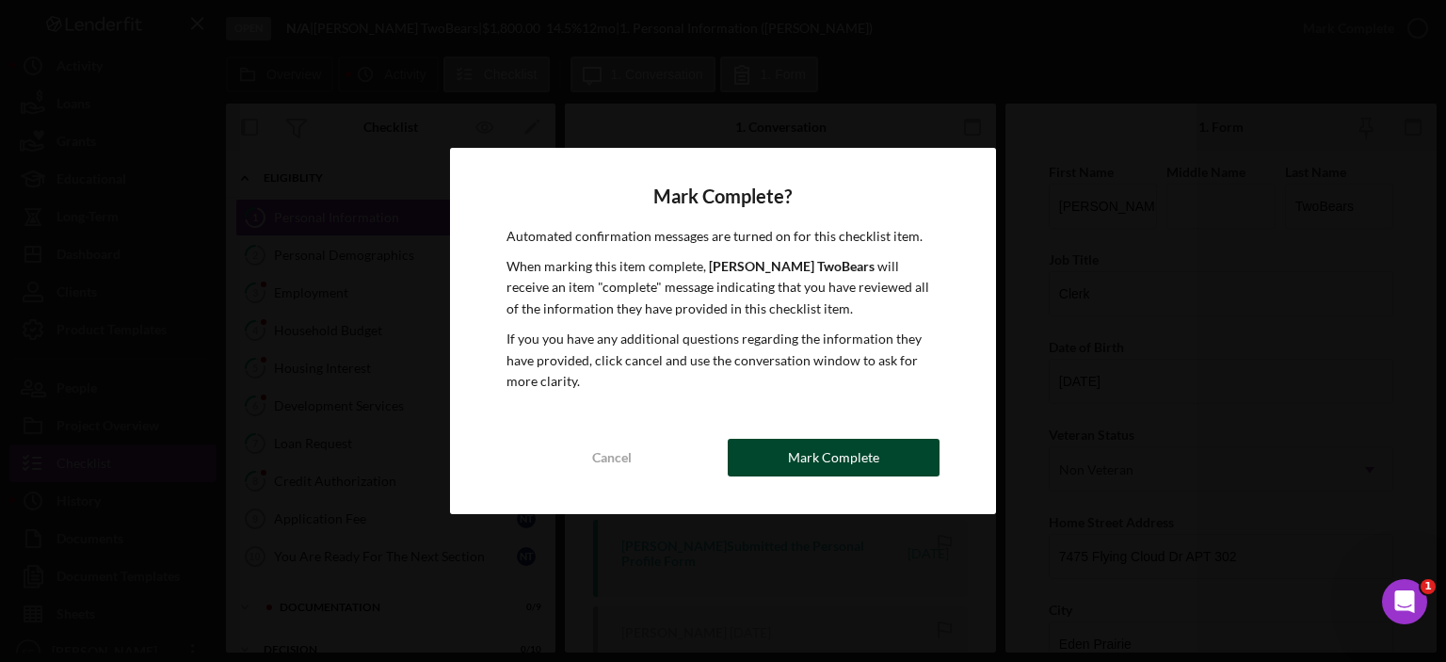
click at [828, 449] on div "Mark Complete" at bounding box center [833, 458] width 91 height 38
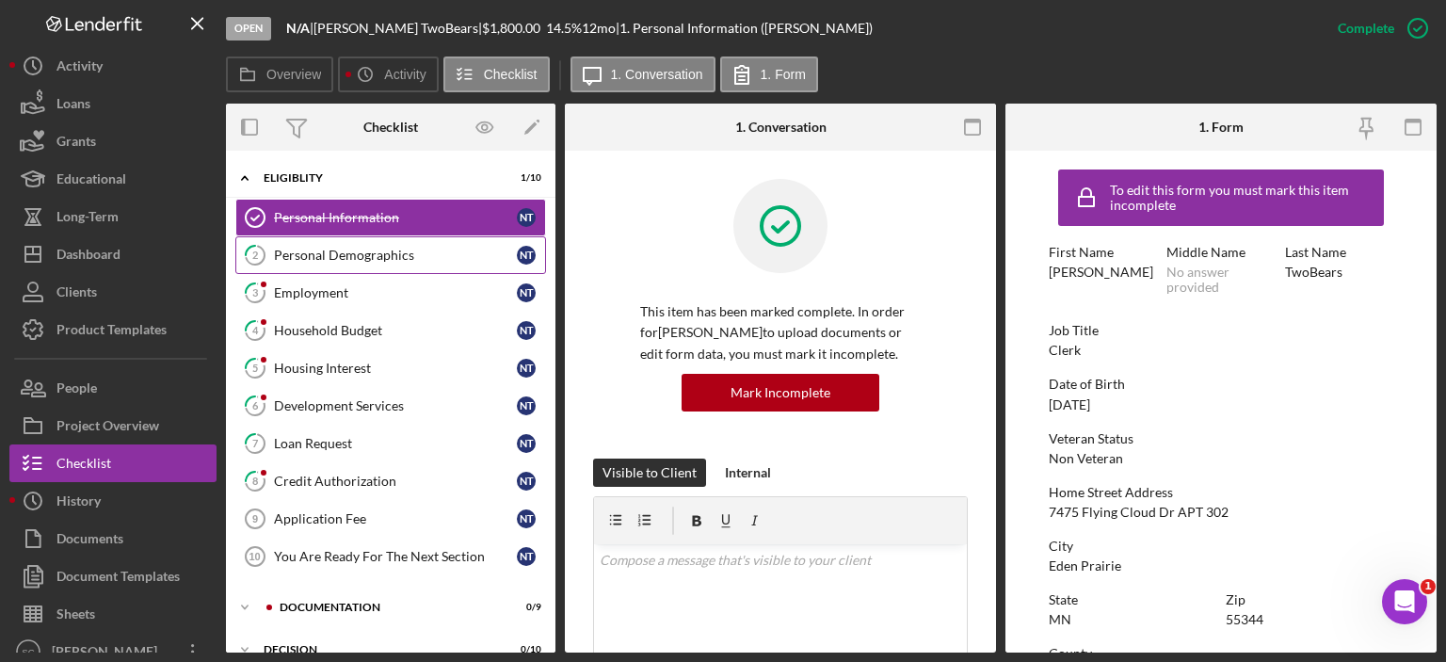
click at [365, 263] on link "2 Personal Demographics N T" at bounding box center [390, 255] width 311 height 38
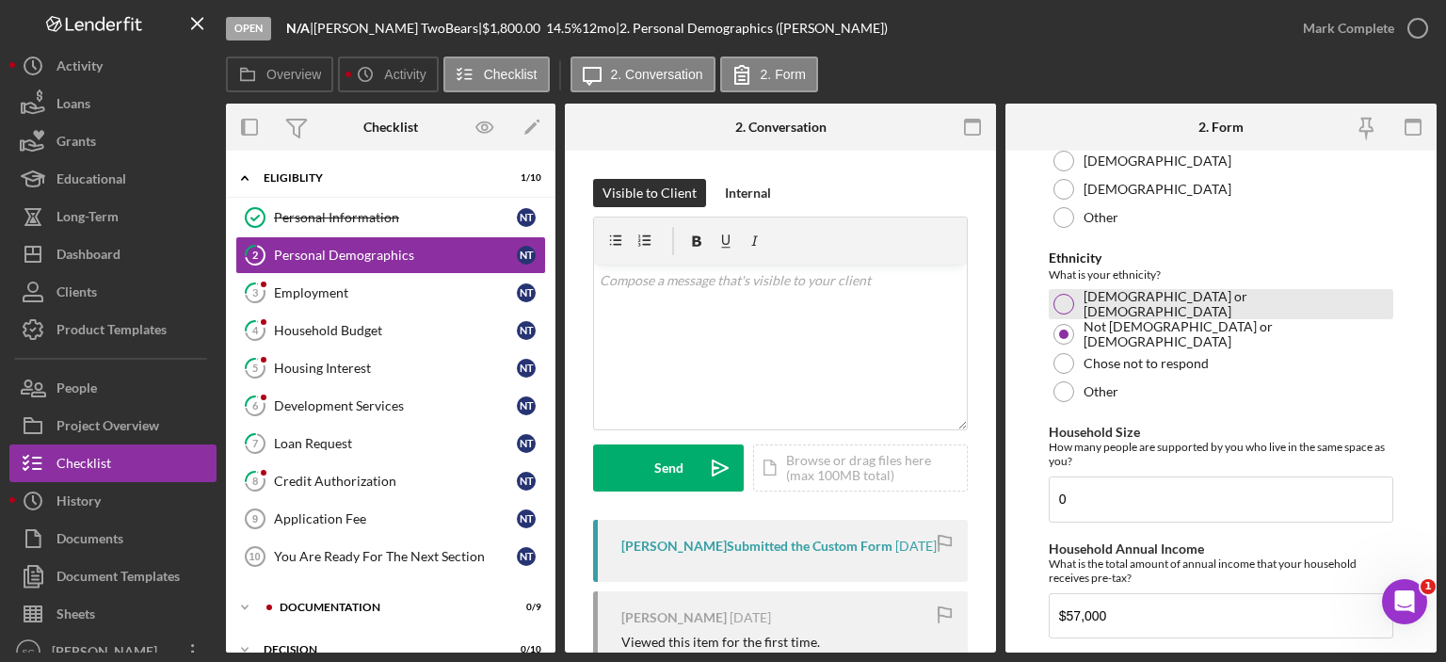
scroll to position [1263, 0]
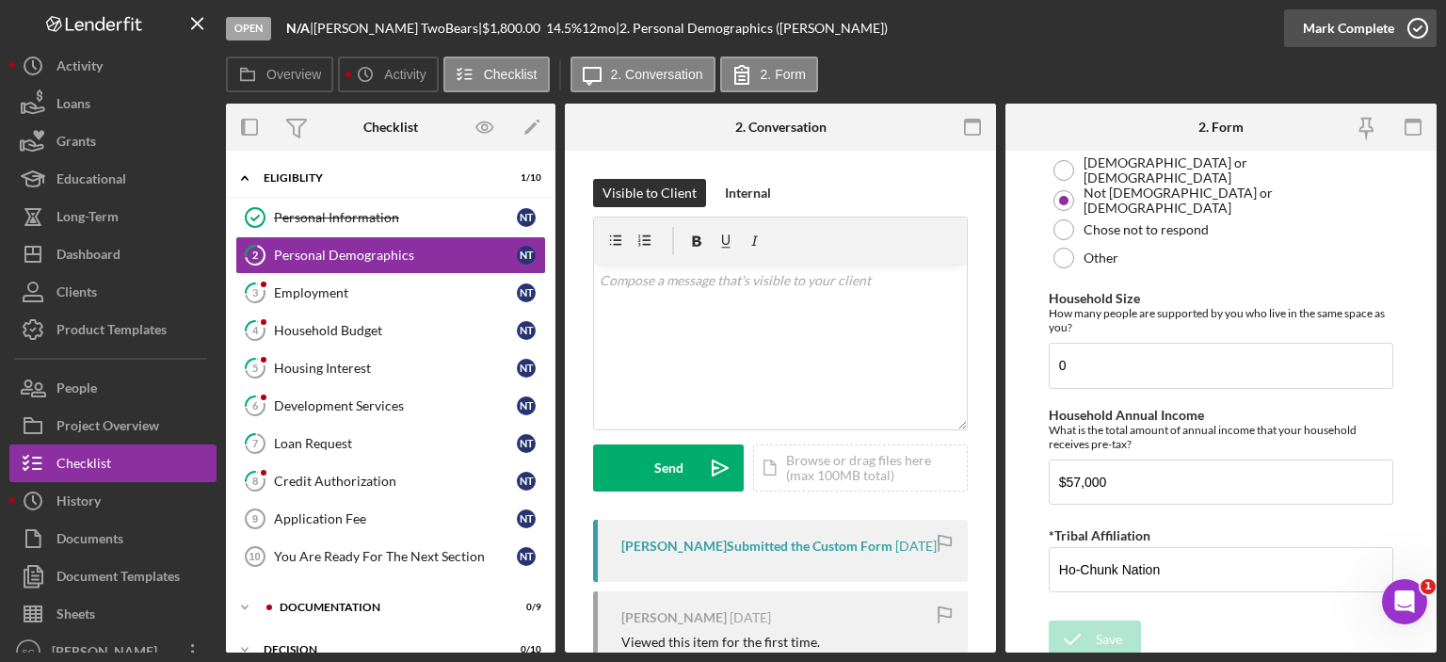
click at [1350, 25] on div "Mark Complete" at bounding box center [1348, 28] width 91 height 38
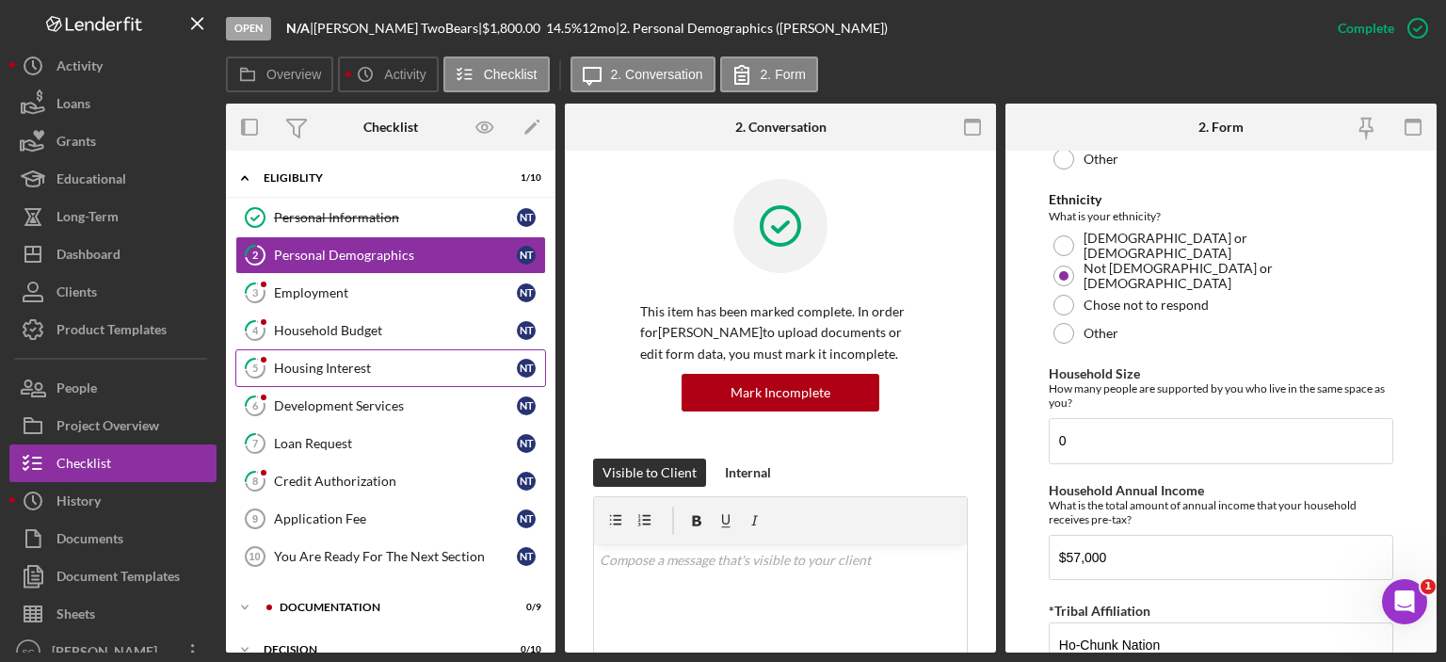
scroll to position [1338, 0]
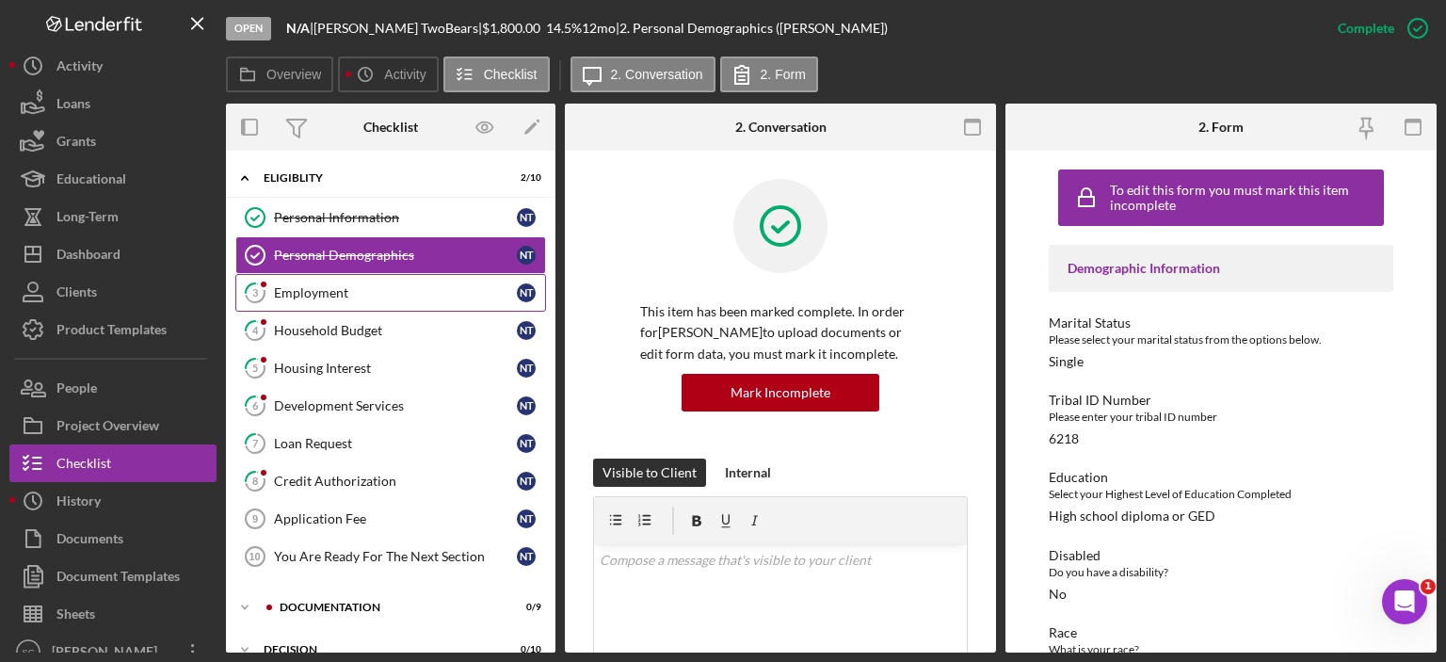
click at [324, 289] on div "Employment" at bounding box center [395, 292] width 243 height 15
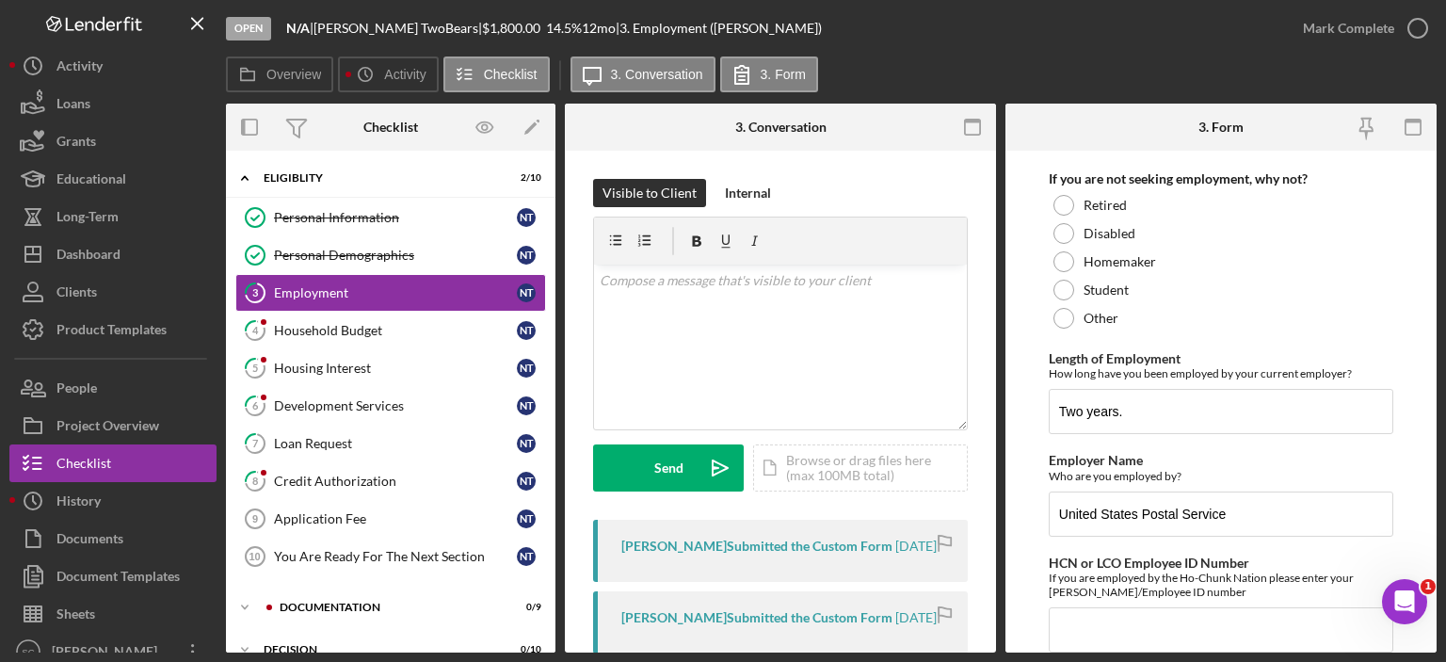
scroll to position [349, 0]
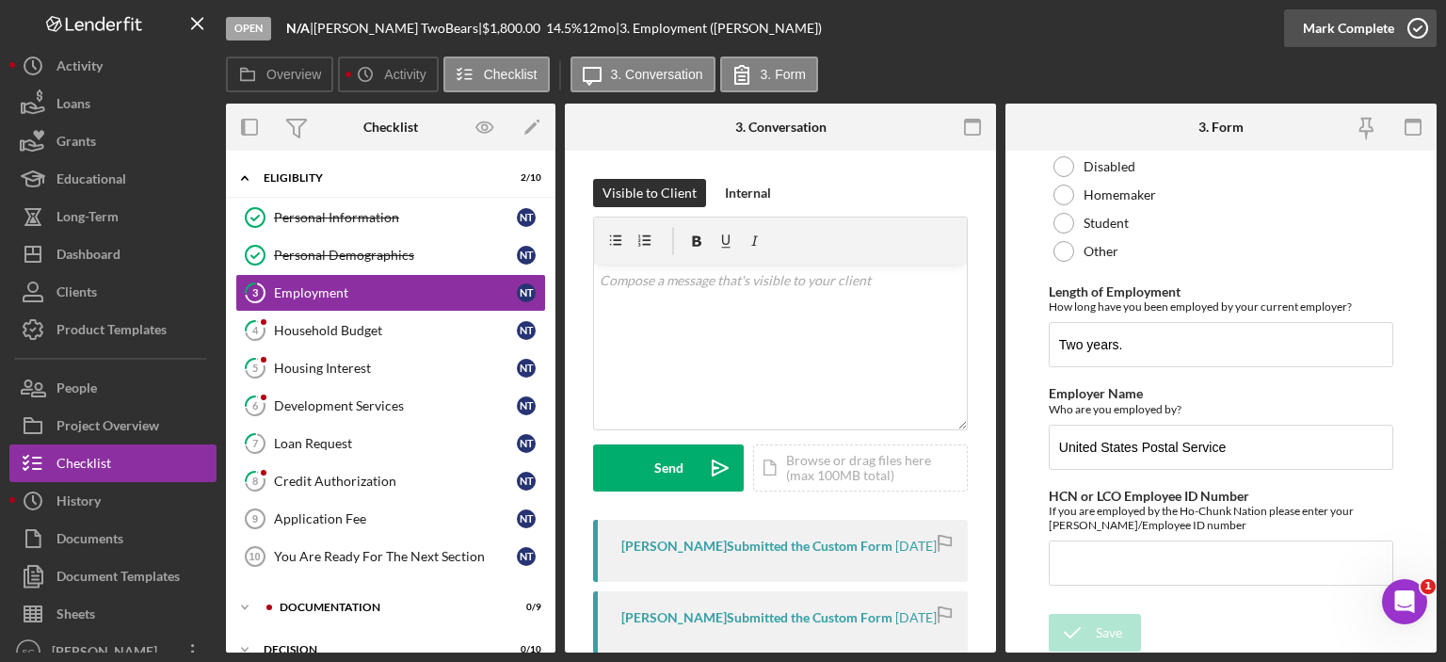
click at [1321, 29] on div "Mark Complete" at bounding box center [1348, 28] width 91 height 38
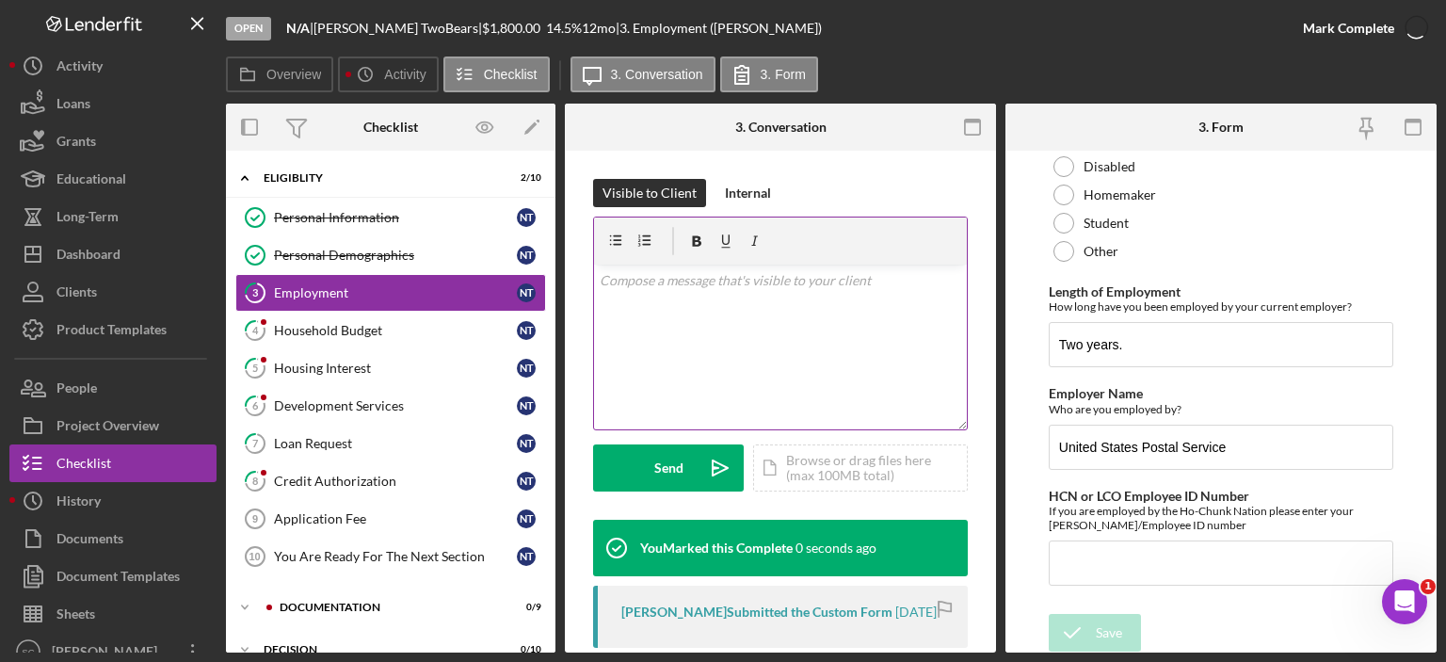
scroll to position [0, 0]
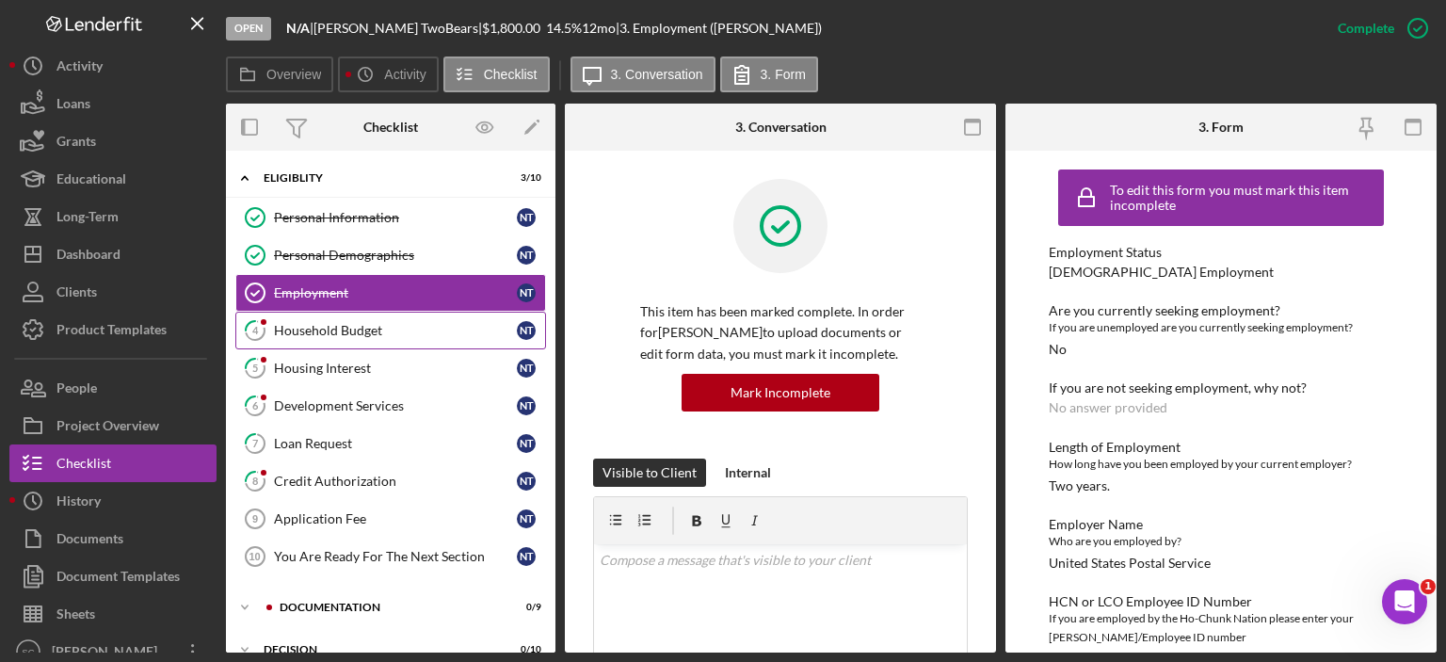
click at [363, 325] on div "Household Budget" at bounding box center [395, 330] width 243 height 15
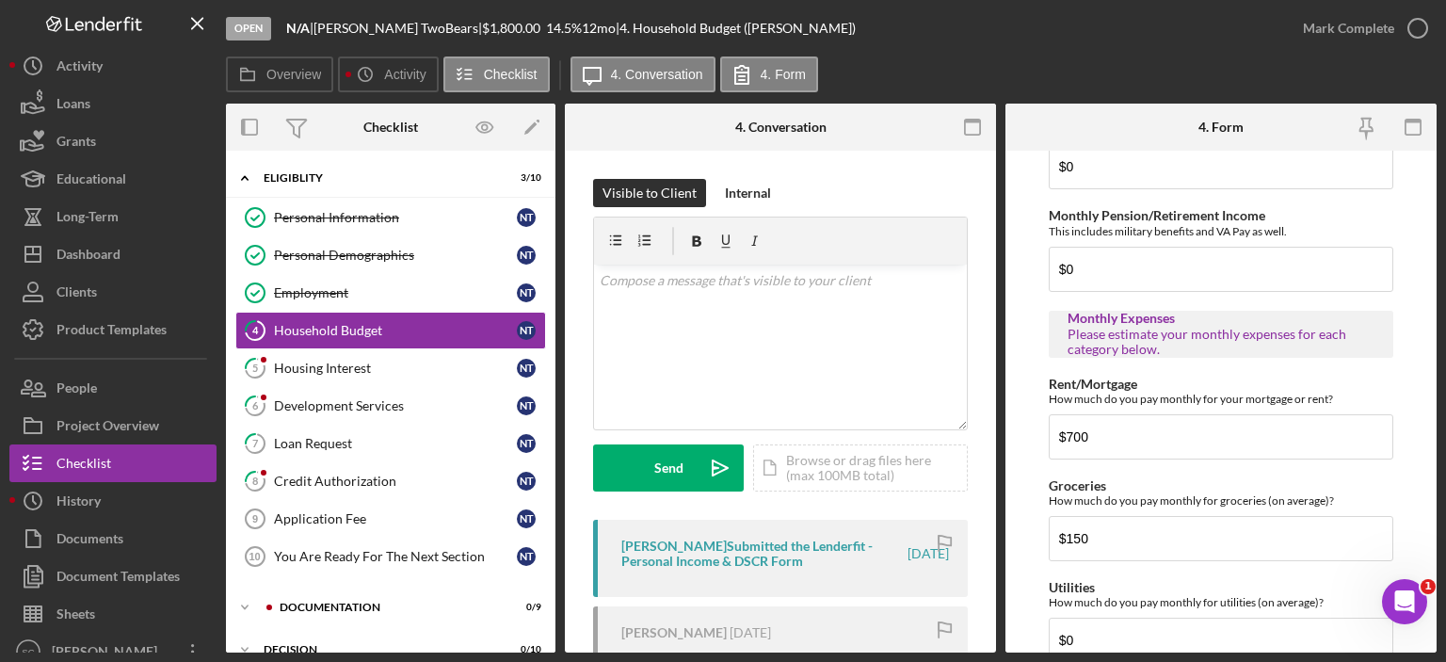
scroll to position [847, 0]
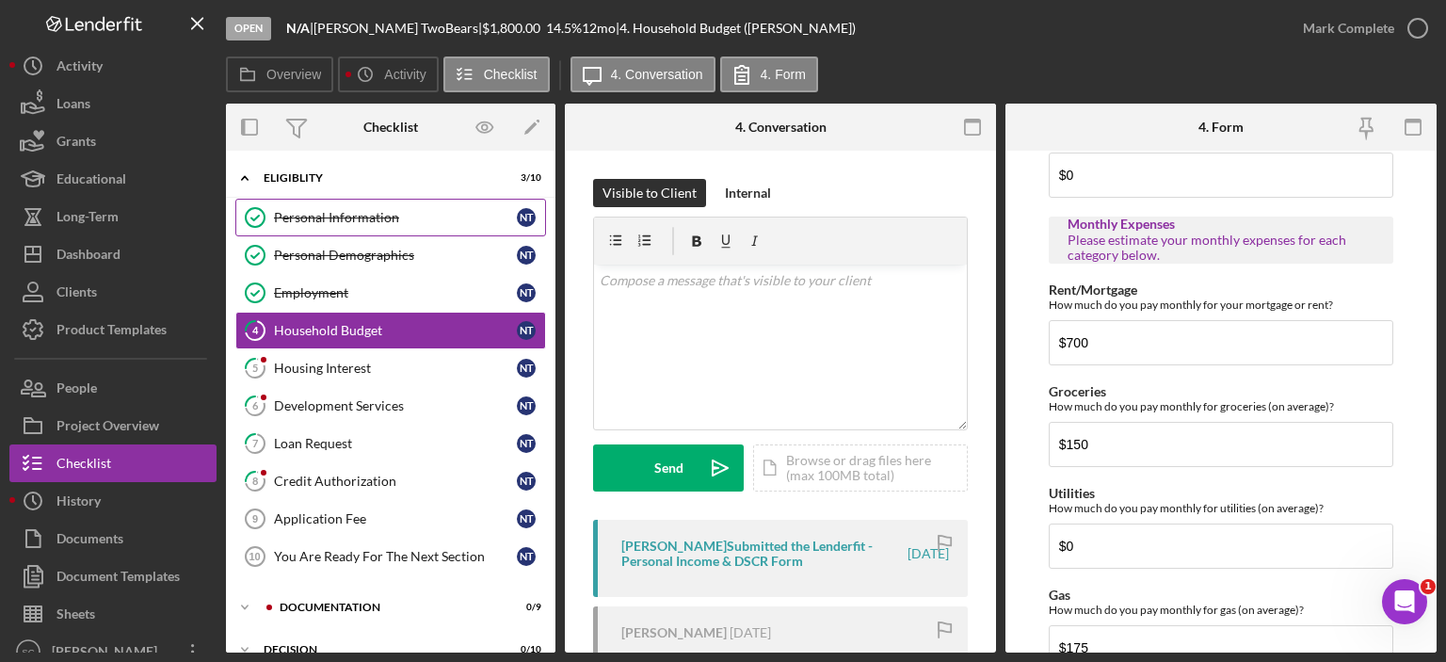
click at [328, 216] on div "Personal Information" at bounding box center [395, 217] width 243 height 15
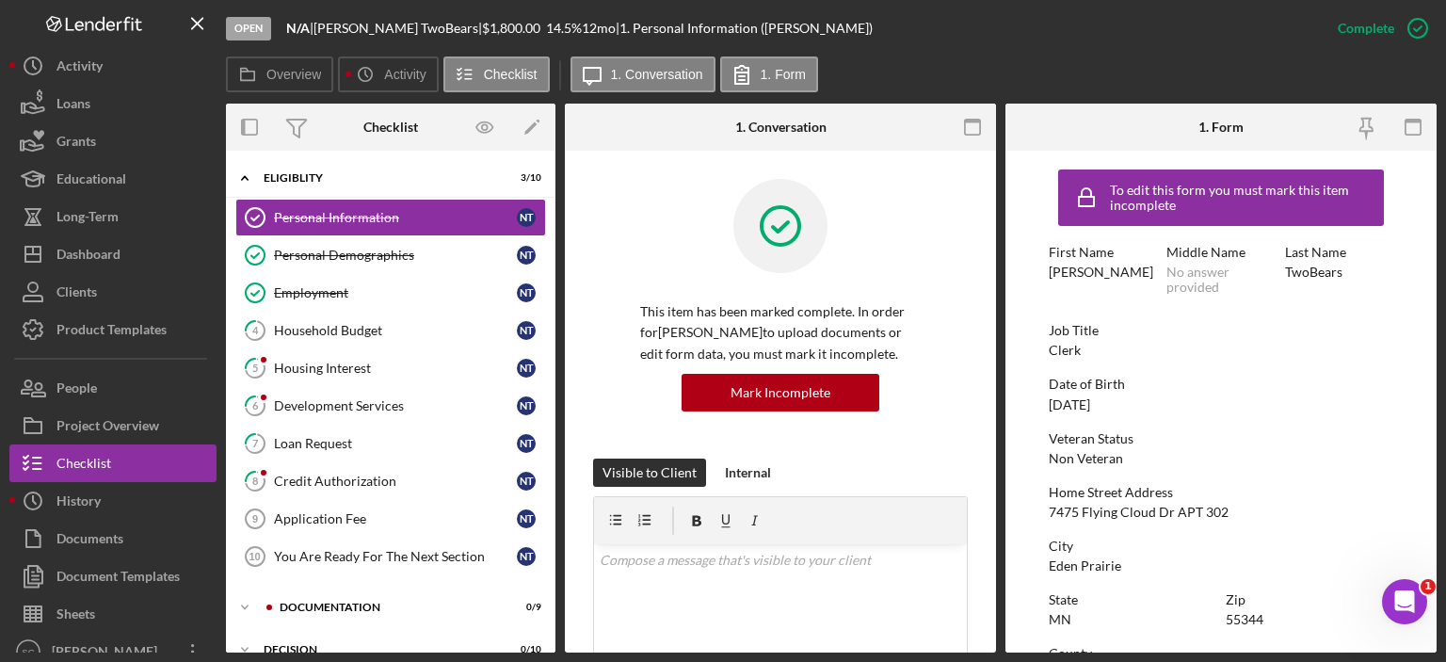
scroll to position [94, 0]
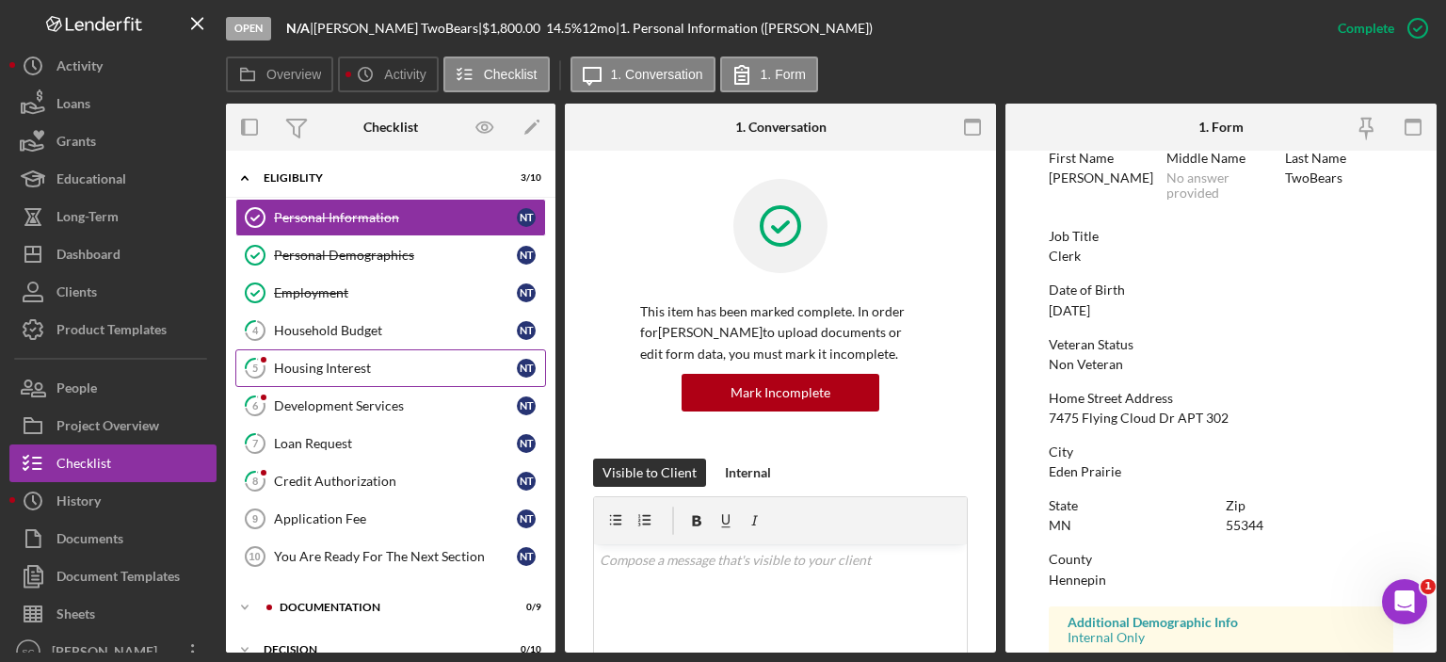
click at [328, 364] on div "Housing Interest" at bounding box center [395, 367] width 243 height 15
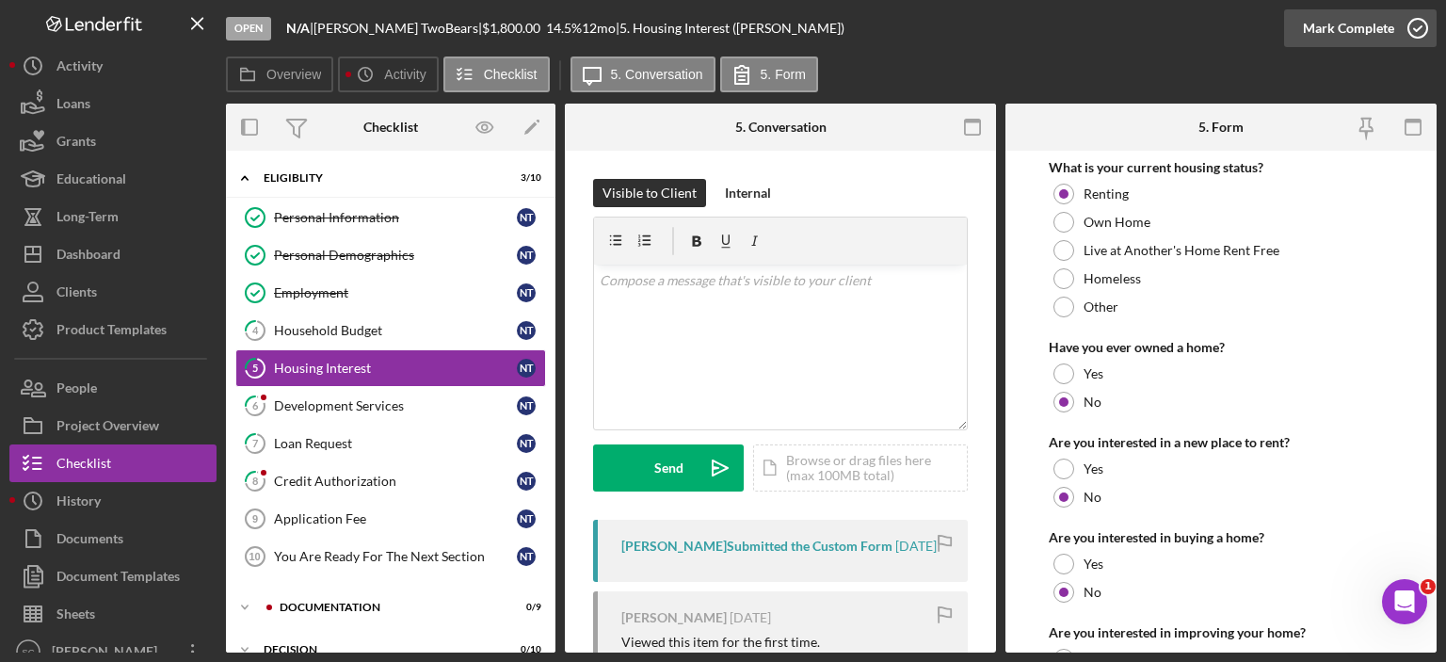
click at [1341, 33] on div "Mark Complete" at bounding box center [1348, 28] width 91 height 38
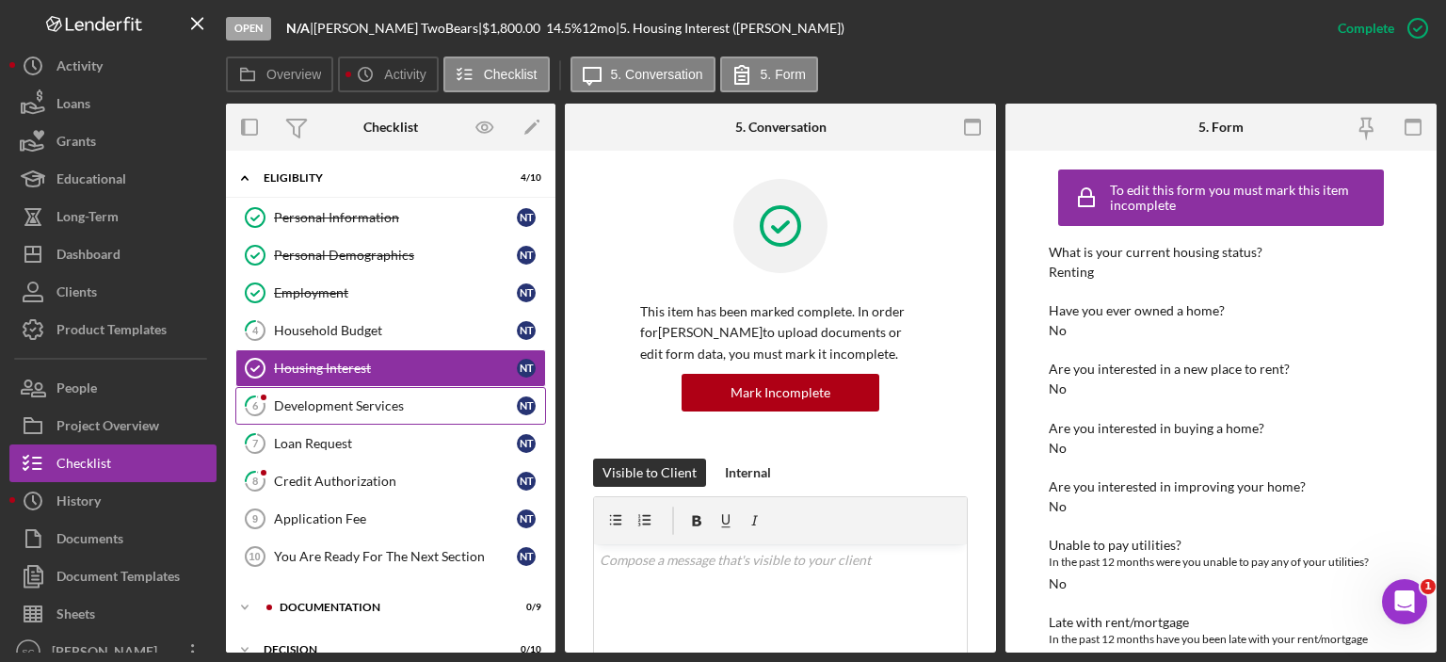
click at [286, 403] on div "Development Services" at bounding box center [395, 405] width 243 height 15
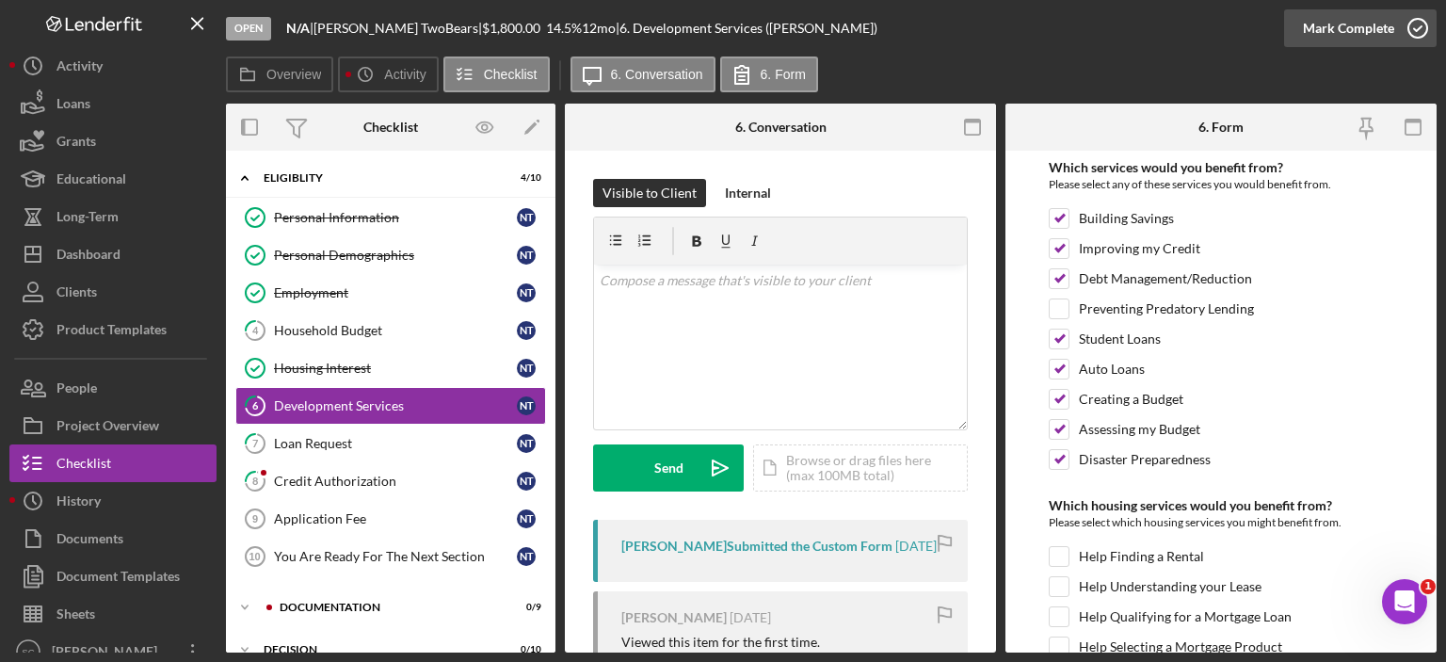
click at [1356, 23] on div "Mark Complete" at bounding box center [1348, 28] width 91 height 38
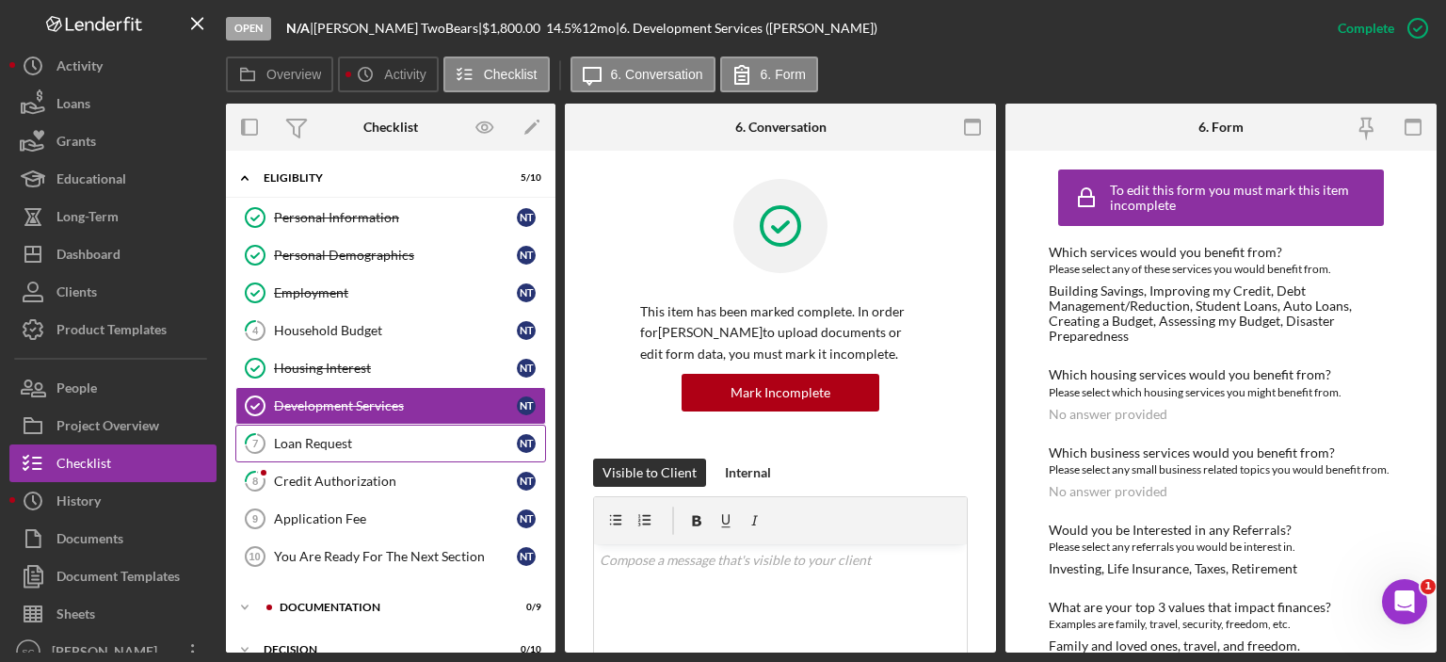
click at [299, 439] on div "Loan Request" at bounding box center [395, 443] width 243 height 15
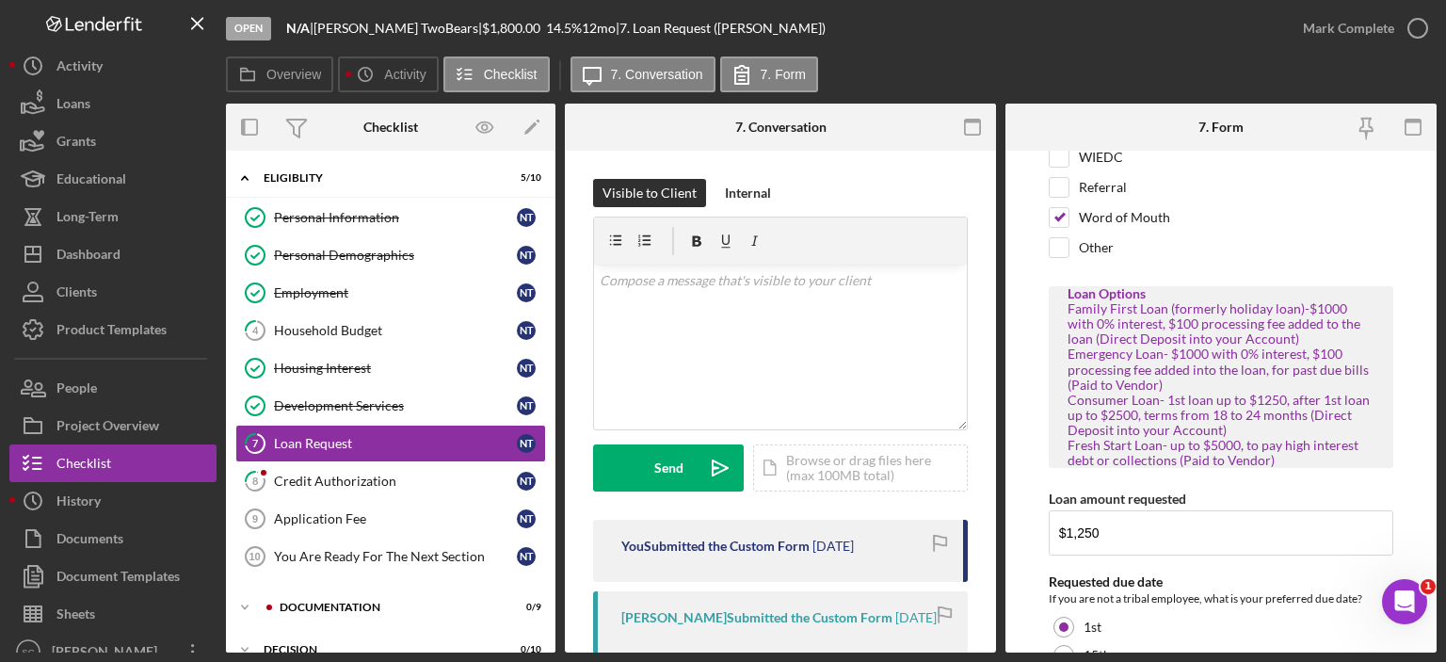
scroll to position [282, 0]
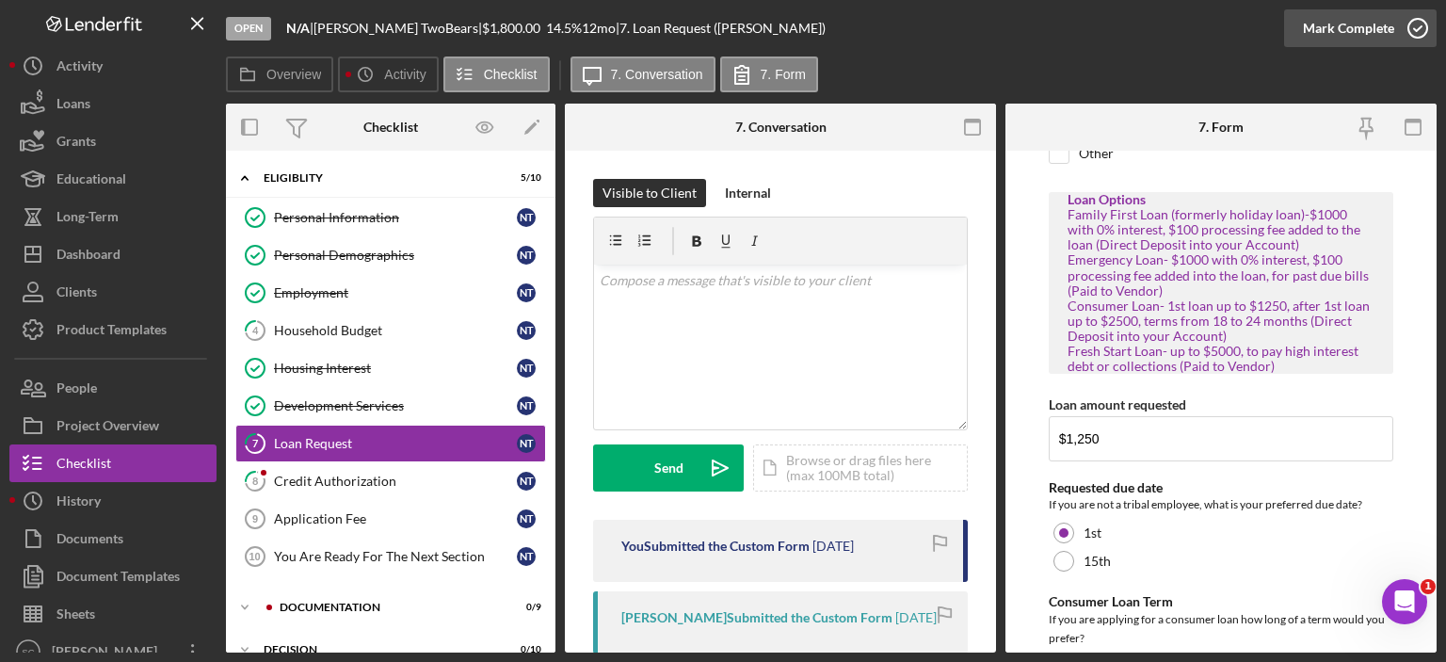
click at [1334, 22] on div "Mark Complete" at bounding box center [1348, 28] width 91 height 38
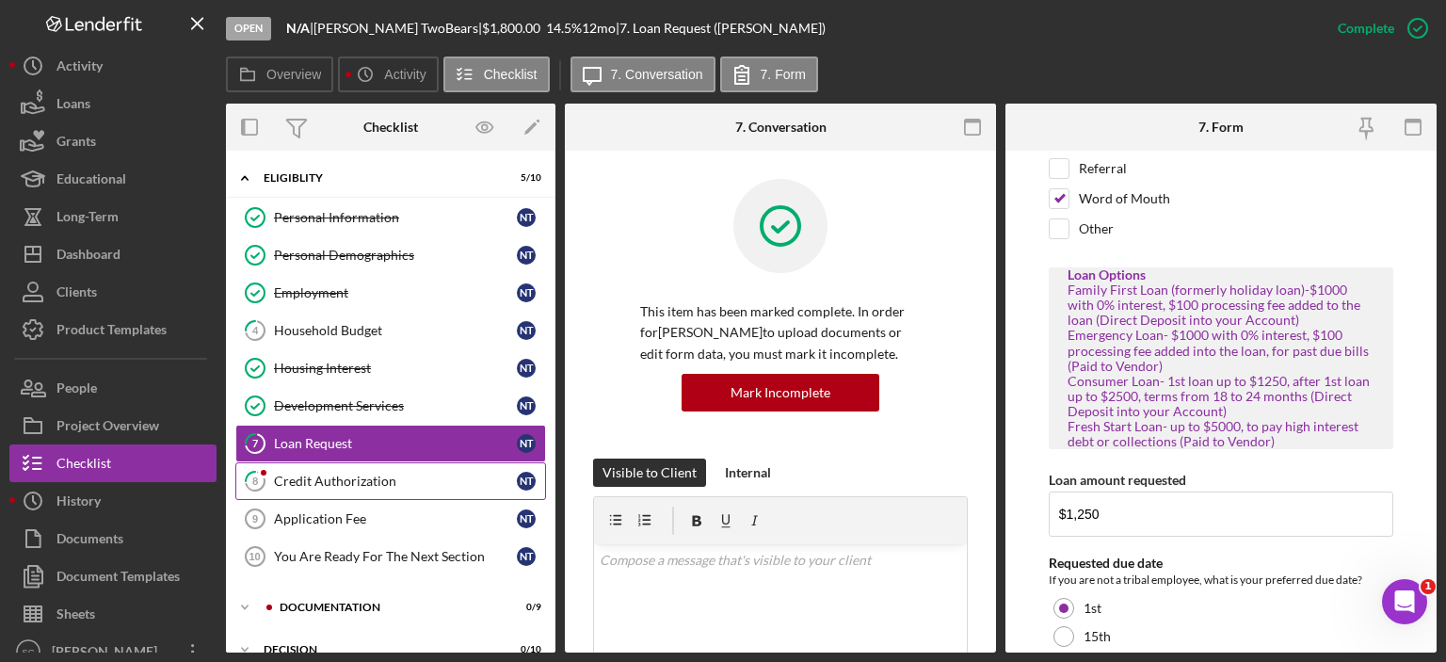
scroll to position [358, 0]
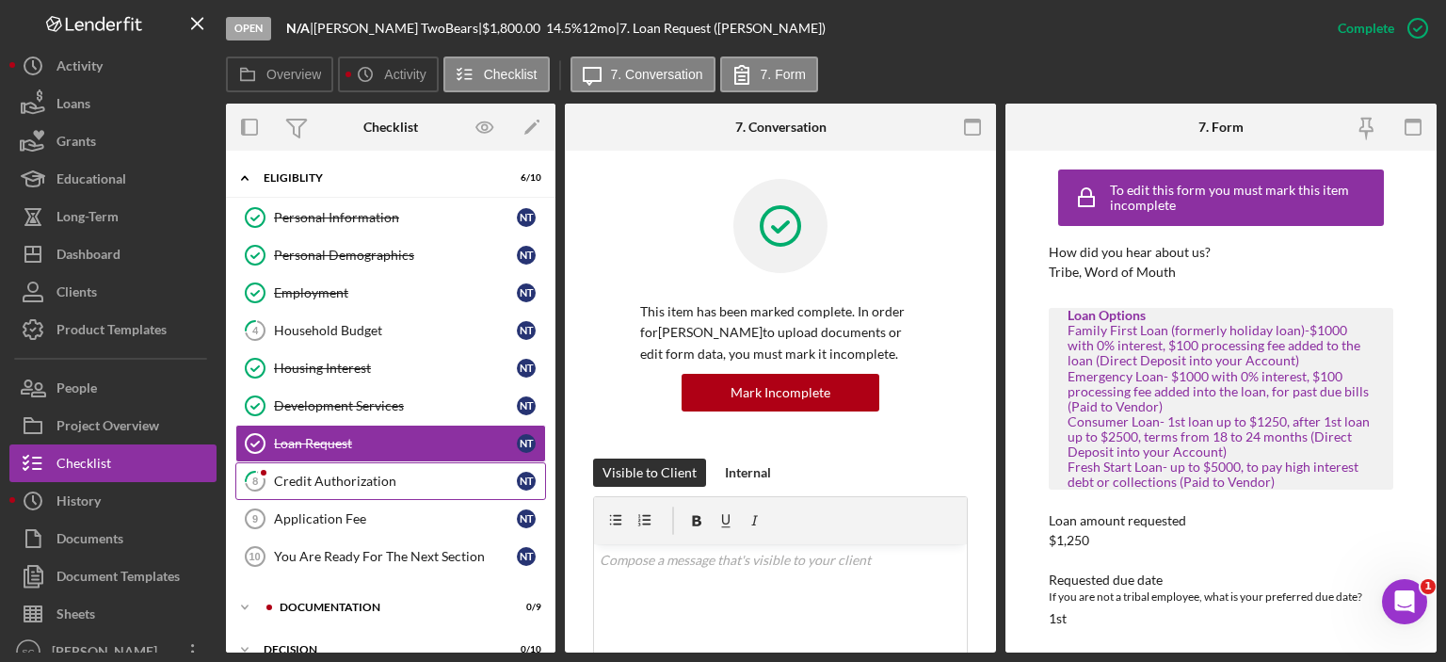
click at [305, 485] on div "Credit Authorization" at bounding box center [395, 480] width 243 height 15
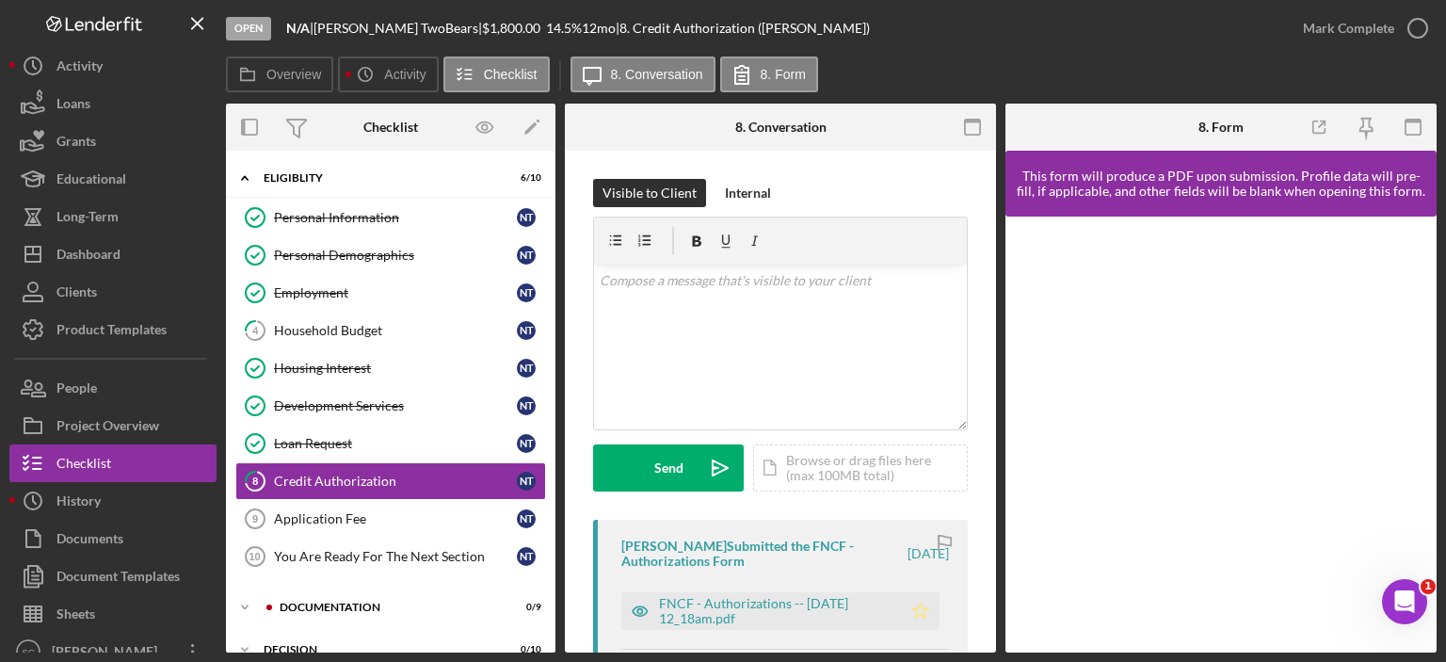
click at [904, 609] on icon "Icon/Star" at bounding box center [921, 611] width 38 height 38
click at [1301, 35] on button "Mark Complete" at bounding box center [1360, 28] width 152 height 38
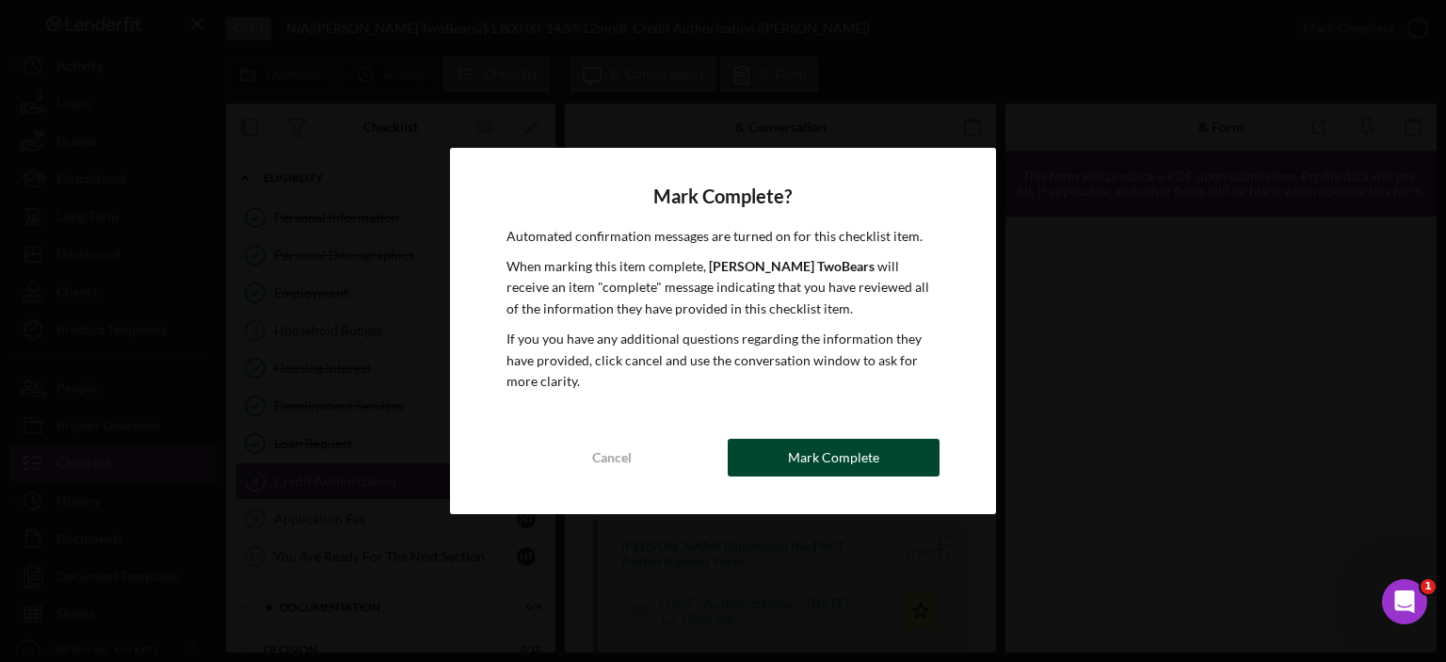
click at [789, 461] on button "Mark Complete" at bounding box center [833, 458] width 212 height 38
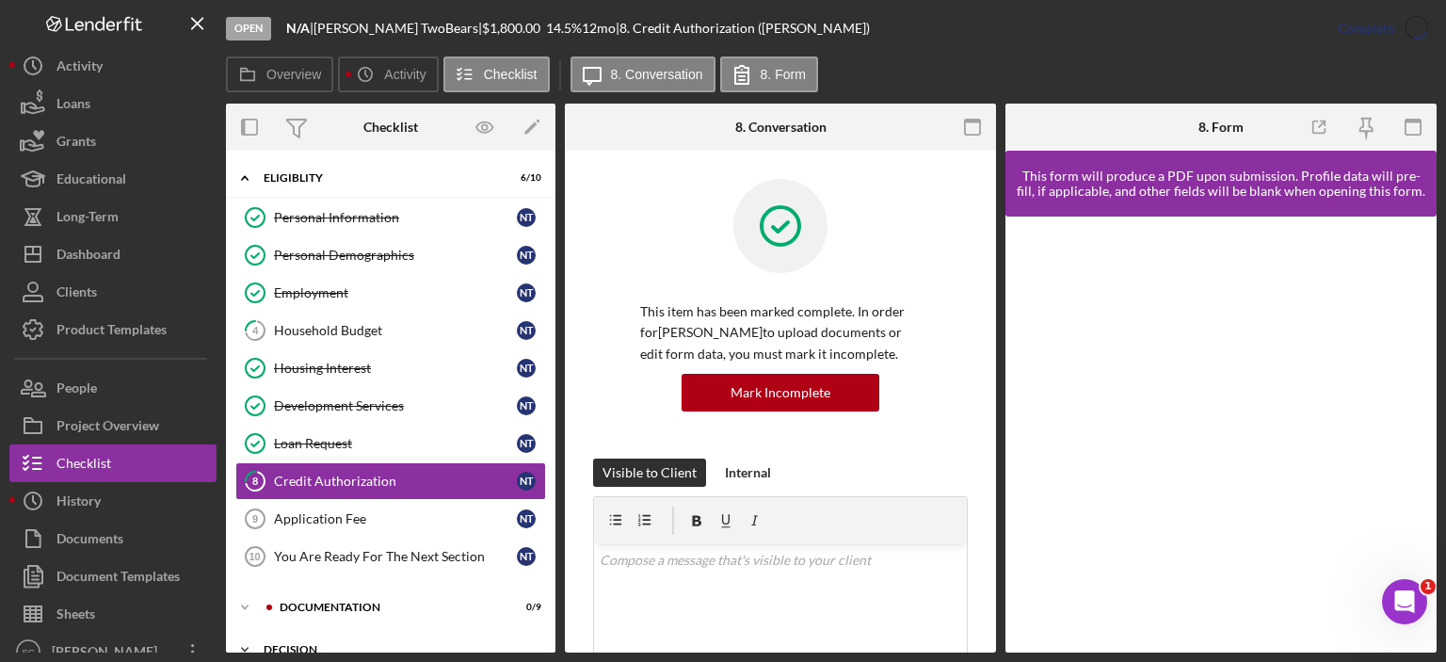
scroll to position [149, 0]
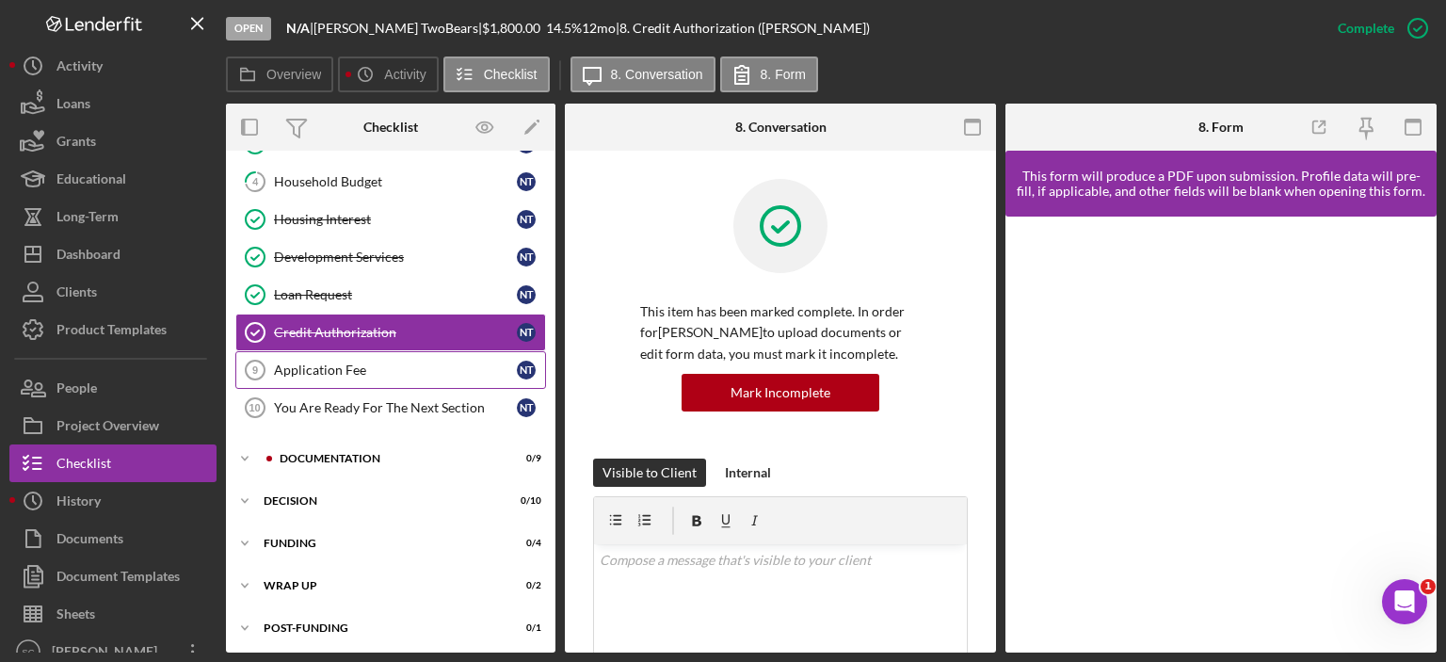
click at [380, 364] on div "Application Fee" at bounding box center [395, 369] width 243 height 15
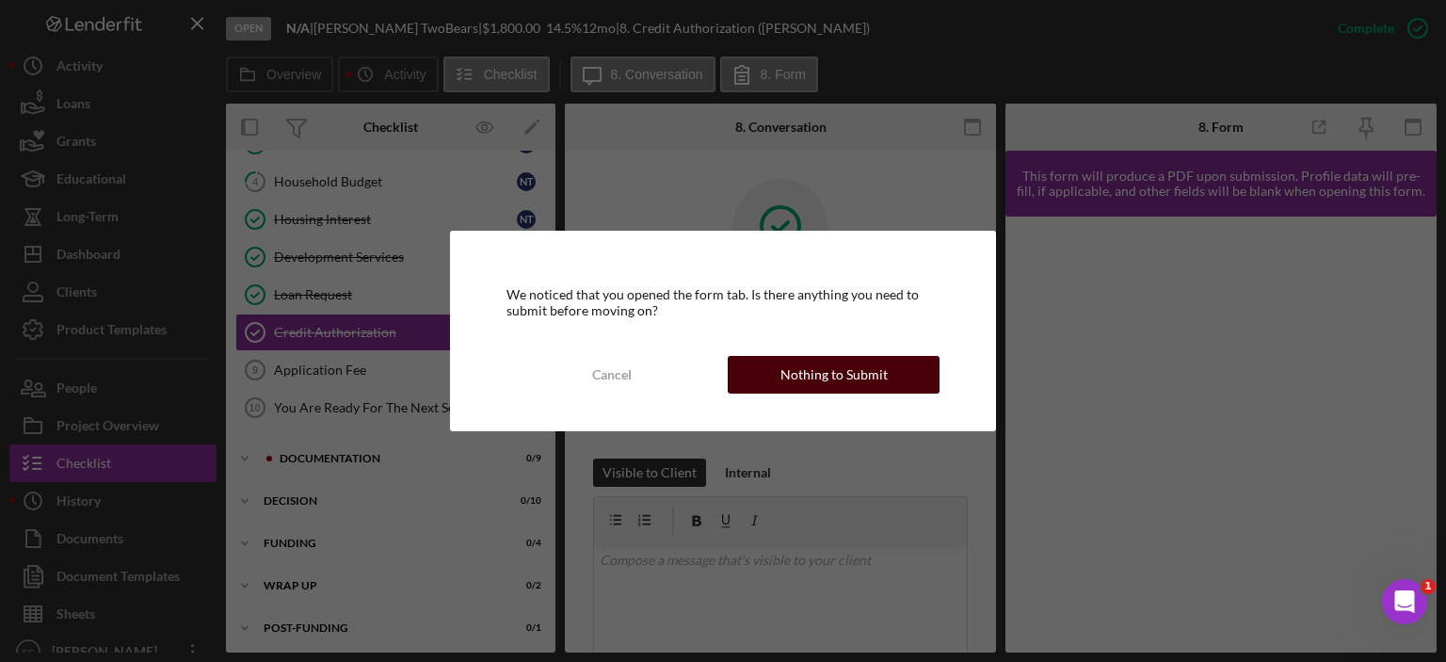
click at [795, 371] on div "Nothing to Submit" at bounding box center [833, 375] width 107 height 38
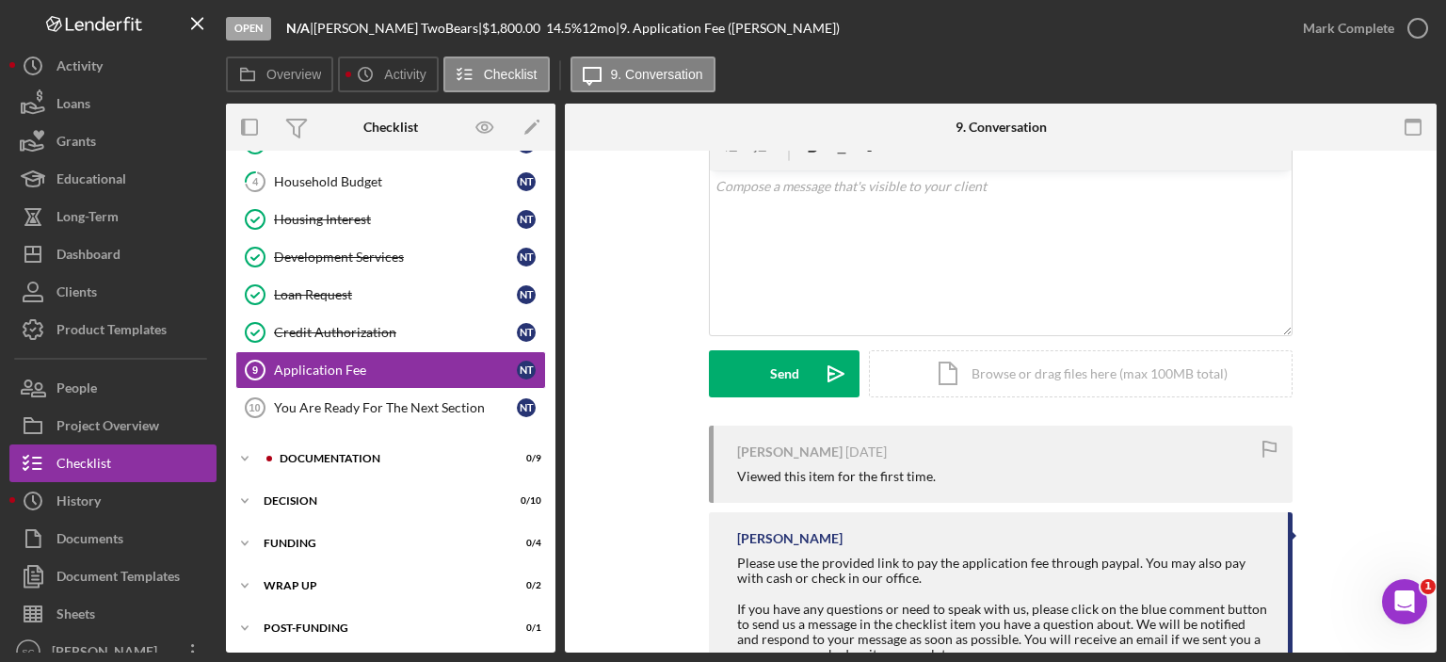
scroll to position [188, 0]
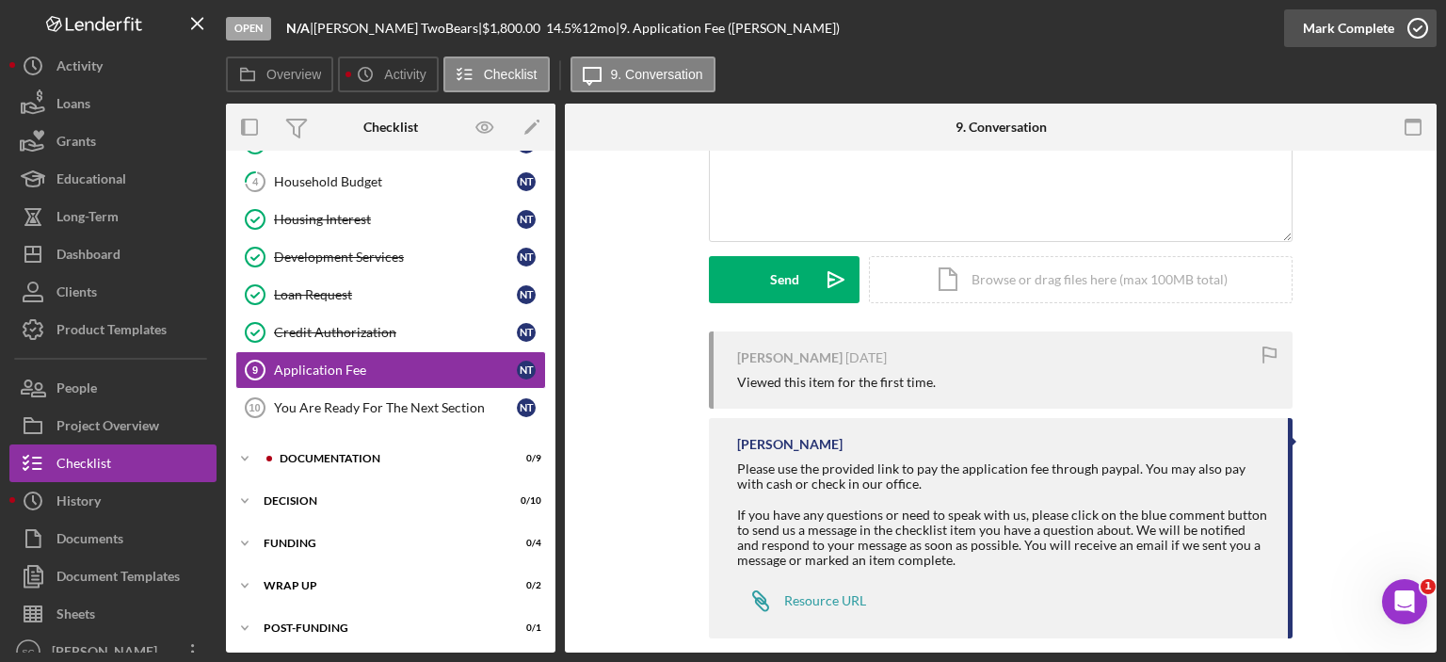
click at [1344, 30] on div "Mark Complete" at bounding box center [1348, 28] width 91 height 38
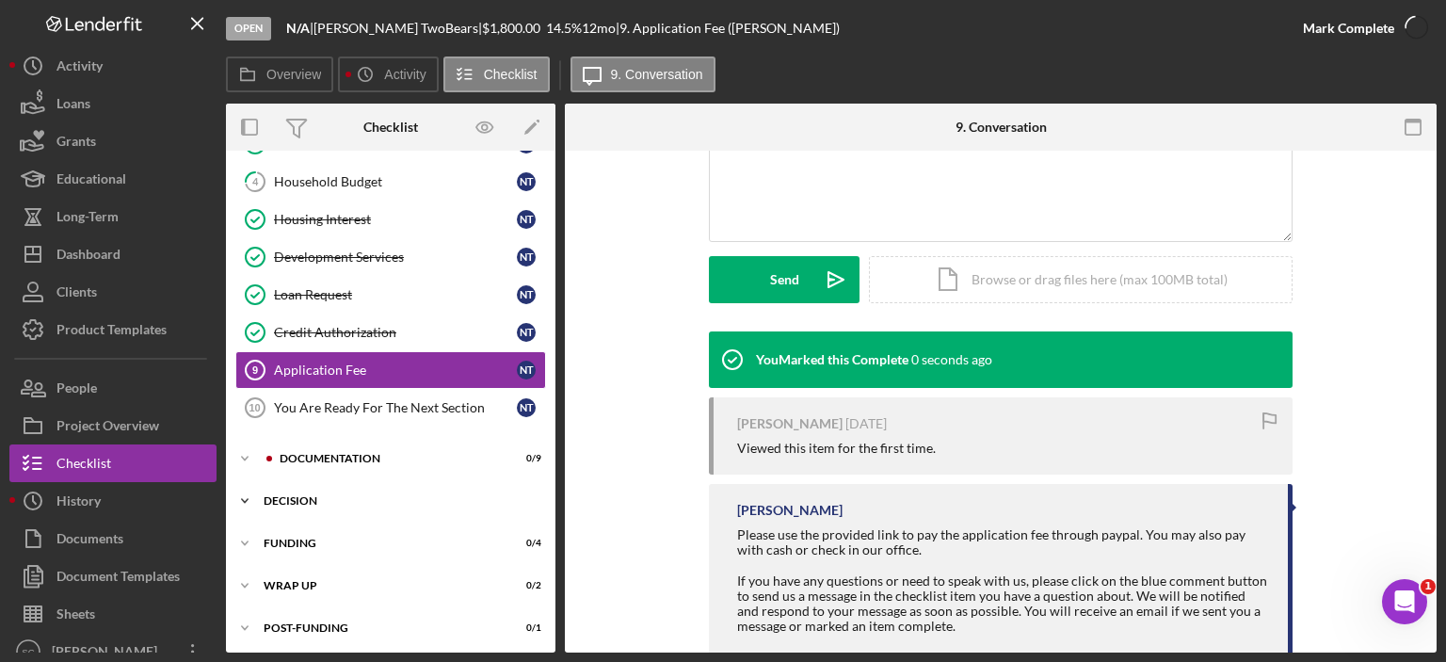
scroll to position [447, 0]
click at [349, 417] on link "You Are Ready For The Next Section 10 You Are Ready For The Next Section N T" at bounding box center [390, 408] width 311 height 38
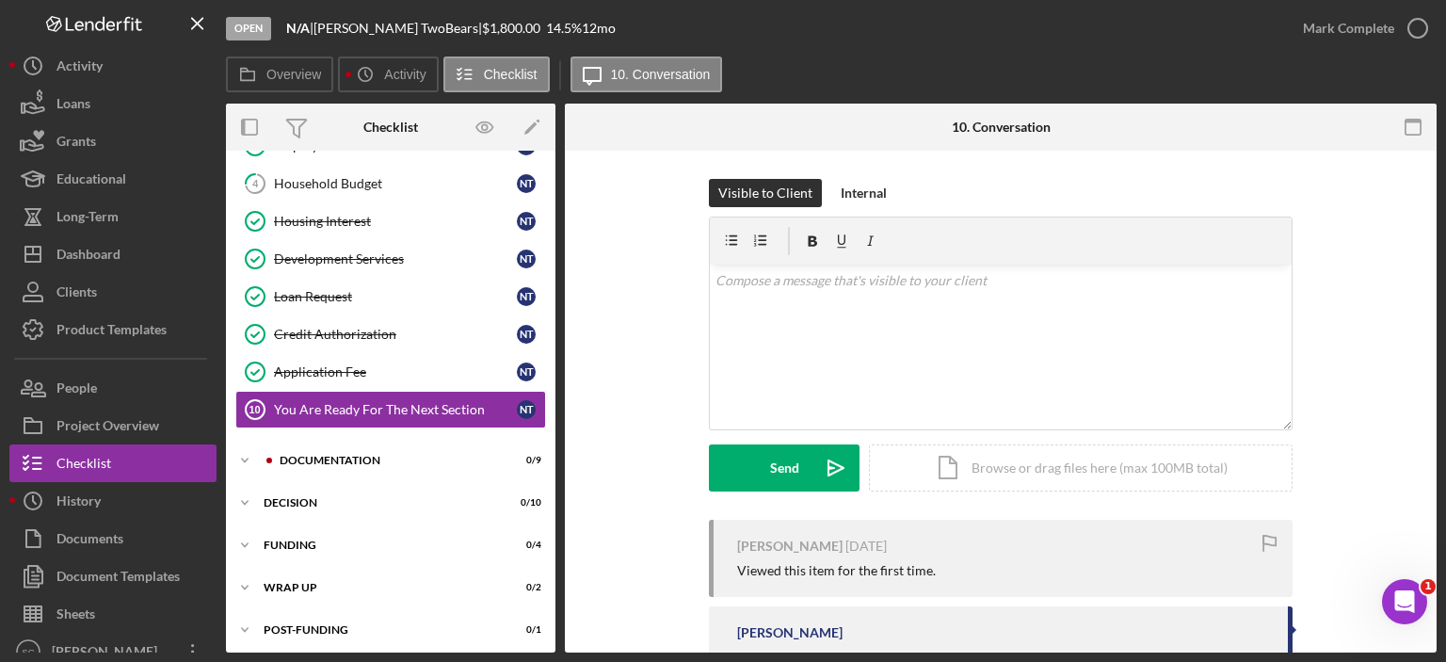
scroll to position [149, 0]
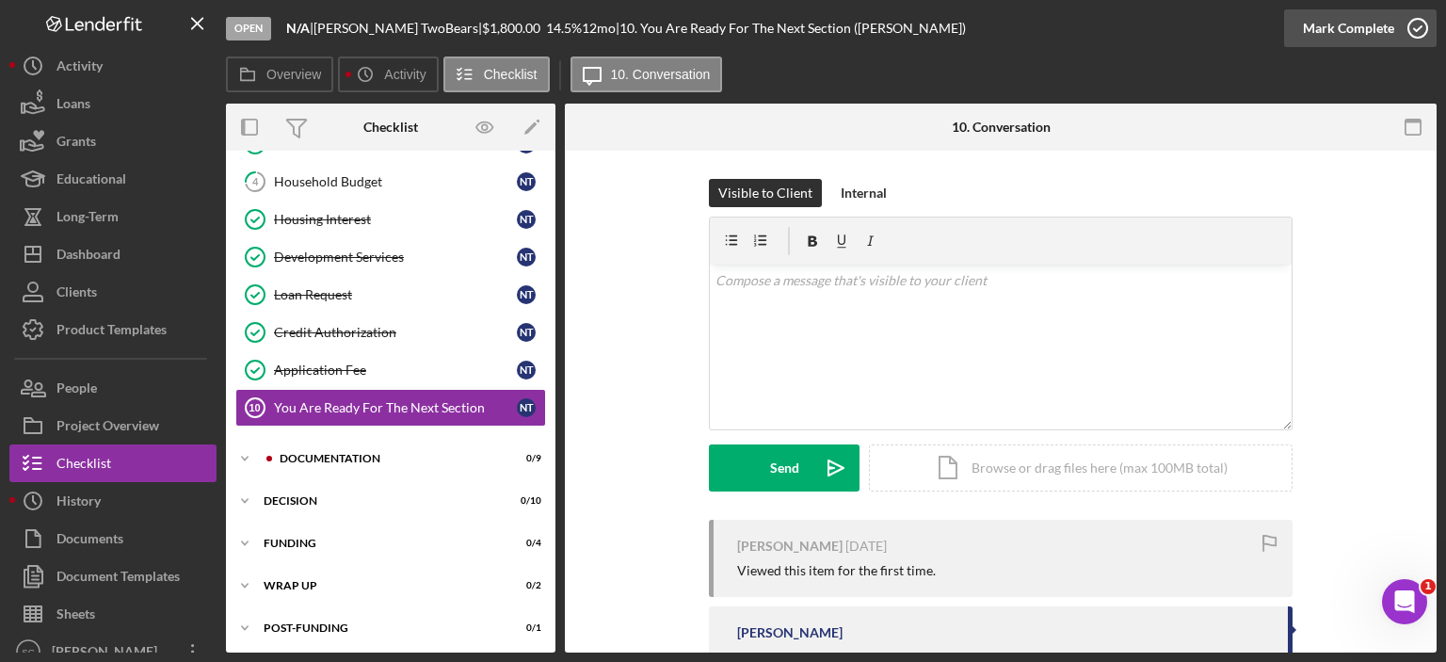
click at [1333, 20] on div "Mark Complete" at bounding box center [1348, 28] width 91 height 38
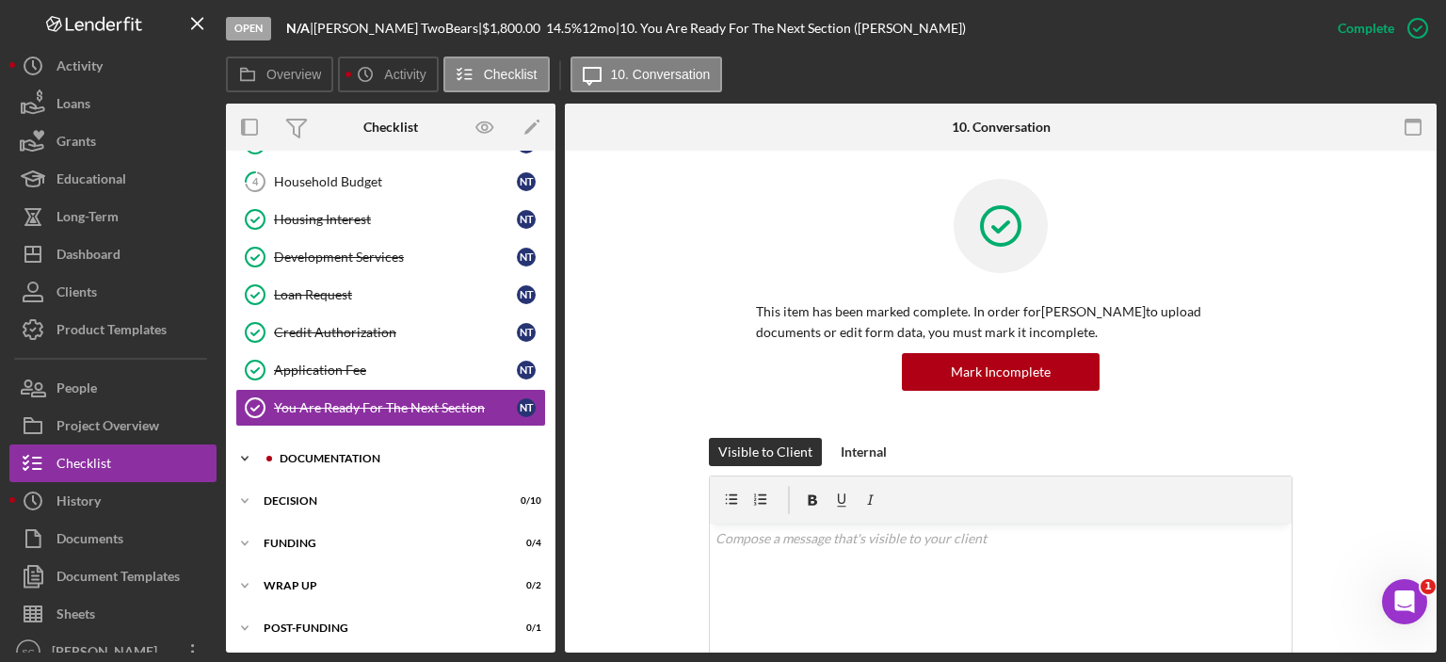
click at [237, 449] on icon "Icon/Expander" at bounding box center [245, 459] width 38 height 38
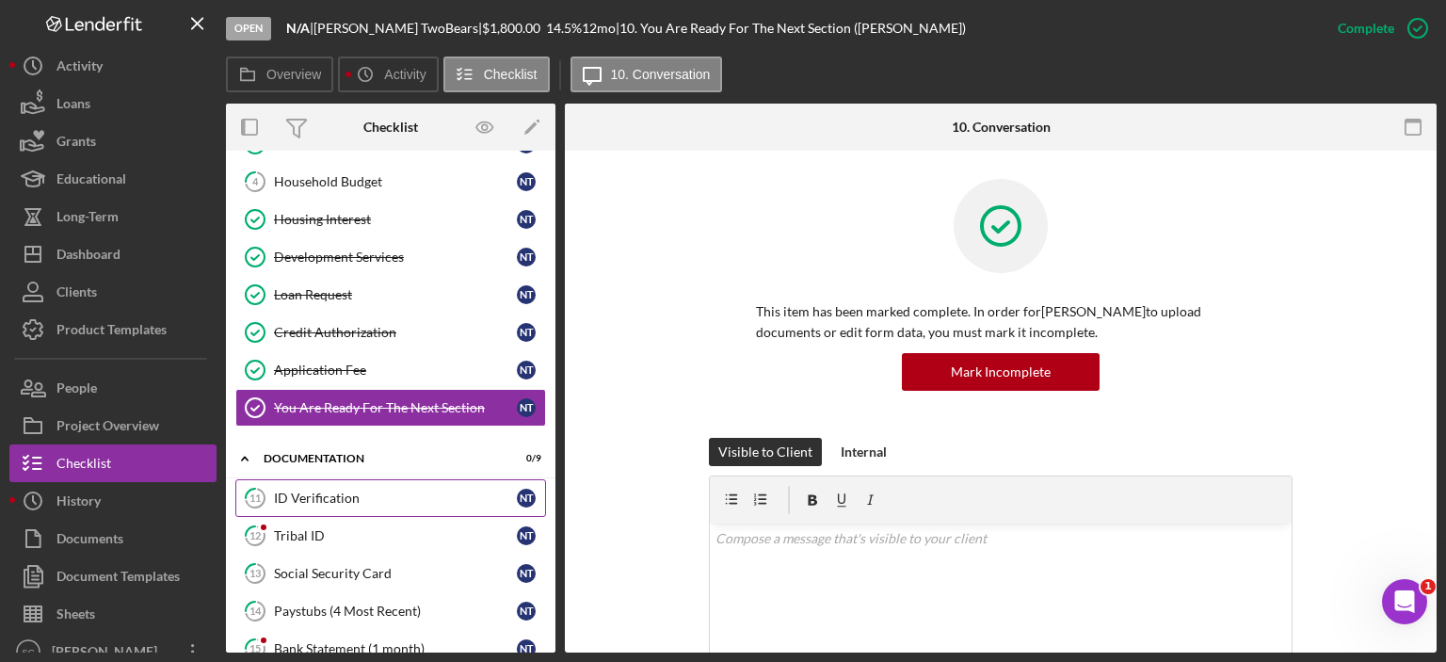
scroll to position [337, 0]
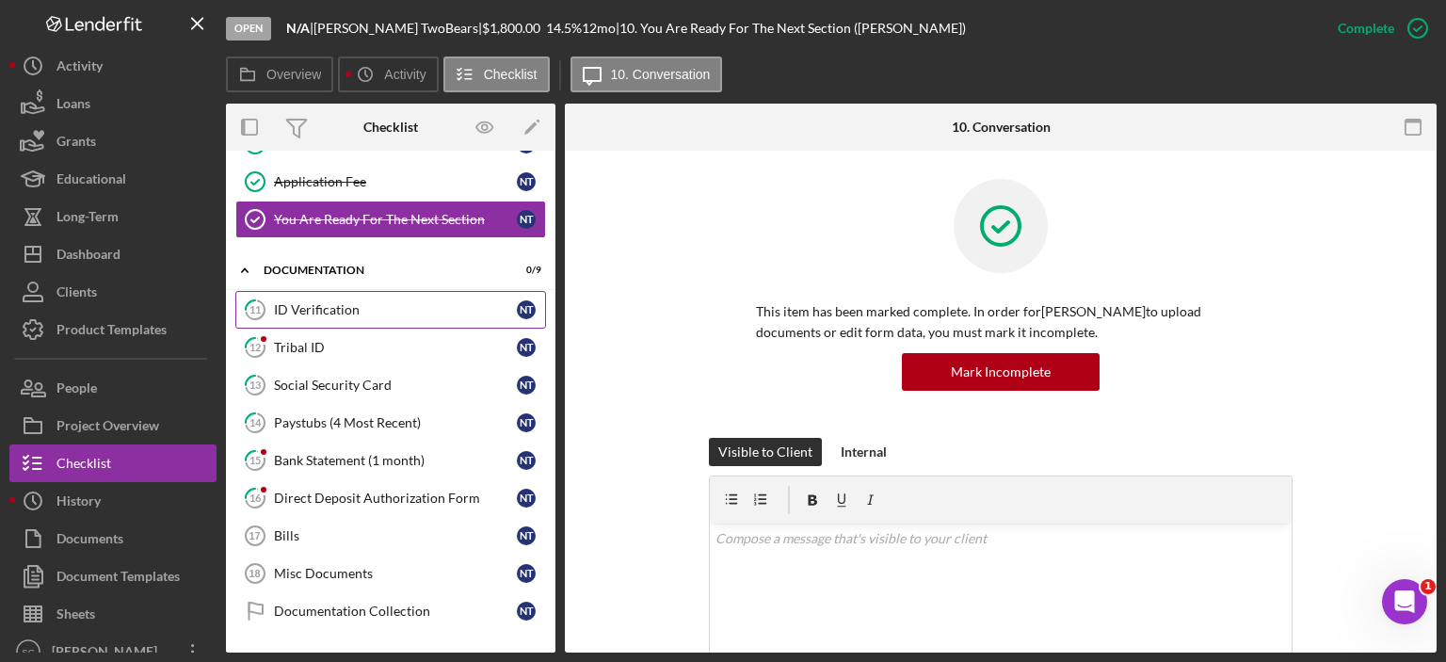
click at [373, 311] on div "ID Verification" at bounding box center [395, 309] width 243 height 15
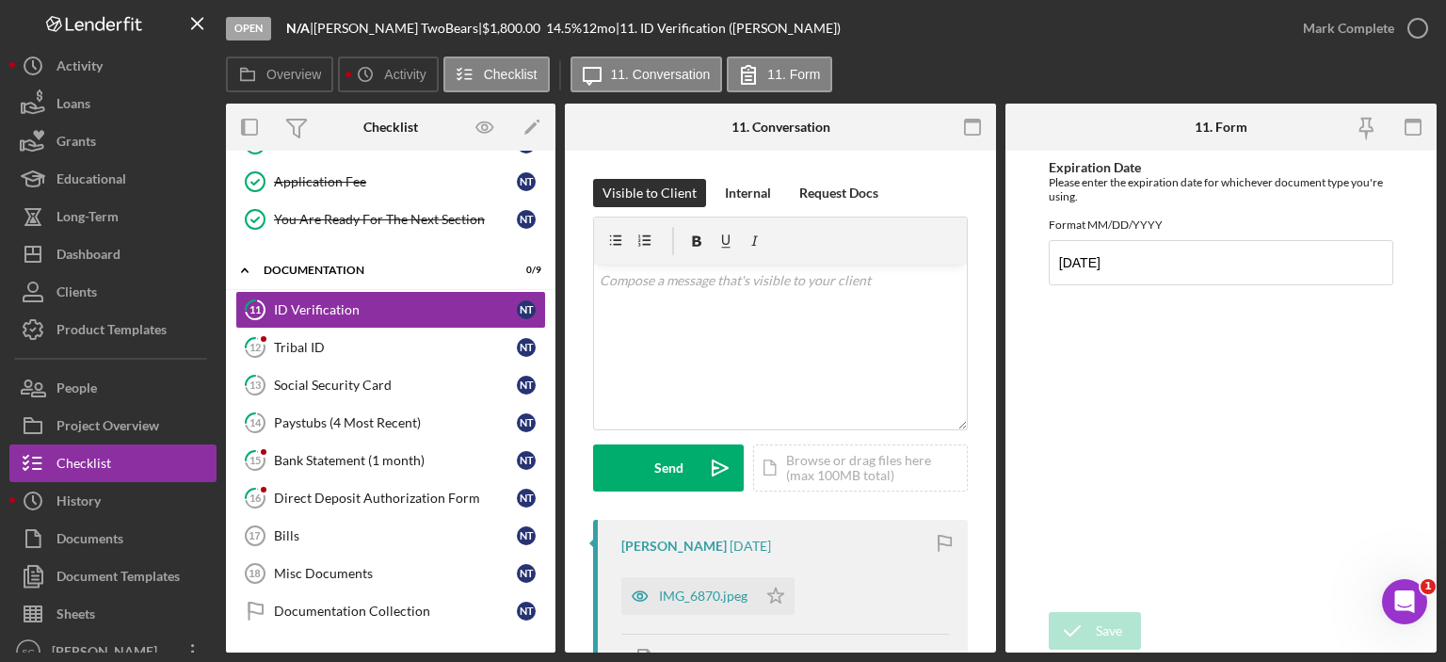
scroll to position [188, 0]
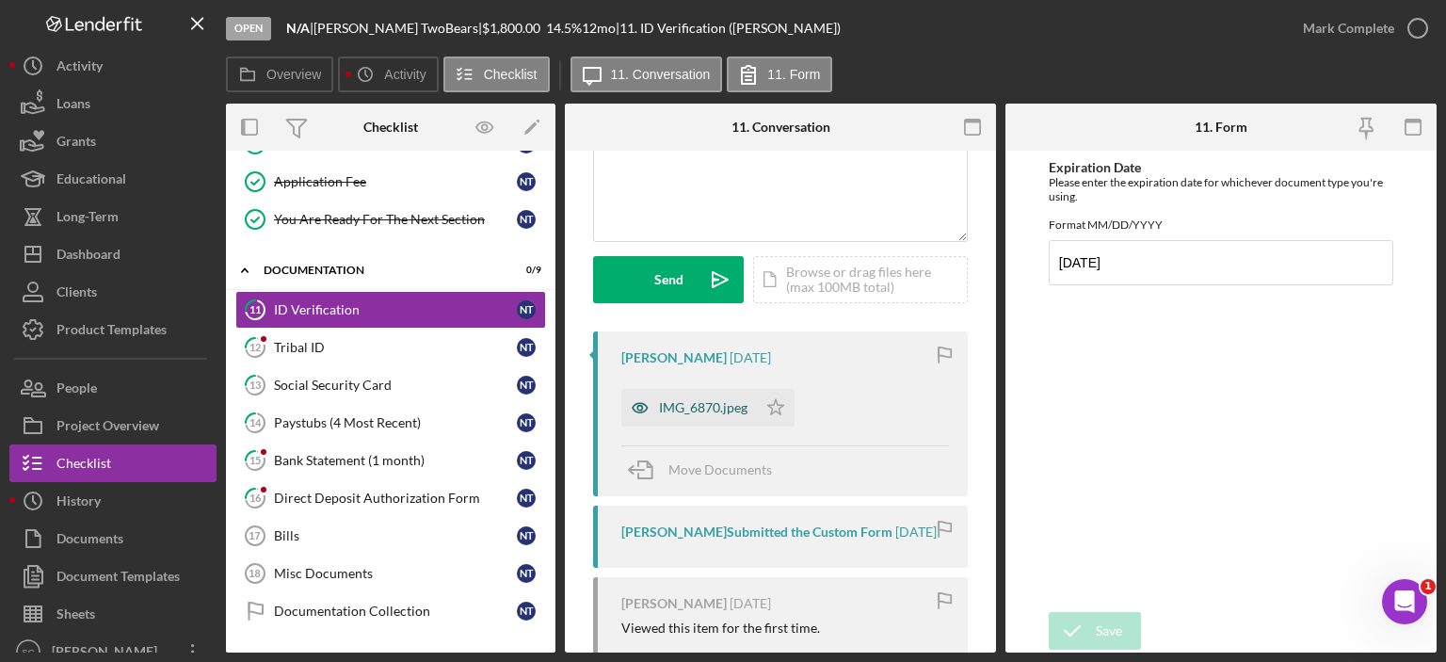
click at [695, 414] on div "IMG_6870.jpeg" at bounding box center [703, 407] width 88 height 15
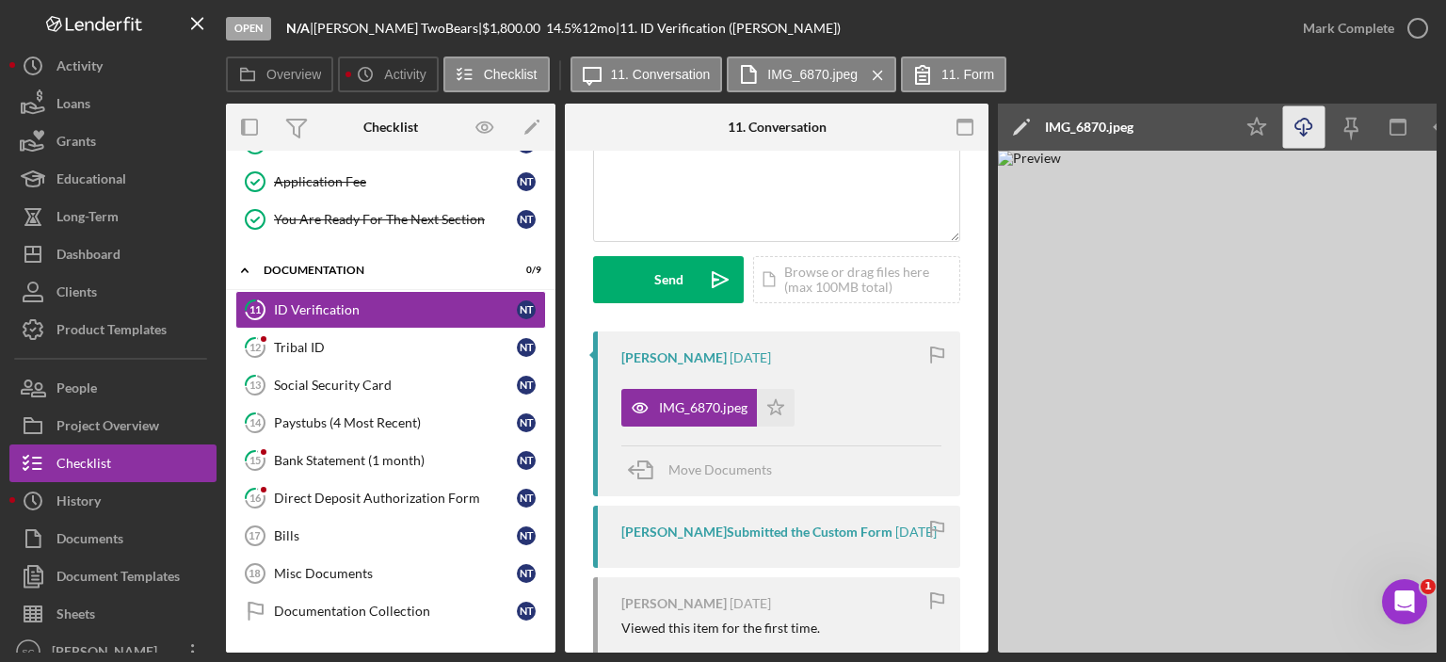
click at [1308, 127] on icon "Icon/Download" at bounding box center [1304, 127] width 42 height 42
click at [782, 408] on icon "Icon/Star" at bounding box center [776, 408] width 38 height 38
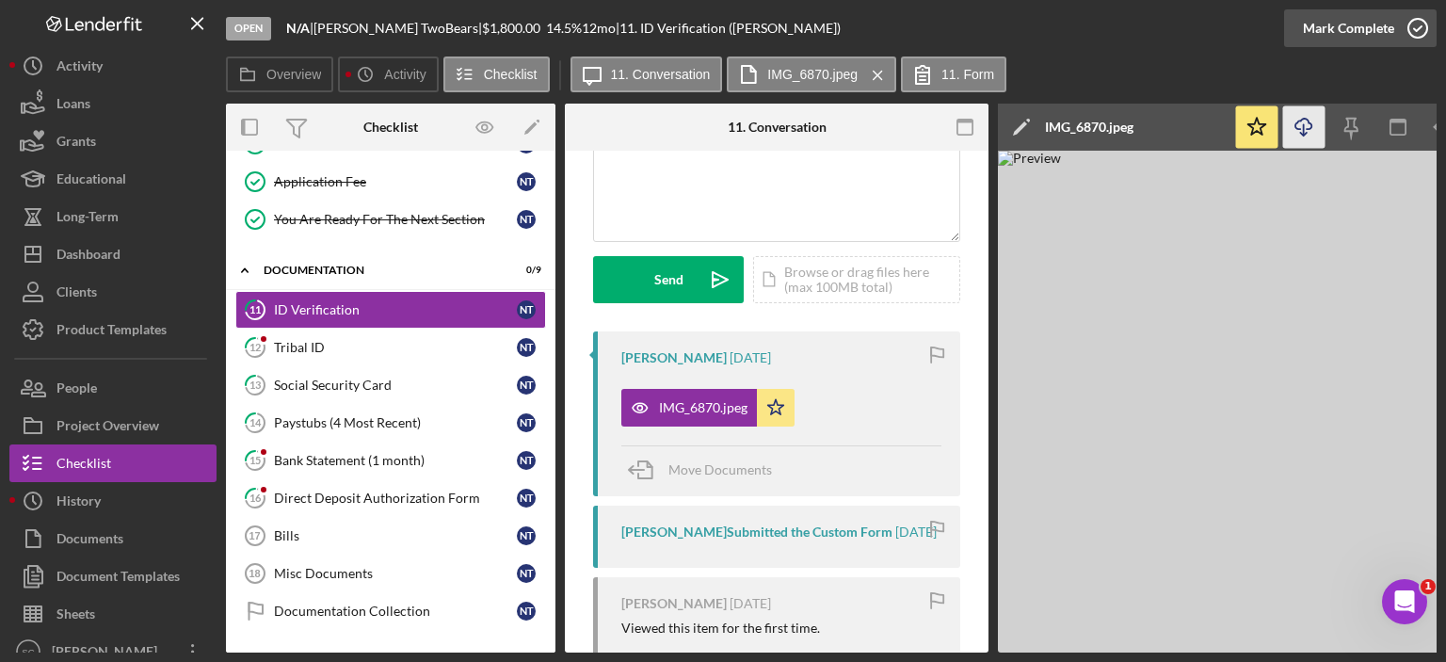
click at [1367, 30] on div "Mark Complete" at bounding box center [1348, 28] width 91 height 38
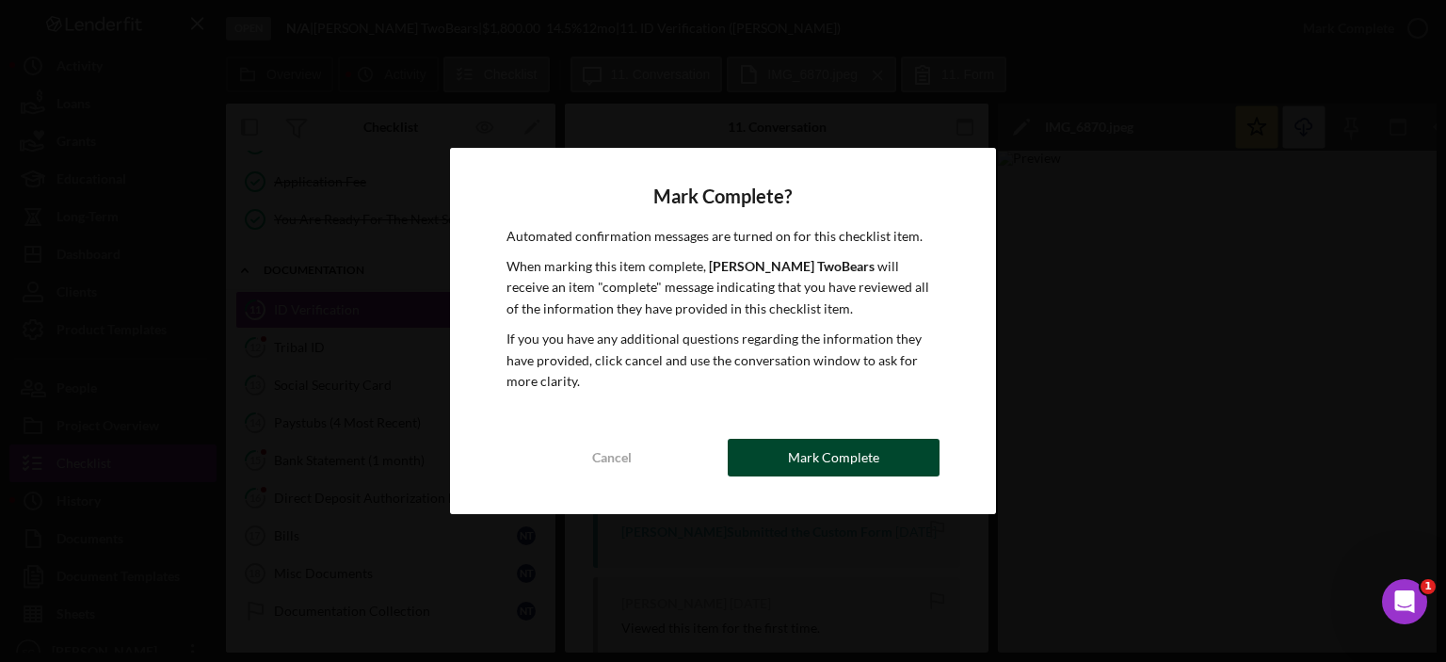
click at [798, 456] on div "Mark Complete" at bounding box center [833, 458] width 91 height 38
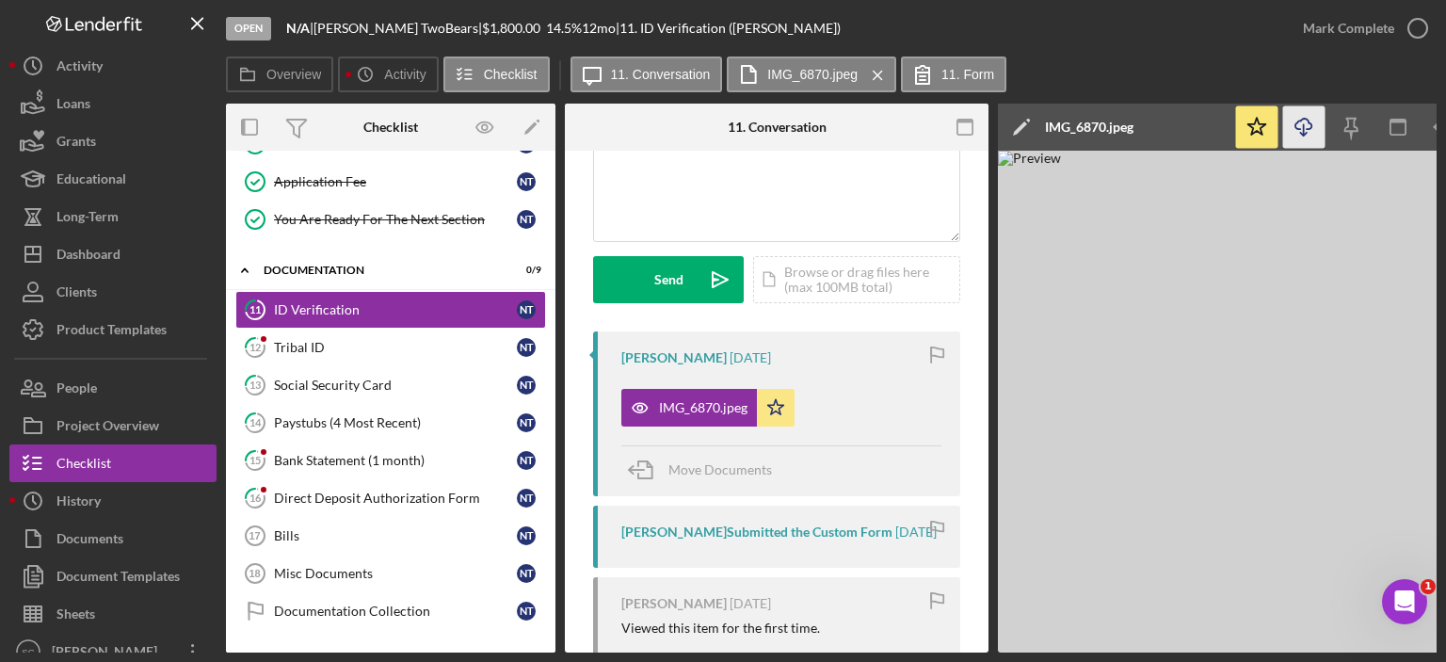
scroll to position [468, 0]
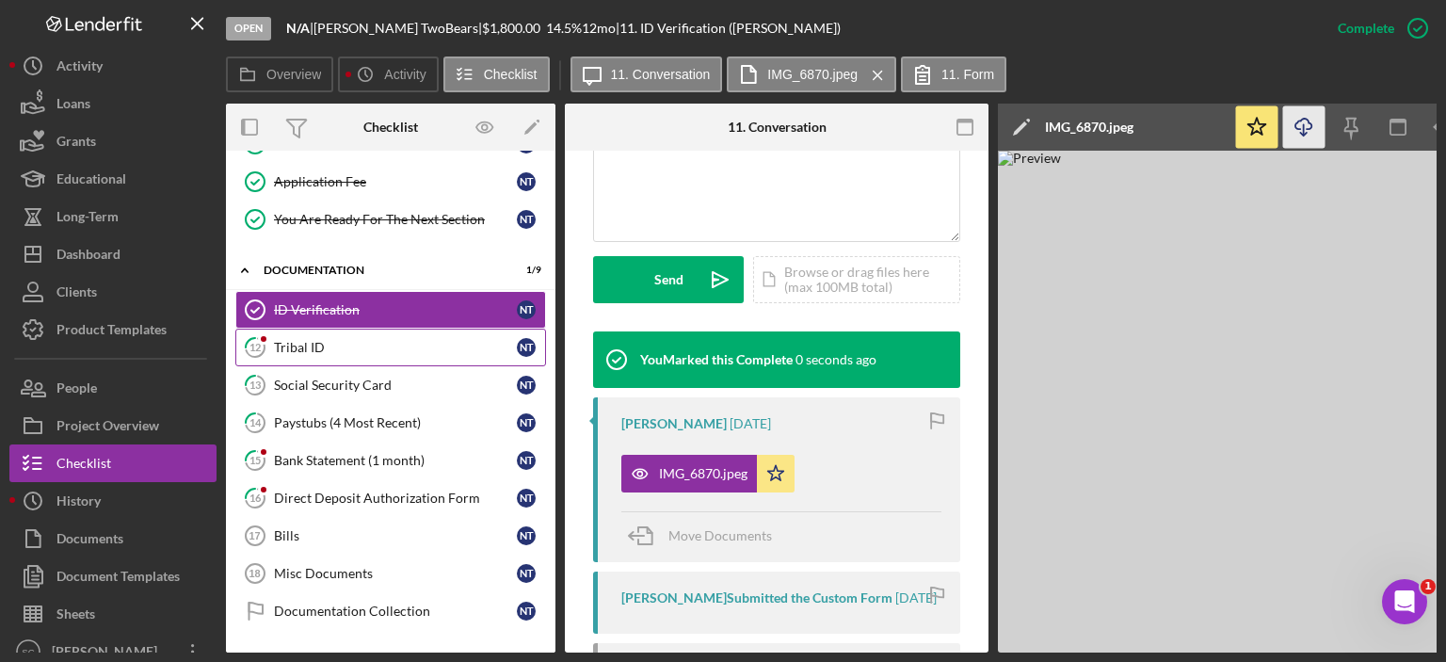
click at [360, 348] on div "Tribal ID" at bounding box center [395, 347] width 243 height 15
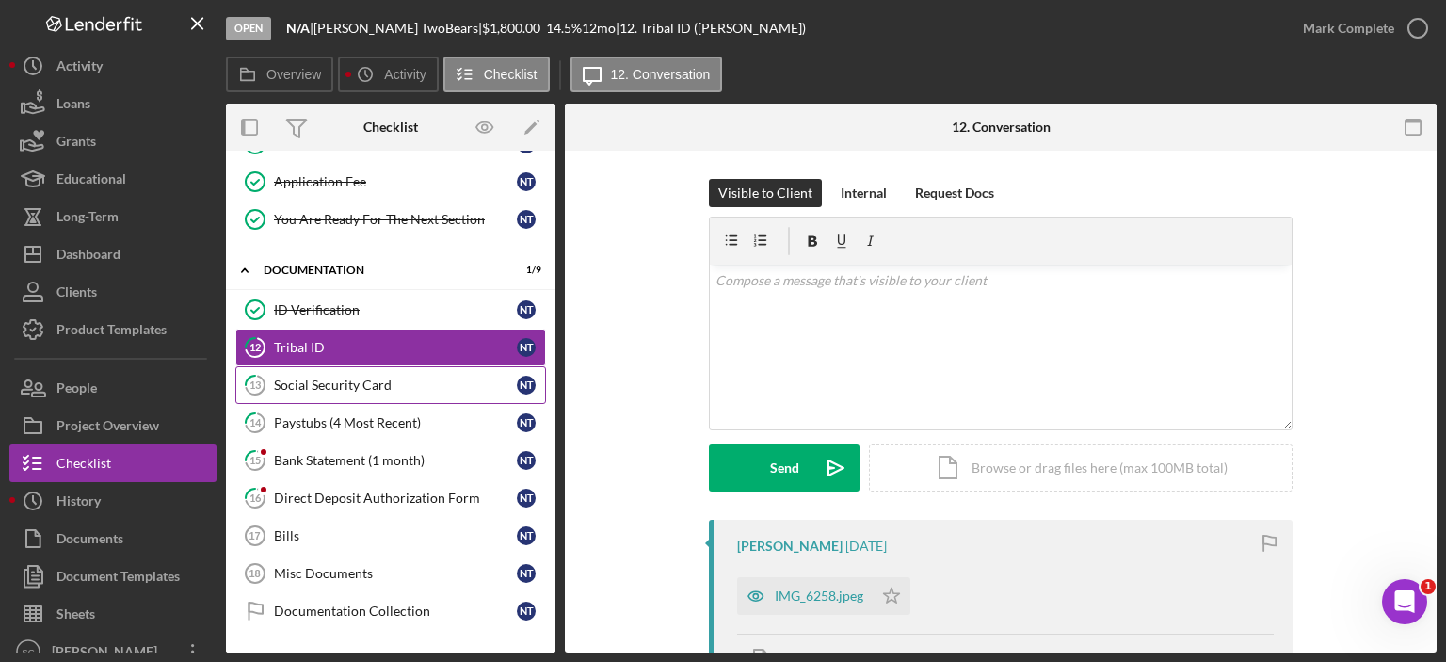
click at [359, 380] on div "Social Security Card" at bounding box center [395, 384] width 243 height 15
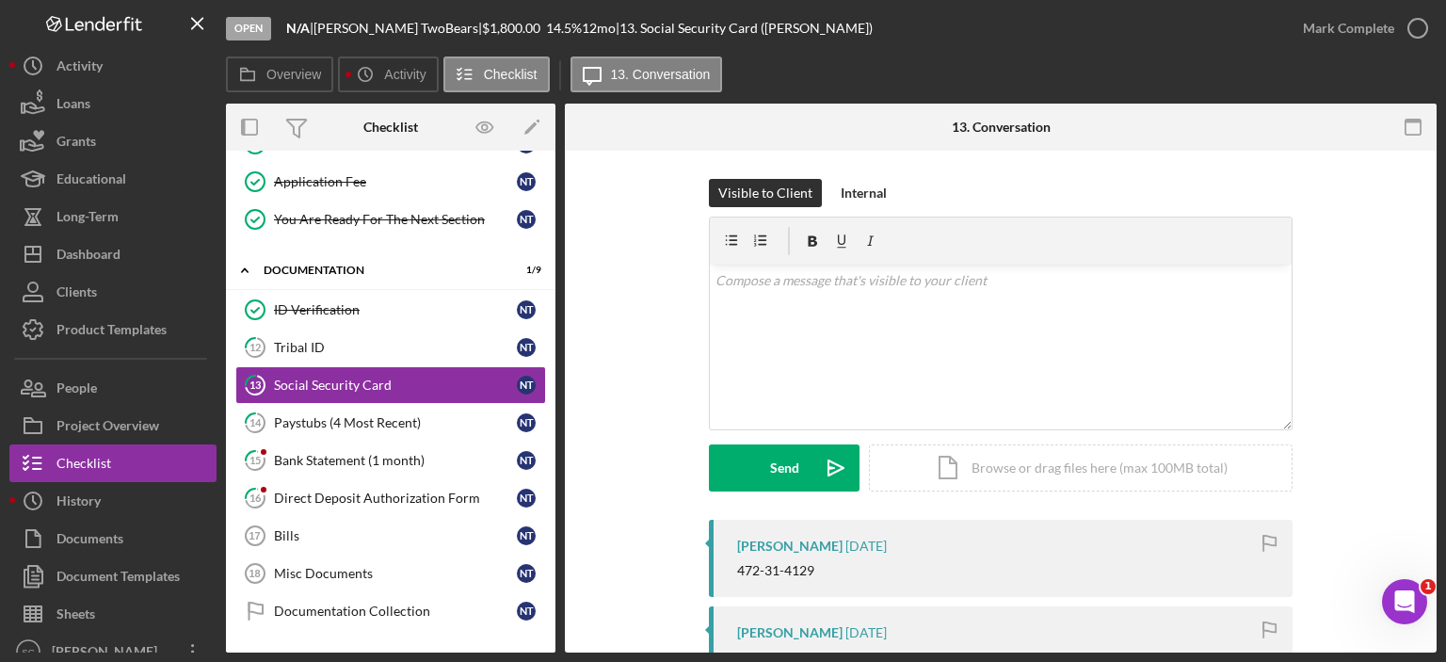
scroll to position [188, 0]
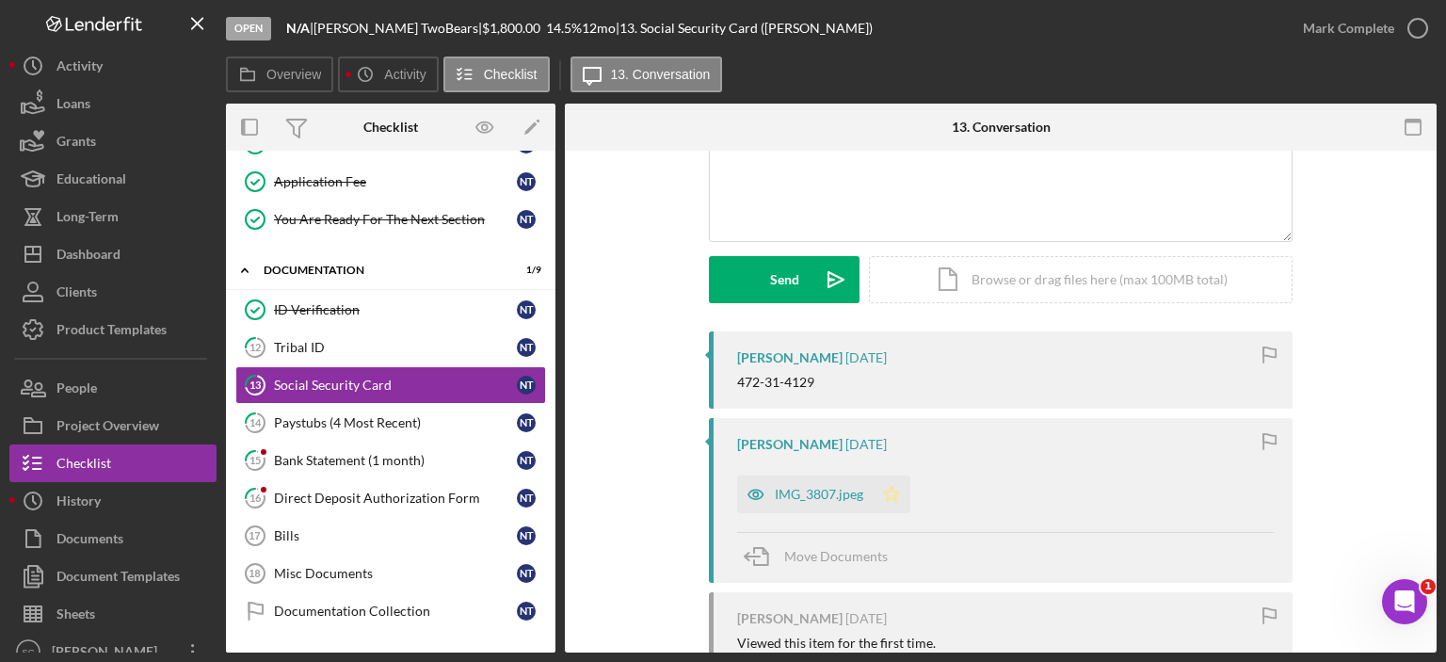
click at [895, 488] on icon "Icon/Star" at bounding box center [891, 494] width 38 height 38
click at [1336, 33] on div "Mark Complete" at bounding box center [1348, 28] width 91 height 38
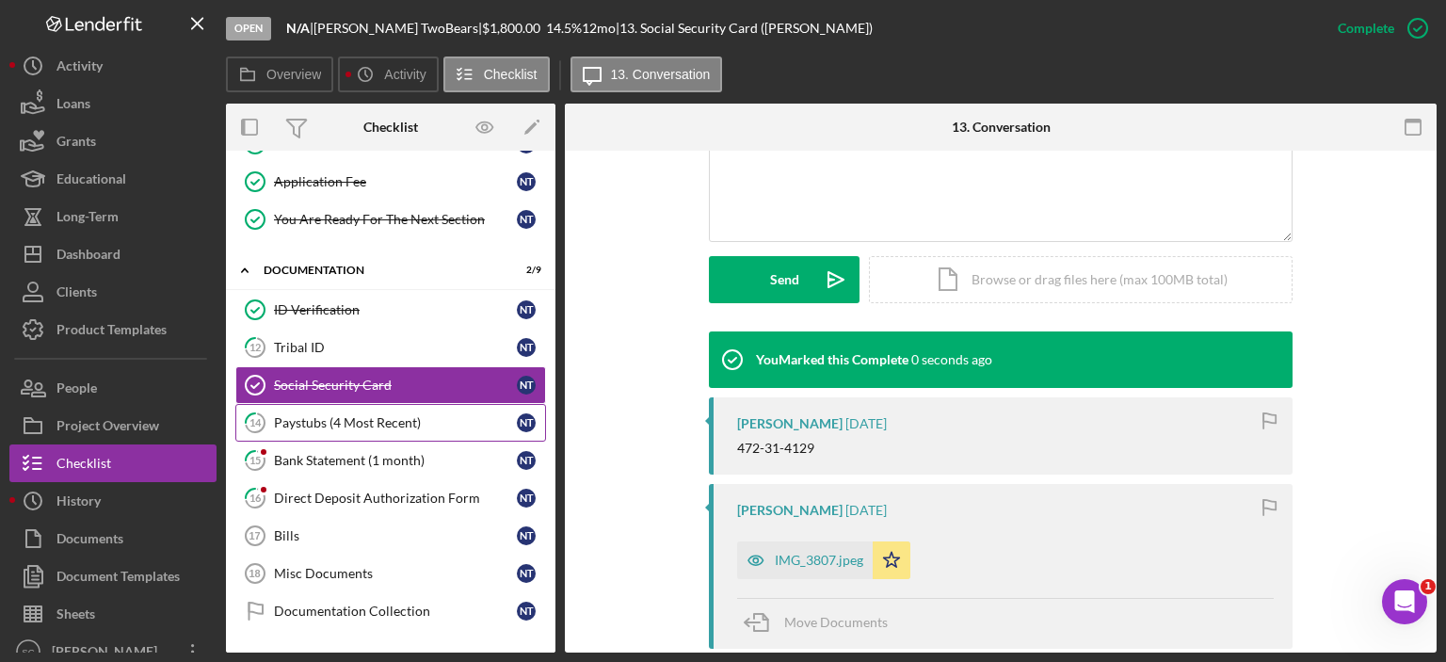
click at [395, 420] on div "Paystubs (4 Most Recent)" at bounding box center [395, 422] width 243 height 15
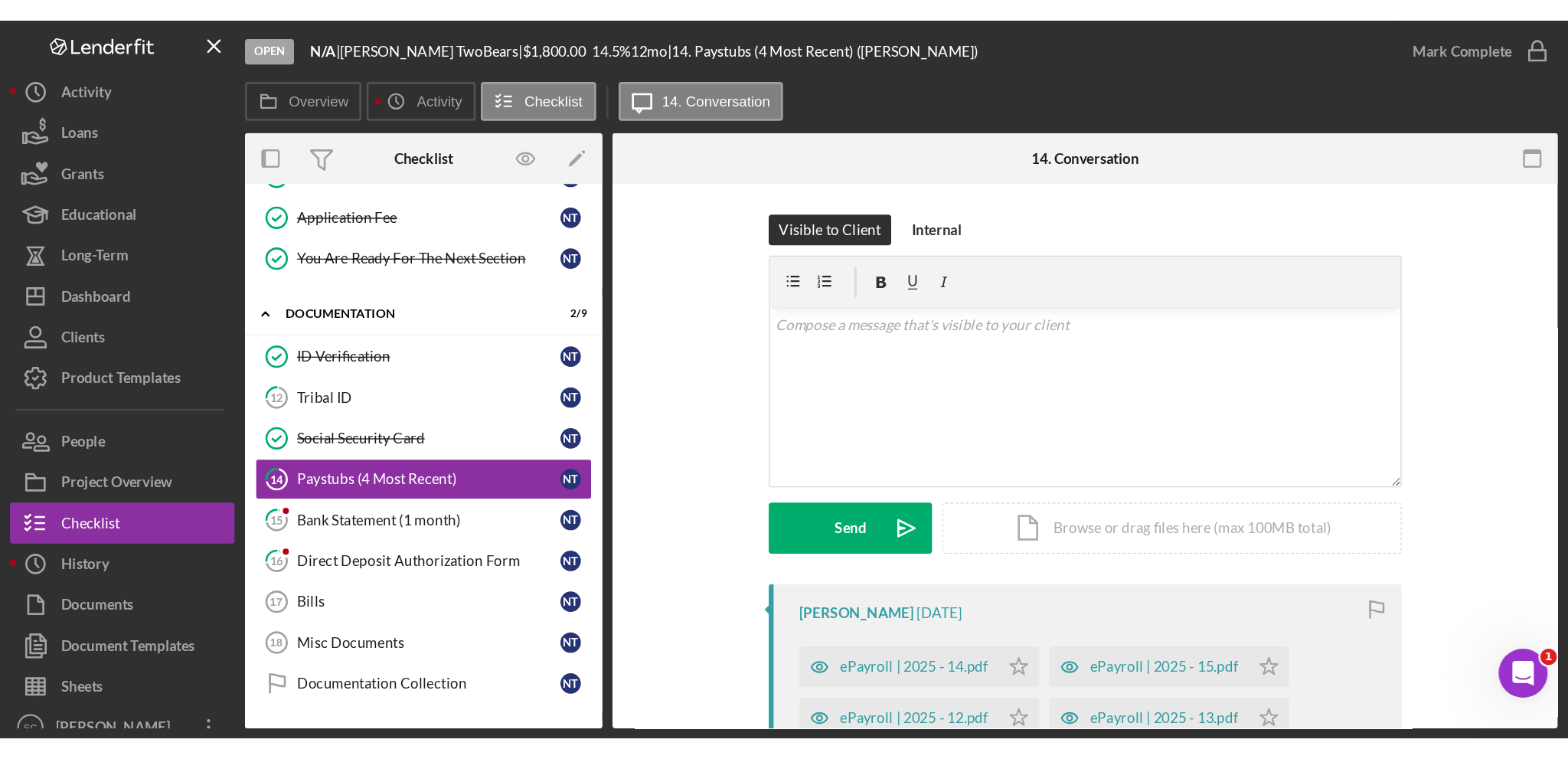
scroll to position [153, 0]
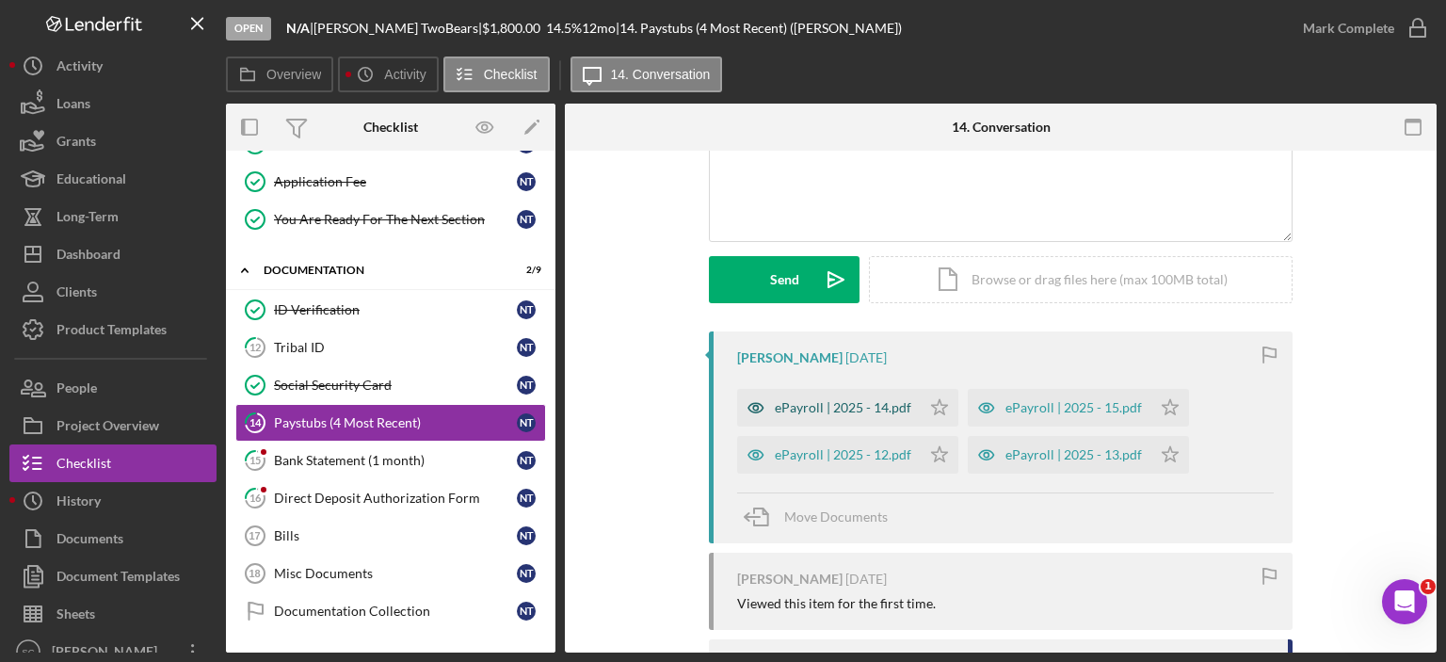
click at [788, 398] on div "ePayroll | 2025 - 14.pdf" at bounding box center [829, 408] width 184 height 38
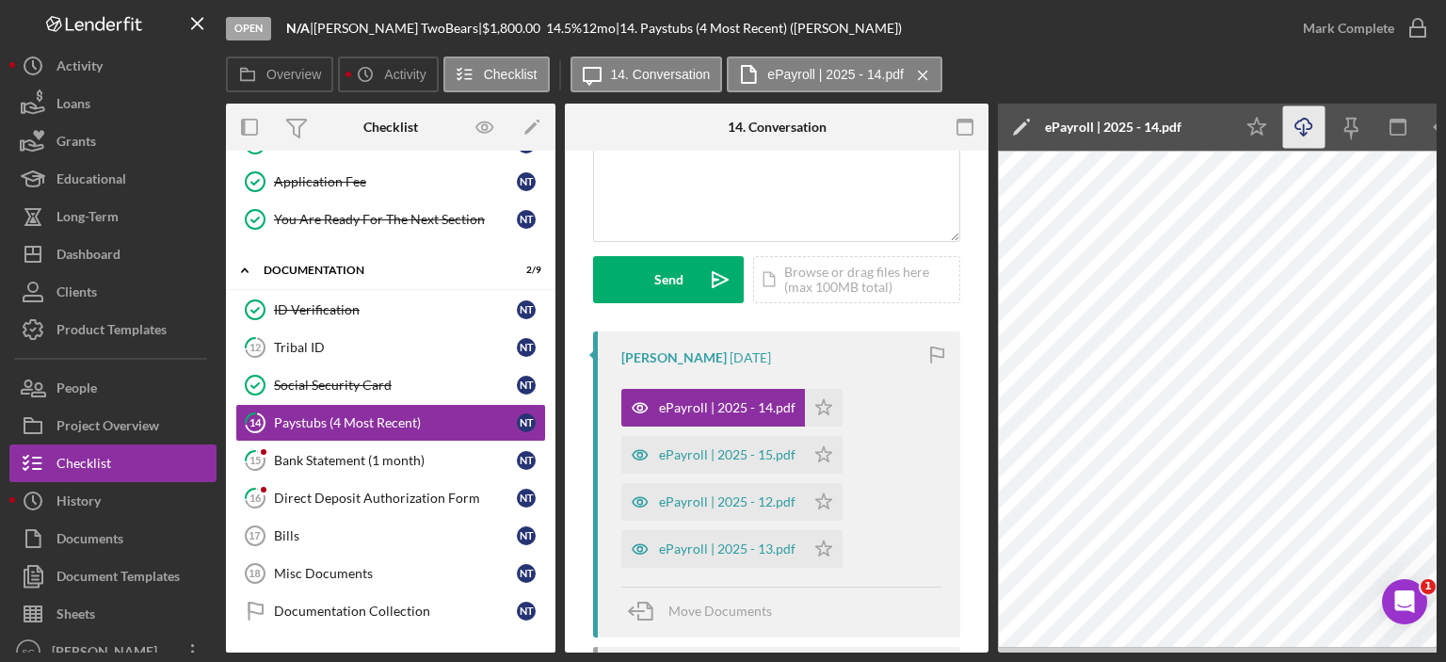
click at [1307, 123] on icon "button" at bounding box center [1303, 124] width 16 height 10
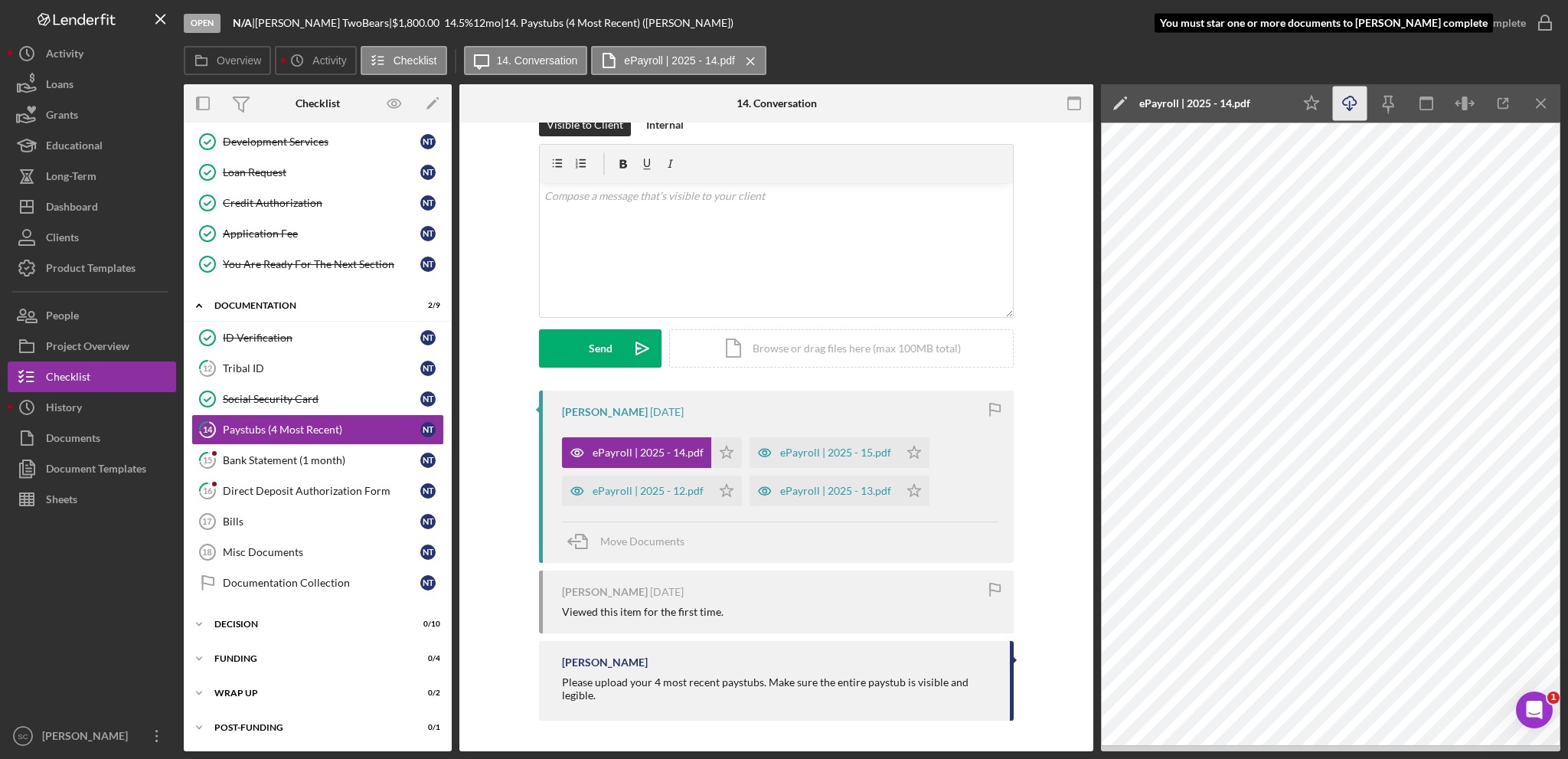
scroll to position [31, 0]
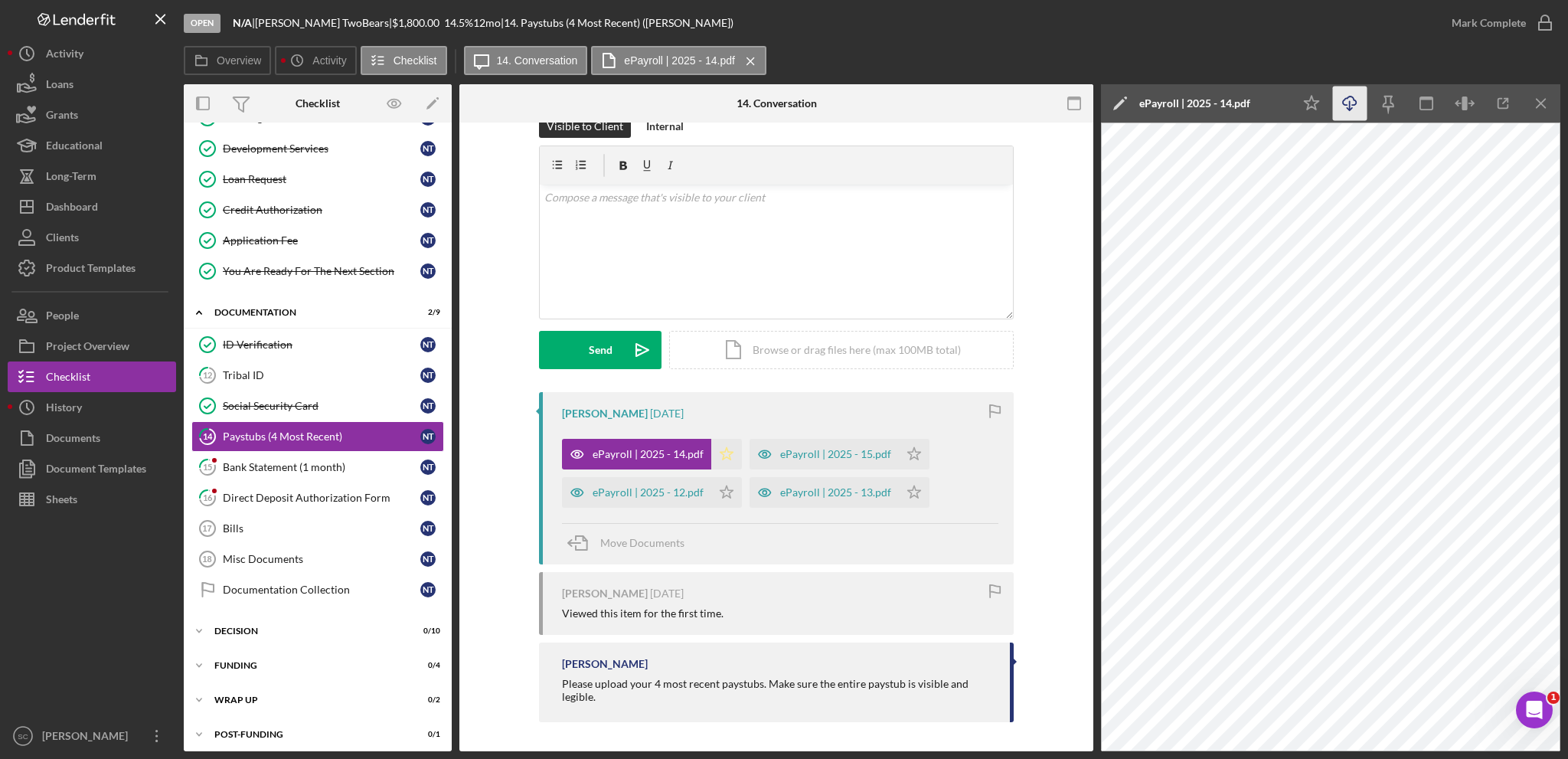
click at [722, 456] on polygon "button" at bounding box center [727, 453] width 13 height 12
click at [797, 459] on div "ePayroll | 2025 - 15.pdf" at bounding box center [836, 454] width 111 height 12
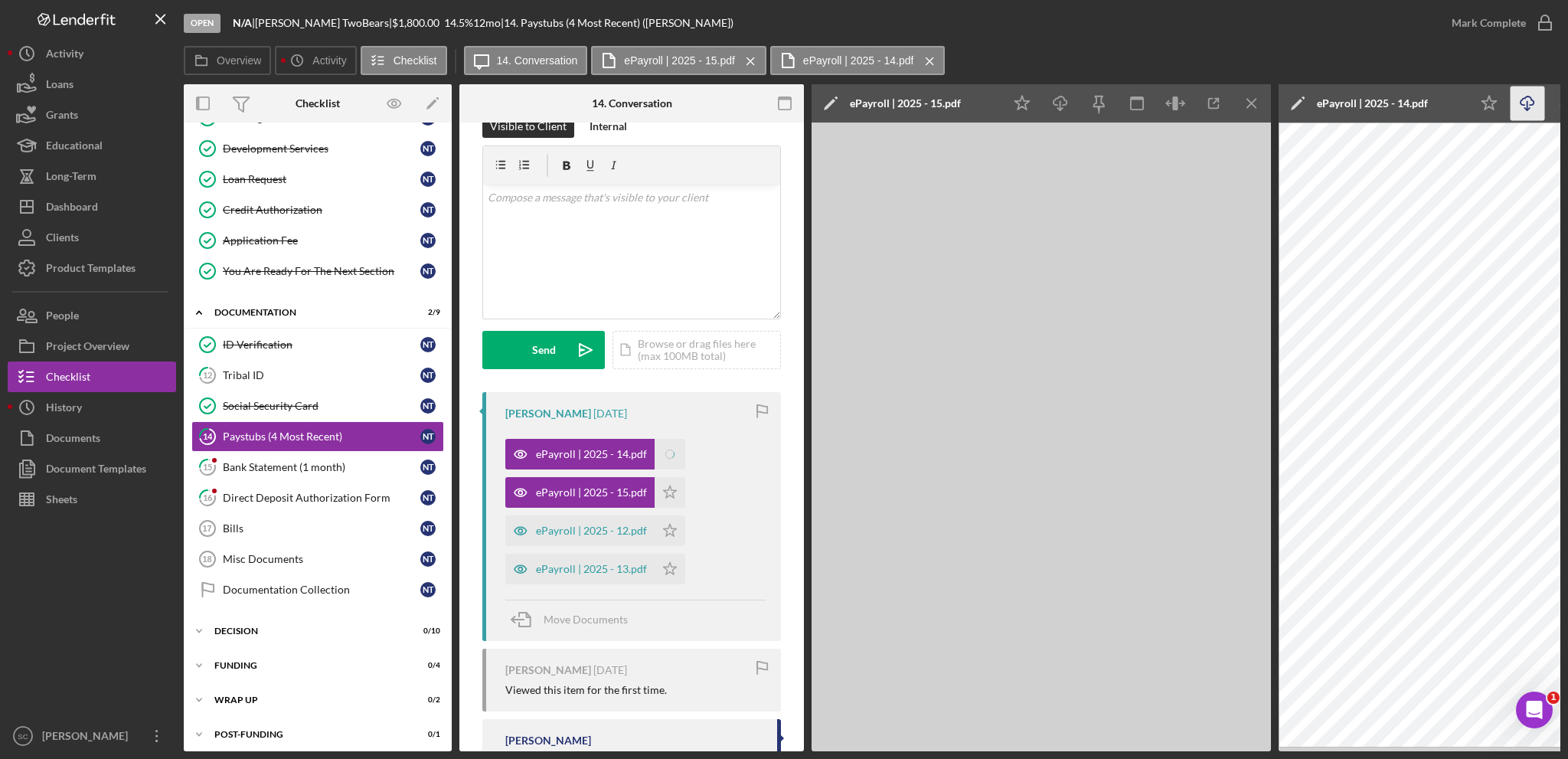
scroll to position [186, 0]
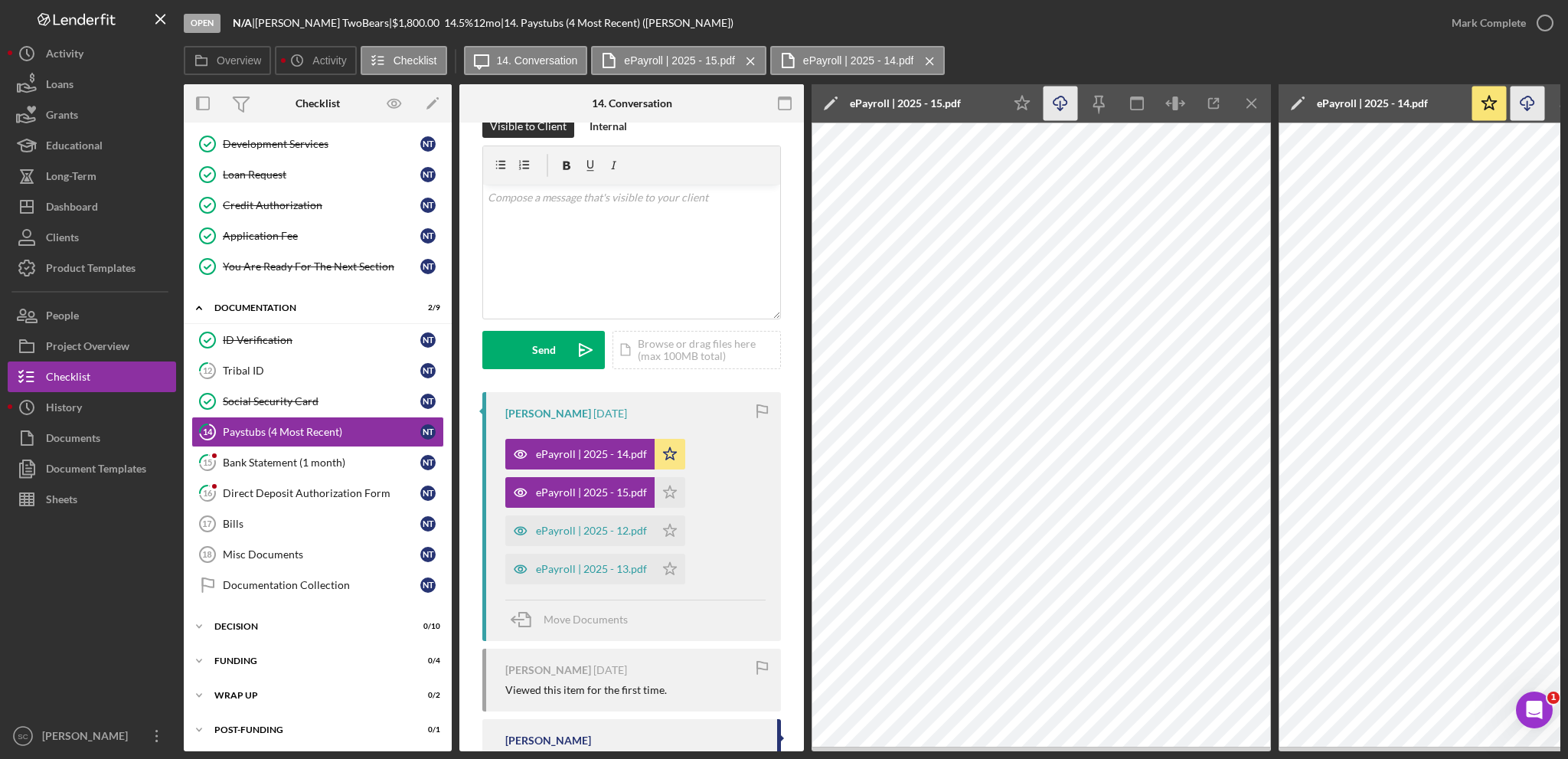
click at [1072, 107] on icon "Icon/Download" at bounding box center [1061, 103] width 34 height 34
click at [670, 486] on icon "Icon/Star" at bounding box center [670, 492] width 31 height 31
click at [1470, 31] on div "Mark Complete" at bounding box center [1488, 23] width 74 height 31
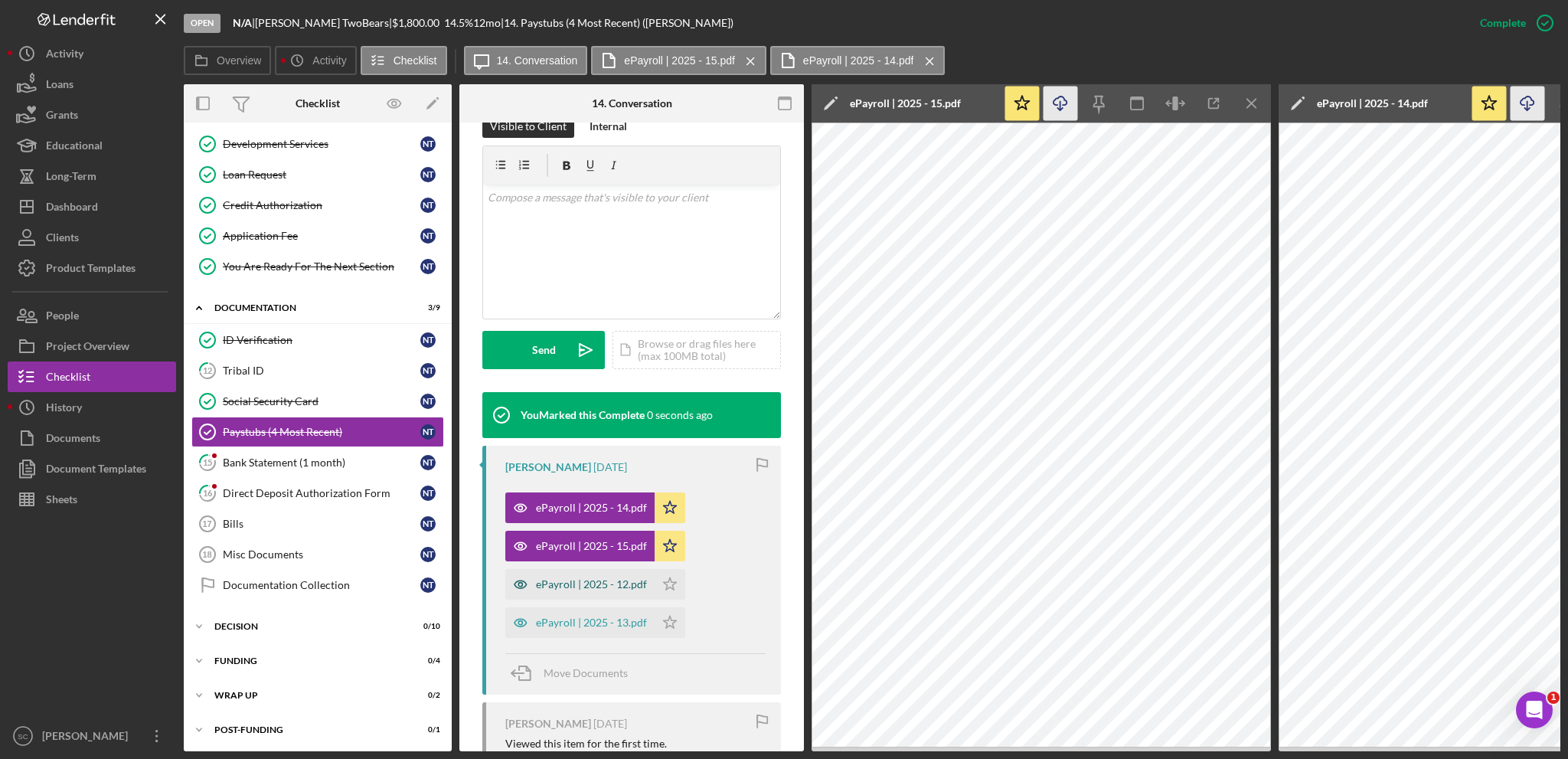
click at [570, 581] on div "ePayroll | 2025 - 12.pdf" at bounding box center [592, 584] width 111 height 12
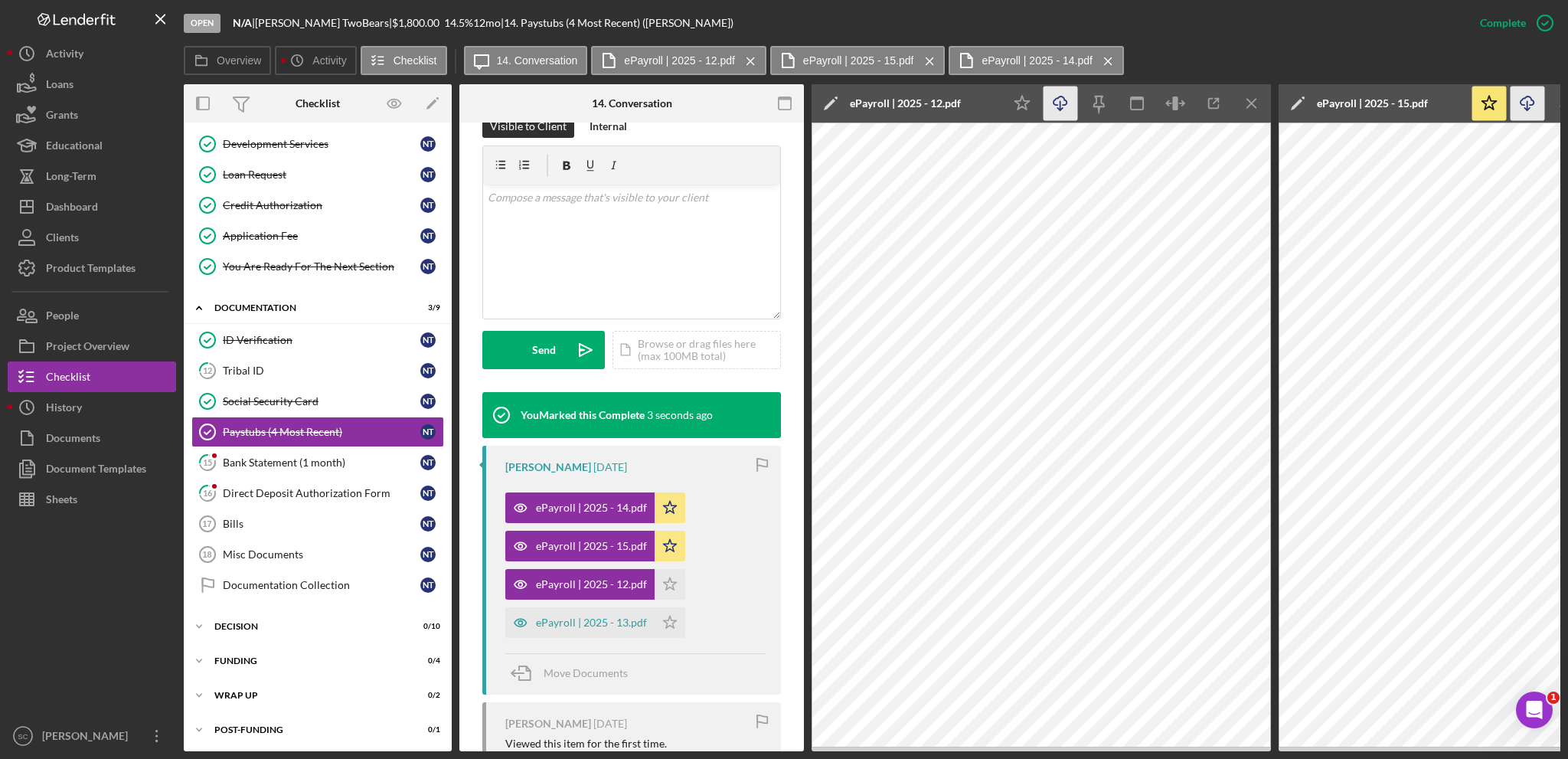
click at [1062, 108] on polyline "button" at bounding box center [1060, 109] width 6 height 2
click at [1057, 99] on icon "Icon/Download" at bounding box center [1061, 103] width 34 height 34
click at [666, 585] on icon "Icon/Star" at bounding box center [670, 584] width 31 height 31
click at [553, 626] on div "ePayroll | 2025 - 13.pdf" at bounding box center [592, 622] width 111 height 12
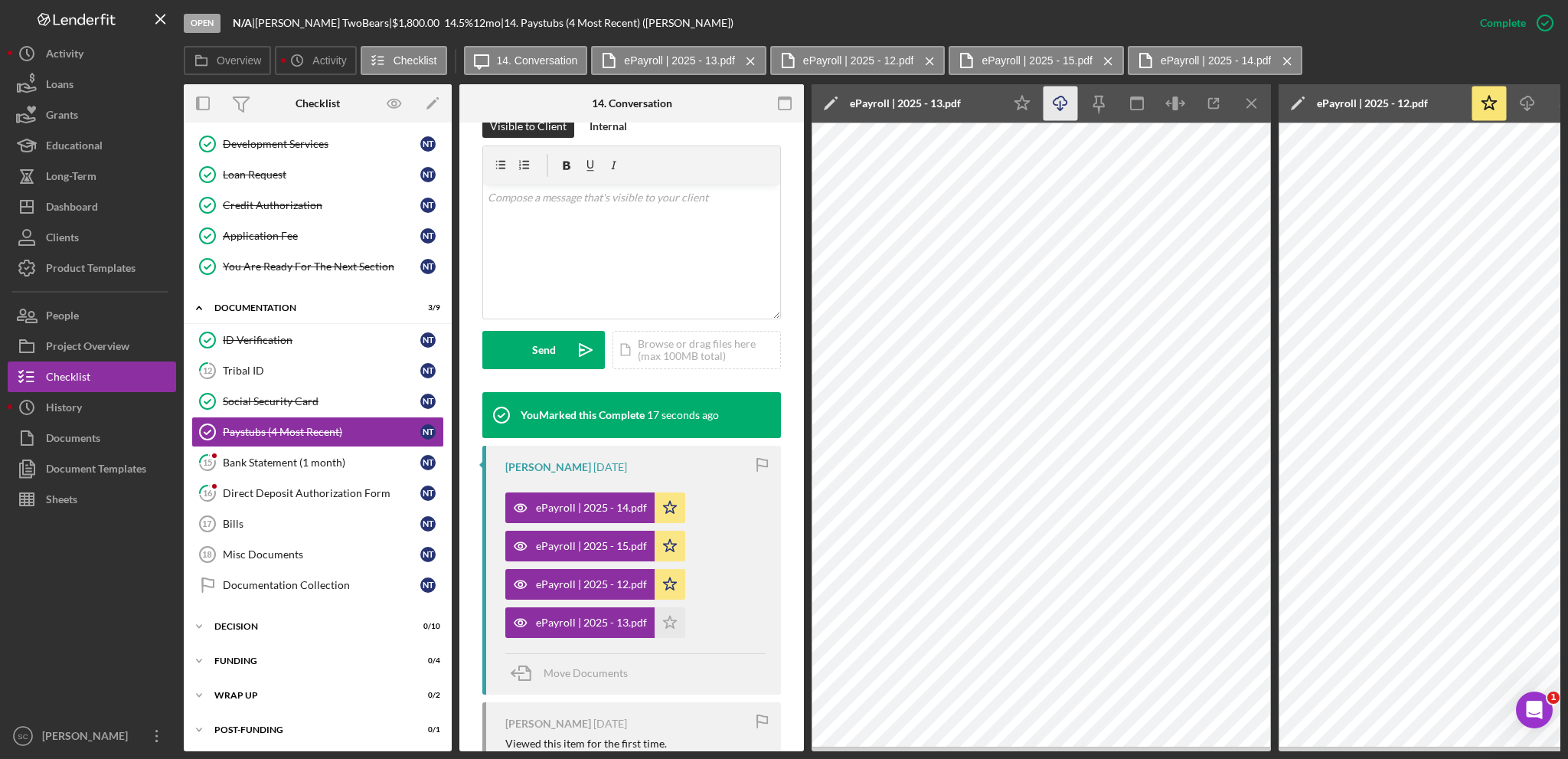
click at [1057, 105] on icon "button" at bounding box center [1060, 101] width 13 height 8
click at [1058, 103] on icon "Icon/Download" at bounding box center [1061, 103] width 34 height 34
click at [664, 621] on polygon "button" at bounding box center [670, 622] width 13 height 12
click at [294, 461] on div "Bank Statement (1 month)" at bounding box center [321, 462] width 198 height 12
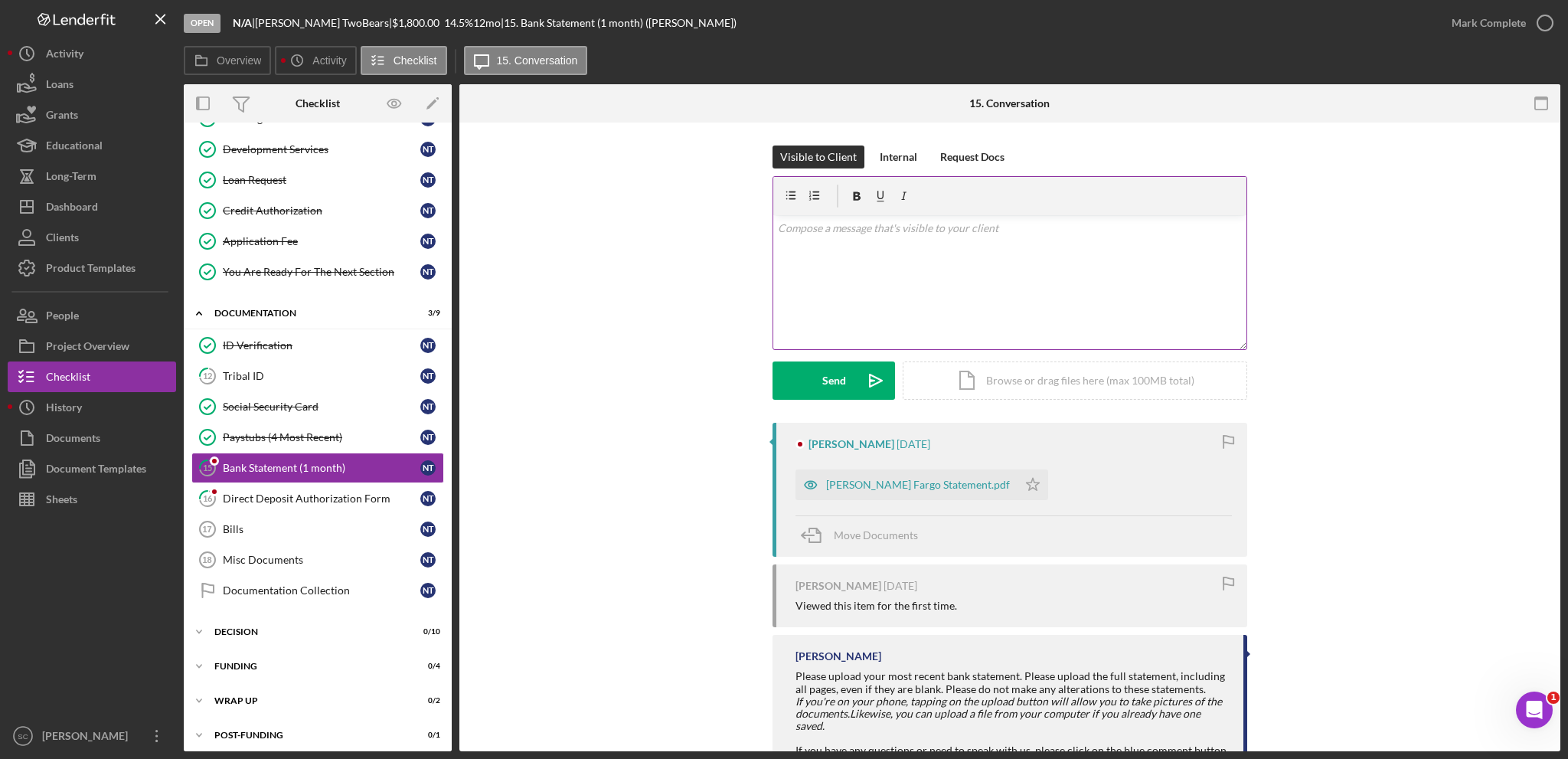
scroll to position [181, 0]
click at [879, 474] on div "[PERSON_NAME] Fargo Statement.pdf" at bounding box center [906, 485] width 222 height 31
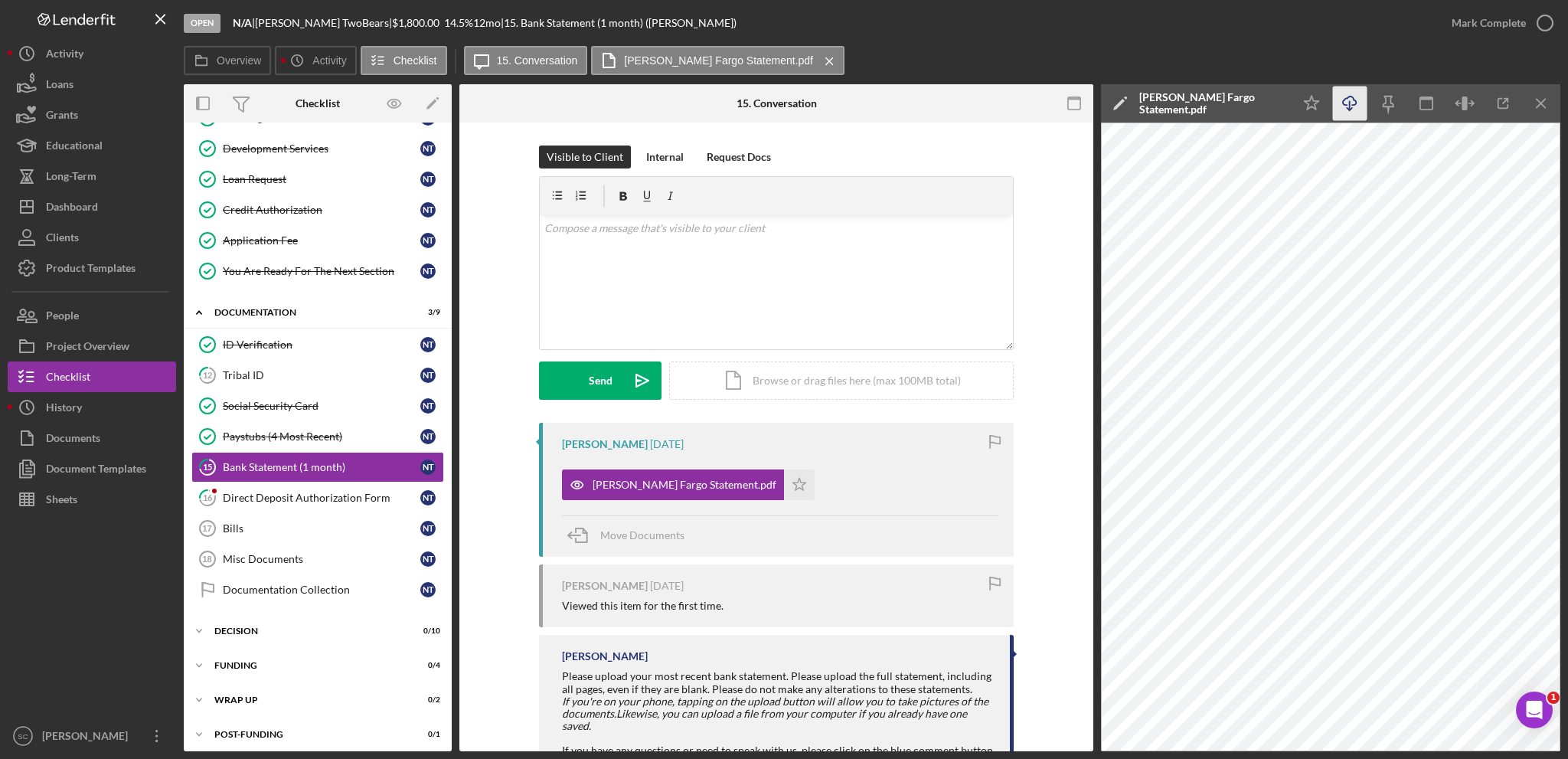
click at [1351, 98] on icon "Icon/Download" at bounding box center [1350, 103] width 34 height 34
click at [784, 474] on icon "Icon/Star" at bounding box center [800, 485] width 31 height 31
click at [1489, 22] on div "Mark Complete" at bounding box center [1488, 23] width 74 height 31
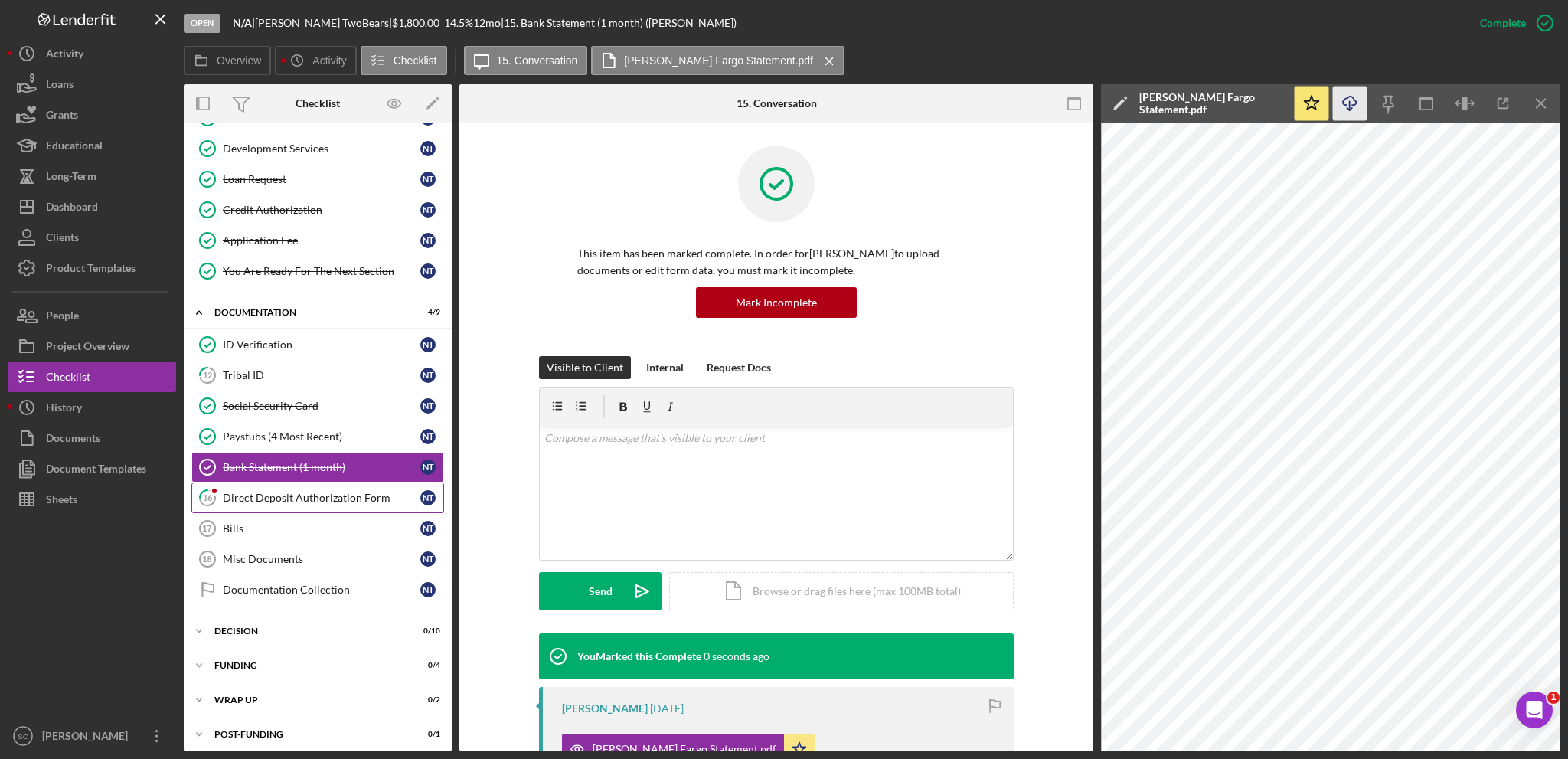
click at [320, 495] on div "Direct Deposit Authorization Form" at bounding box center [321, 497] width 198 height 12
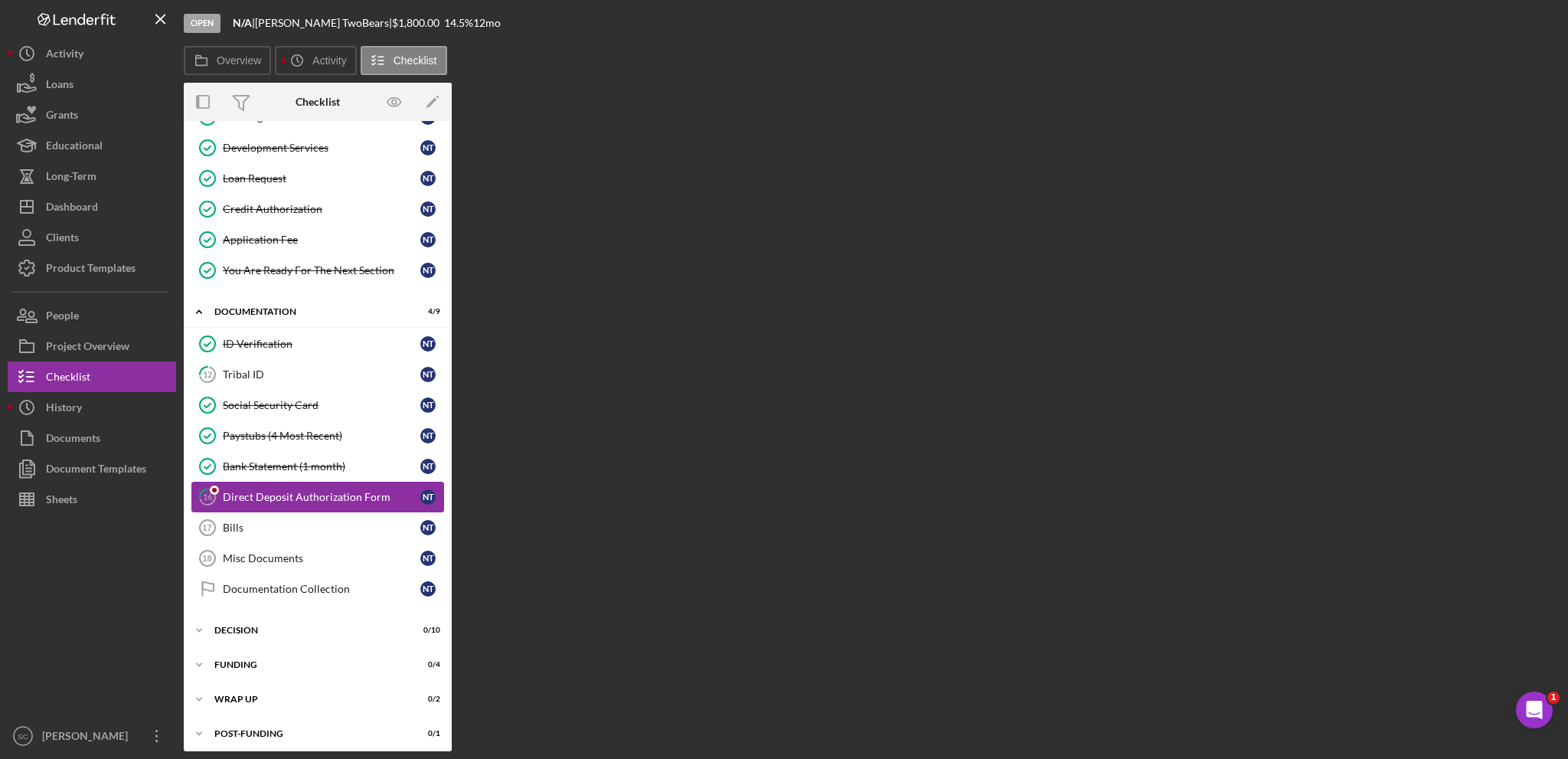
scroll to position [181, 0]
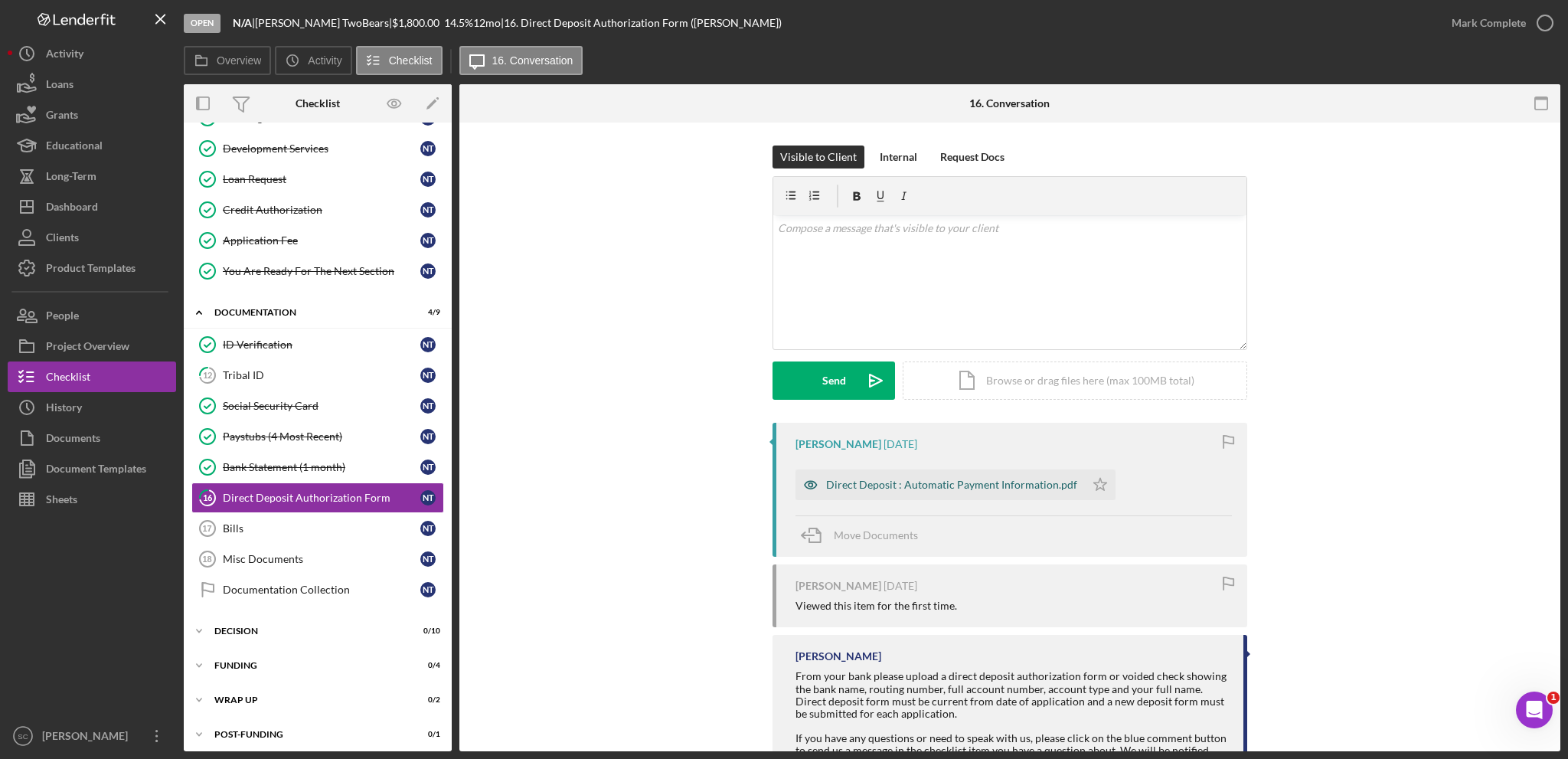
click at [876, 486] on div "Direct Deposit : Automatic Payment Information.pdf" at bounding box center [951, 484] width 251 height 12
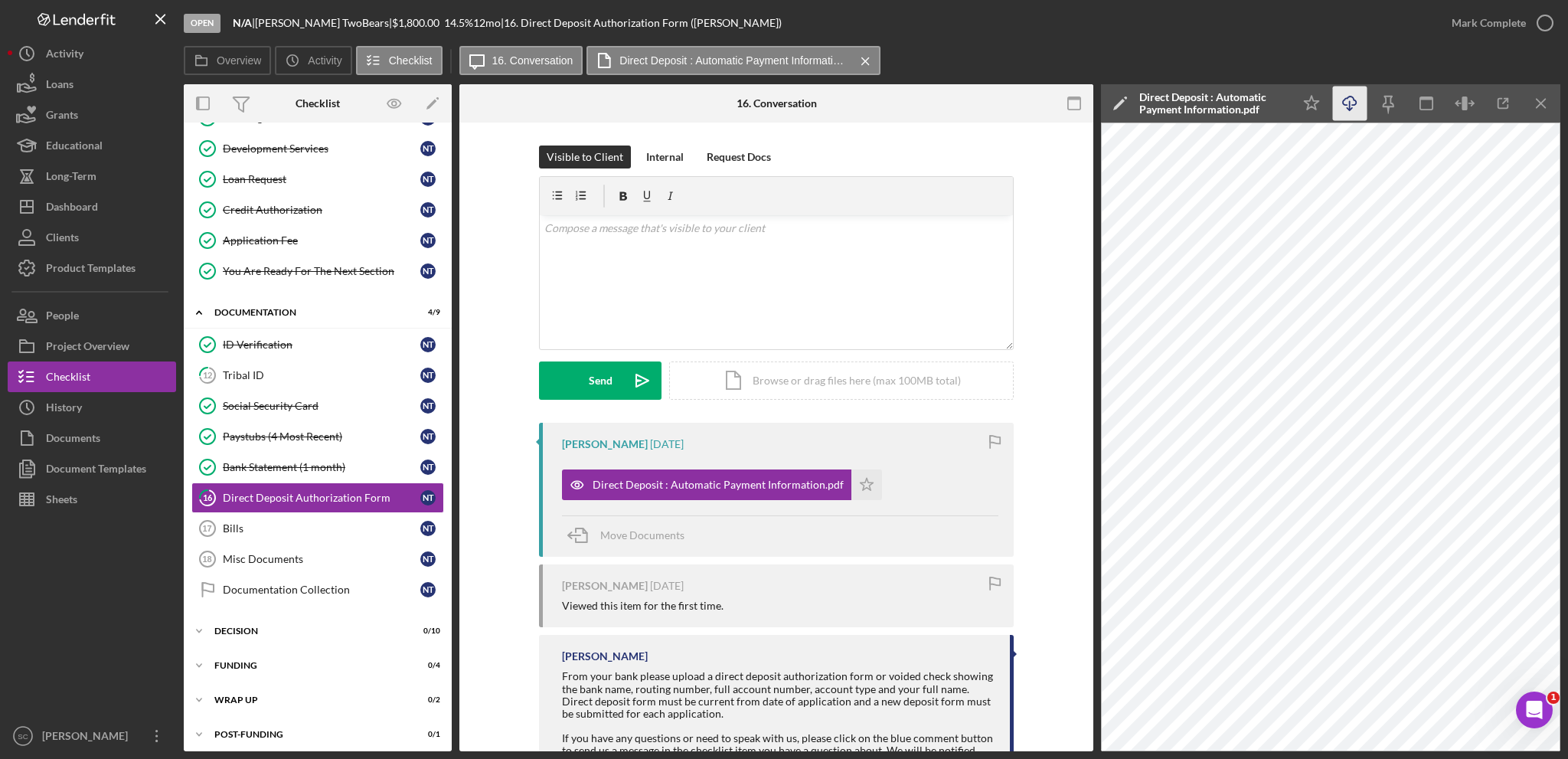
click at [1345, 107] on icon "Icon/Download" at bounding box center [1350, 103] width 34 height 34
click at [1350, 111] on g "button" at bounding box center [1350, 103] width 13 height 14
click at [854, 479] on icon "Icon/Star" at bounding box center [867, 485] width 31 height 31
click at [1457, 33] on div "Mark Complete" at bounding box center [1488, 23] width 74 height 31
